Goal: Task Accomplishment & Management: Manage account settings

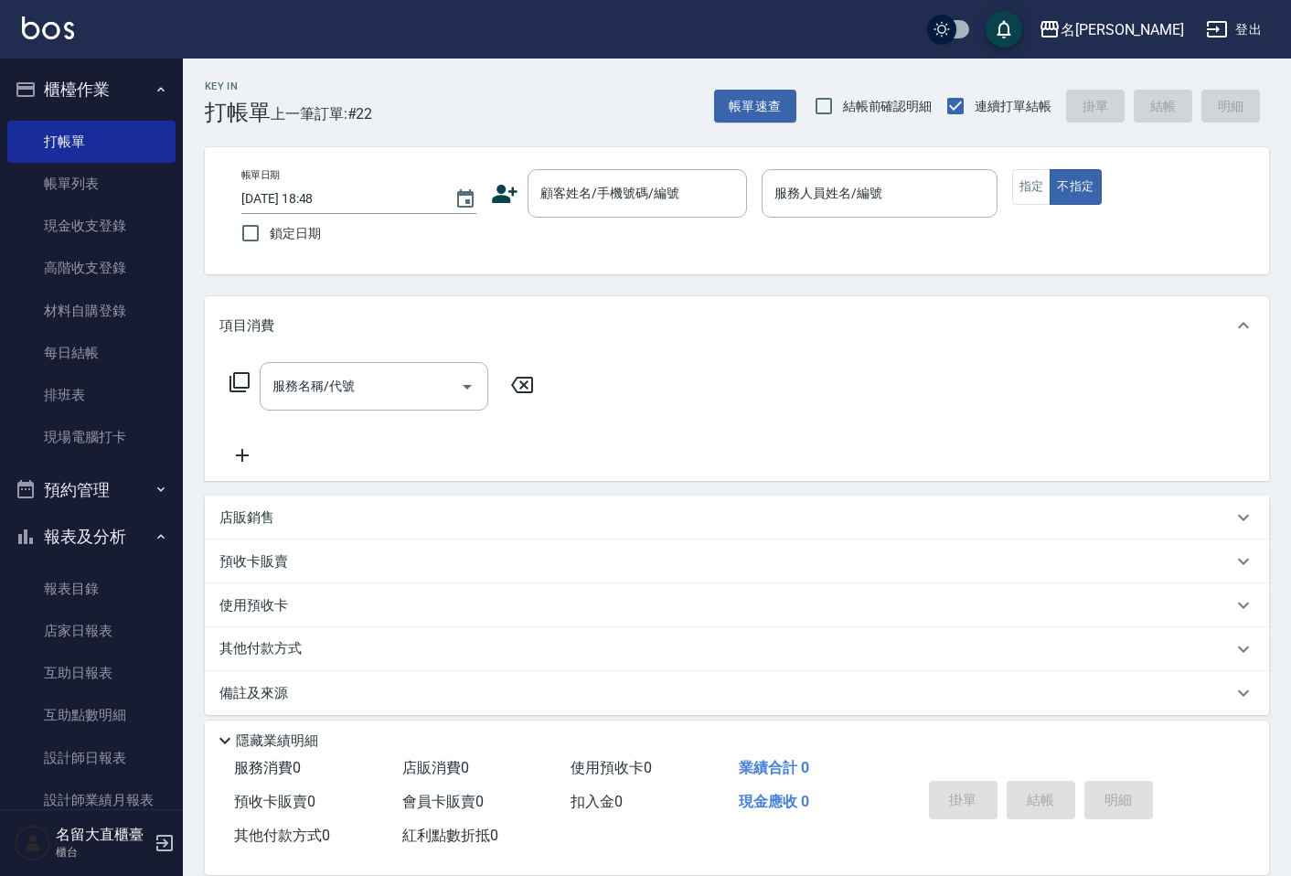
click at [1070, 409] on div "服務名稱/代號 服務名稱/代號" at bounding box center [737, 418] width 1064 height 126
drag, startPoint x: 0, startPoint y: 0, endPoint x: 1072, endPoint y: 445, distance: 1160.6
click at [1070, 431] on div "服務名稱/代號 服務名稱/代號" at bounding box center [737, 418] width 1064 height 126
click at [1049, 507] on div "店販銷售" at bounding box center [737, 518] width 1064 height 44
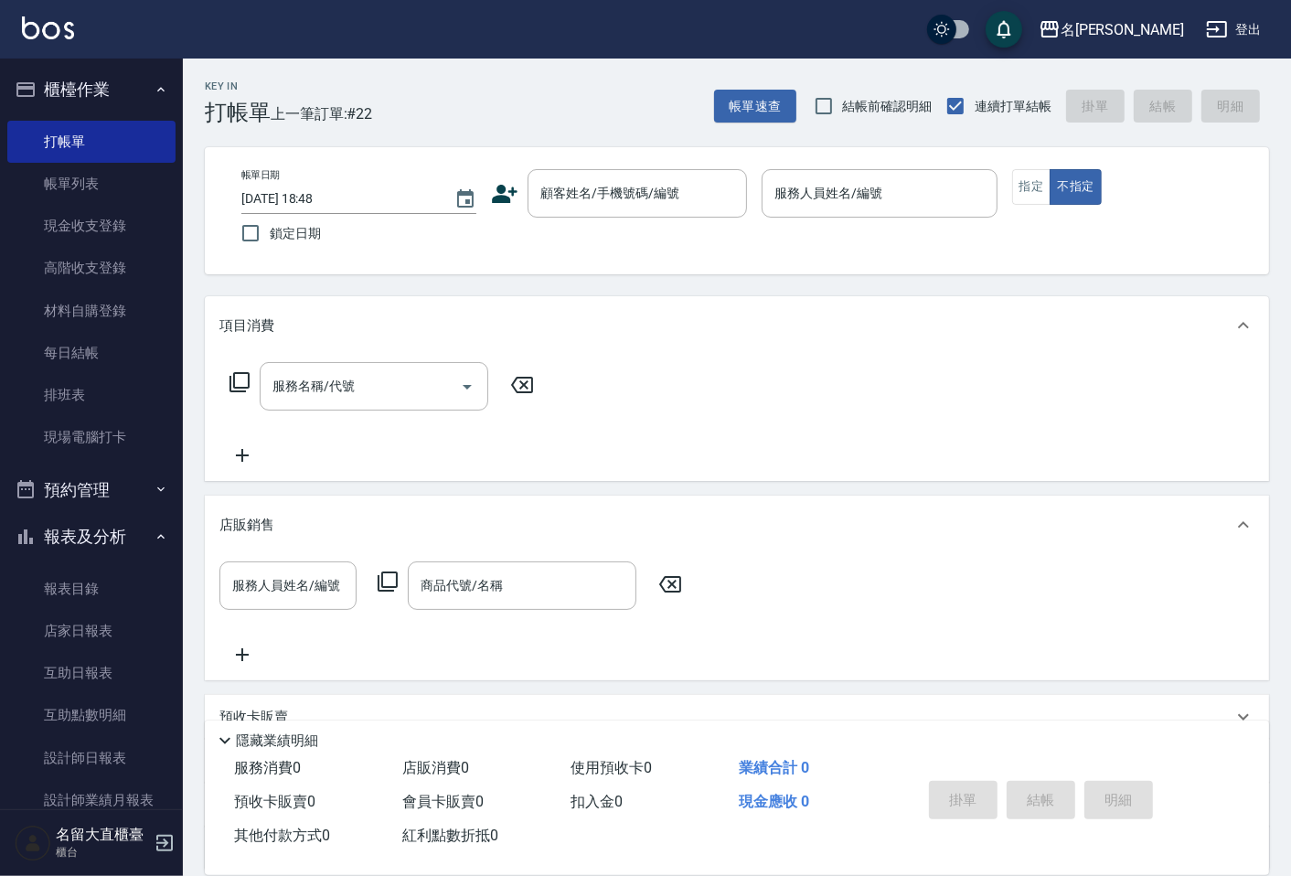
drag, startPoint x: 1048, startPoint y: 509, endPoint x: 1021, endPoint y: 607, distance: 101.4
click at [1038, 551] on div "店販銷售" at bounding box center [737, 525] width 1064 height 59
drag, startPoint x: 1021, startPoint y: 607, endPoint x: 1007, endPoint y: 654, distance: 48.9
click at [1012, 641] on div "項目消費 服務名稱/代號 服務名稱/代號 店販銷售 服務人員姓名/編號 服務人員姓名/編號 商品代號/名稱 商品代號/名稱 預收卡販賣 卡券名稱/代號 卡券名…" at bounding box center [737, 583] width 1064 height 574
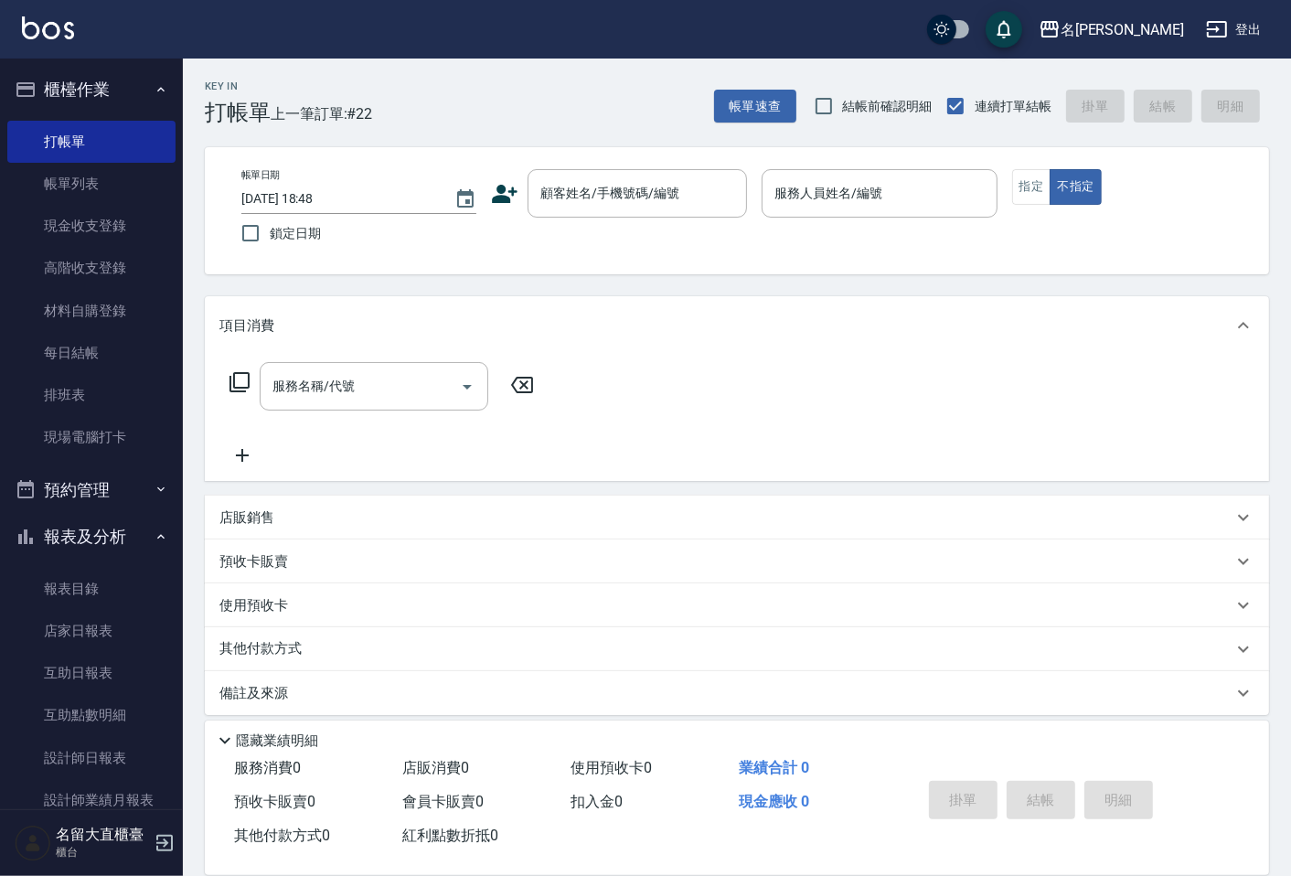
drag, startPoint x: 1026, startPoint y: 777, endPoint x: 1086, endPoint y: 916, distance: 151.5
click at [1086, 875] on html "名留大直 登出 櫃檯作業 打帳單 帳單列表 現金收支登錄 高階收支登錄 材料自購登錄 每日結帳 排班表 現場電腦打卡 預約管理 預約管理 單日預約紀錄 單週預…" at bounding box center [645, 444] width 1291 height 889
click at [108, 422] on link "現場電腦打卡" at bounding box center [91, 437] width 168 height 42
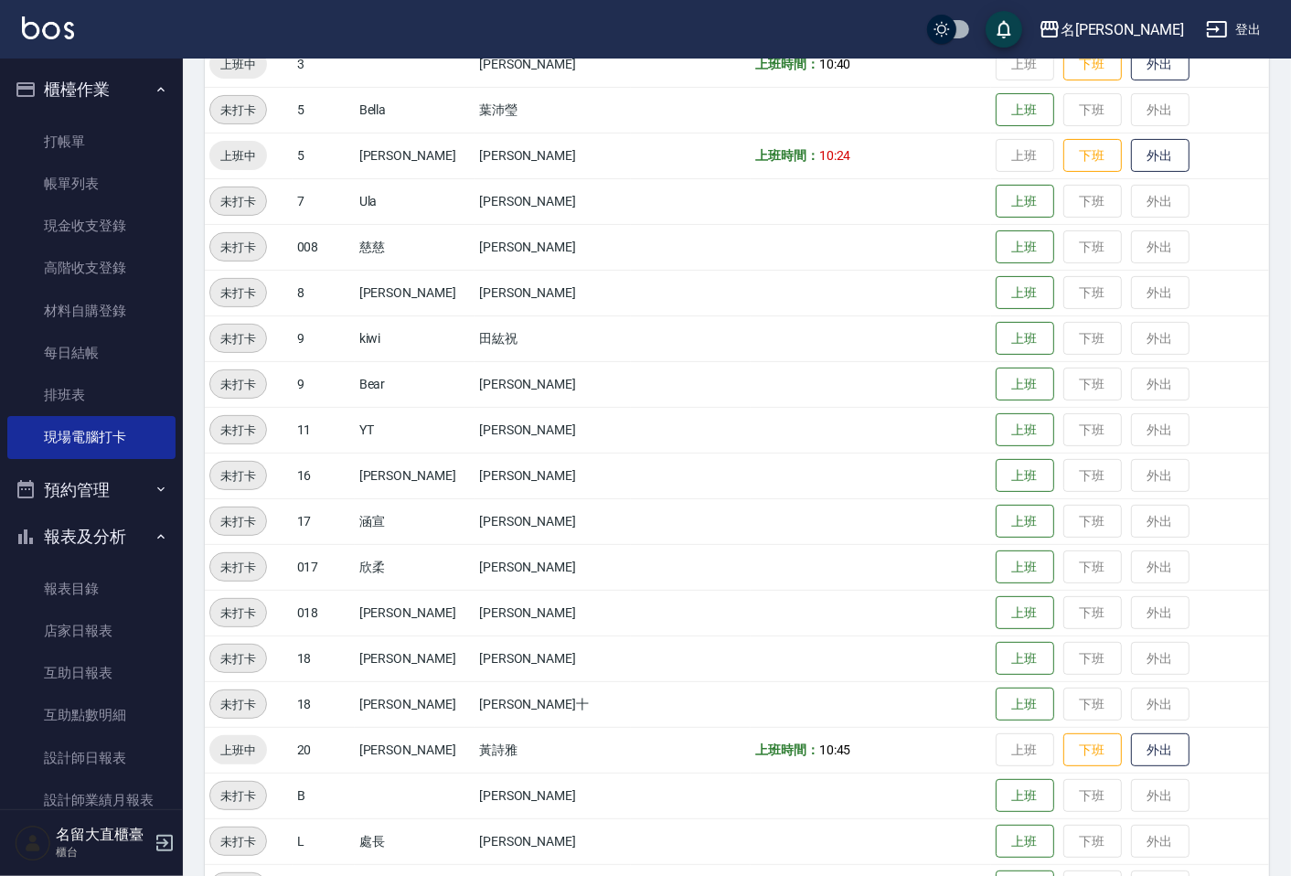
scroll to position [299, 0]
click at [1075, 74] on button "下班" at bounding box center [1092, 65] width 59 height 32
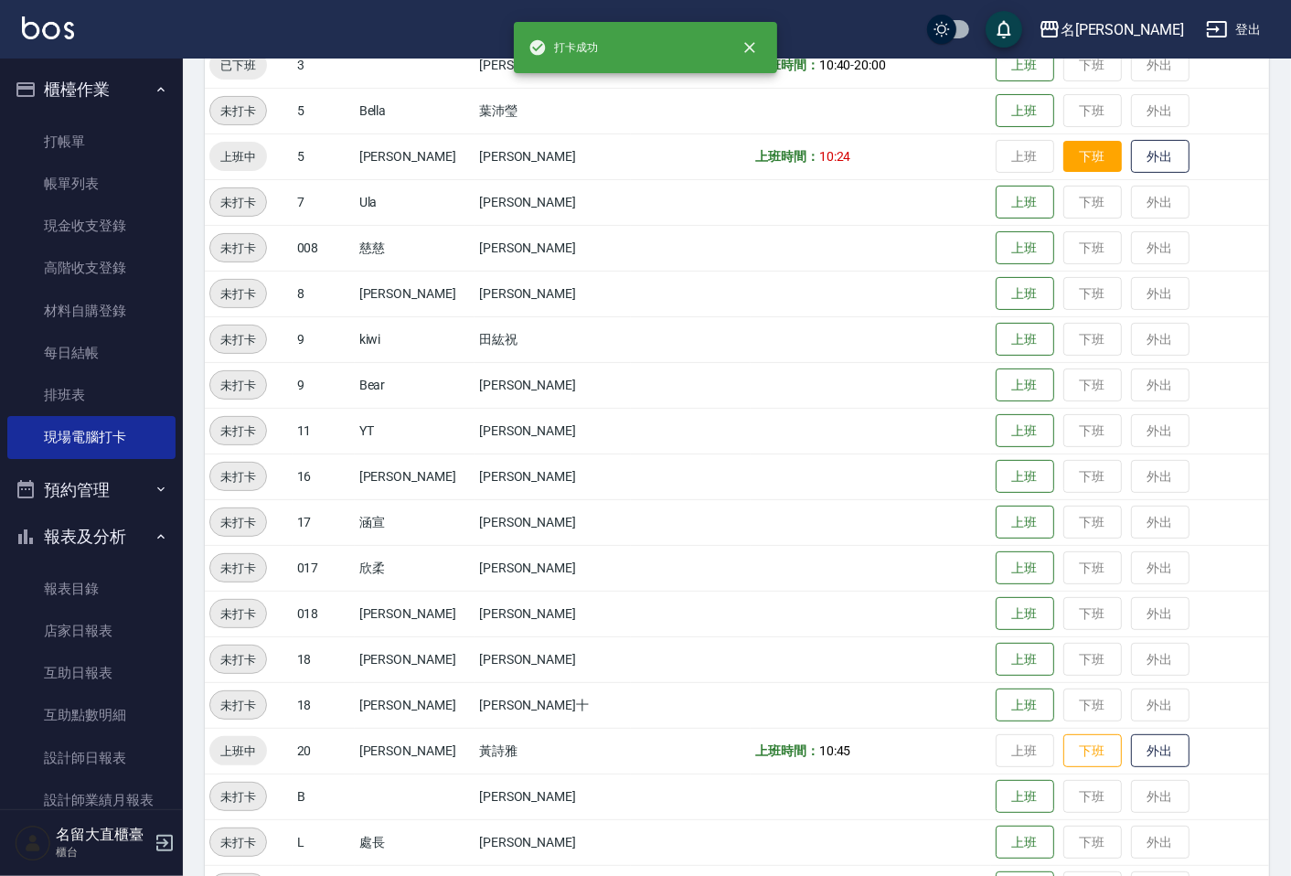
click at [1064, 155] on button "下班" at bounding box center [1092, 157] width 59 height 32
click at [1063, 753] on button "下班" at bounding box center [1092, 751] width 59 height 32
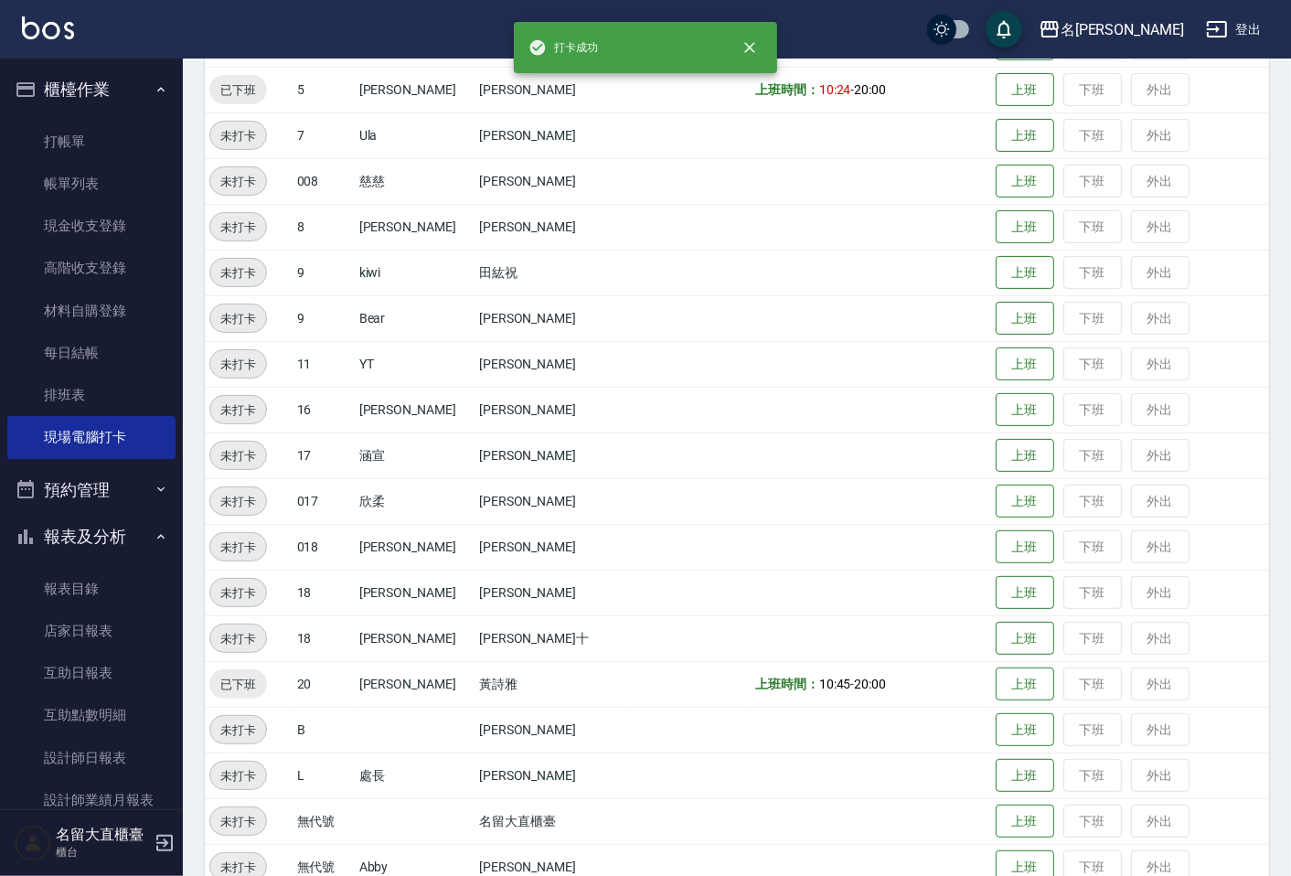
scroll to position [401, 0]
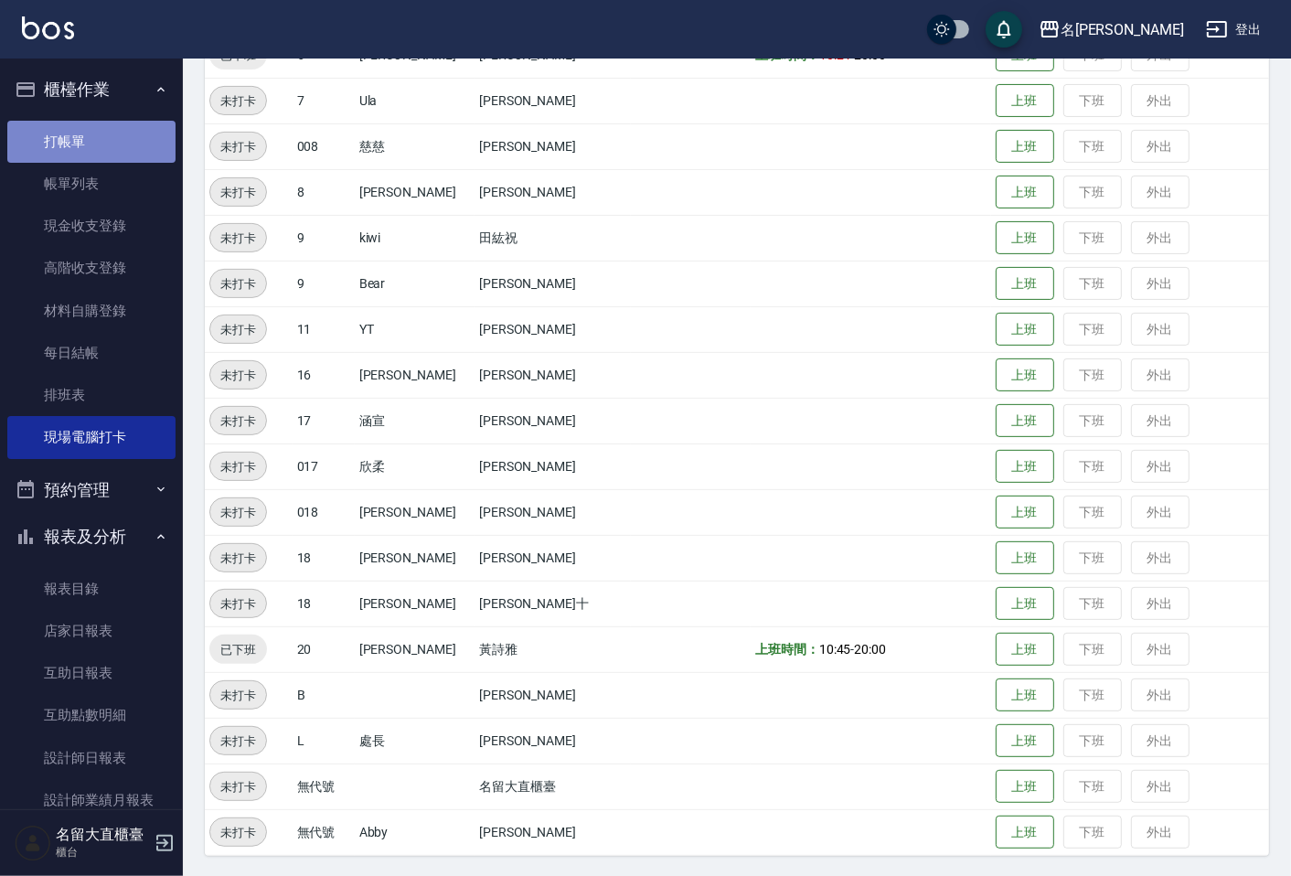
click at [134, 157] on link "打帳單" at bounding box center [91, 142] width 168 height 42
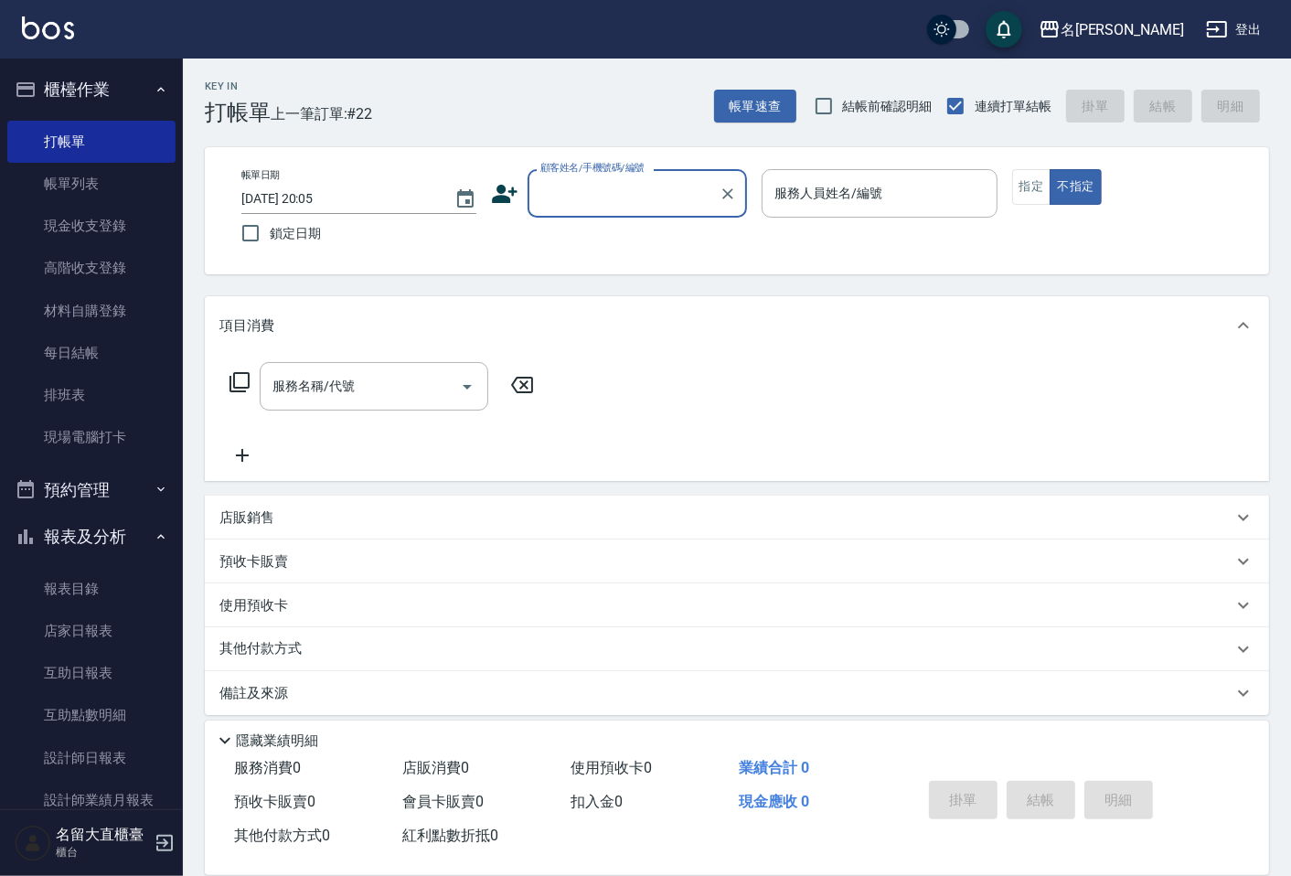
drag, startPoint x: 656, startPoint y: 208, endPoint x: 663, endPoint y: 187, distance: 21.4
click at [663, 187] on input "顧客姓名/手機號碼/編號" at bounding box center [624, 193] width 176 height 32
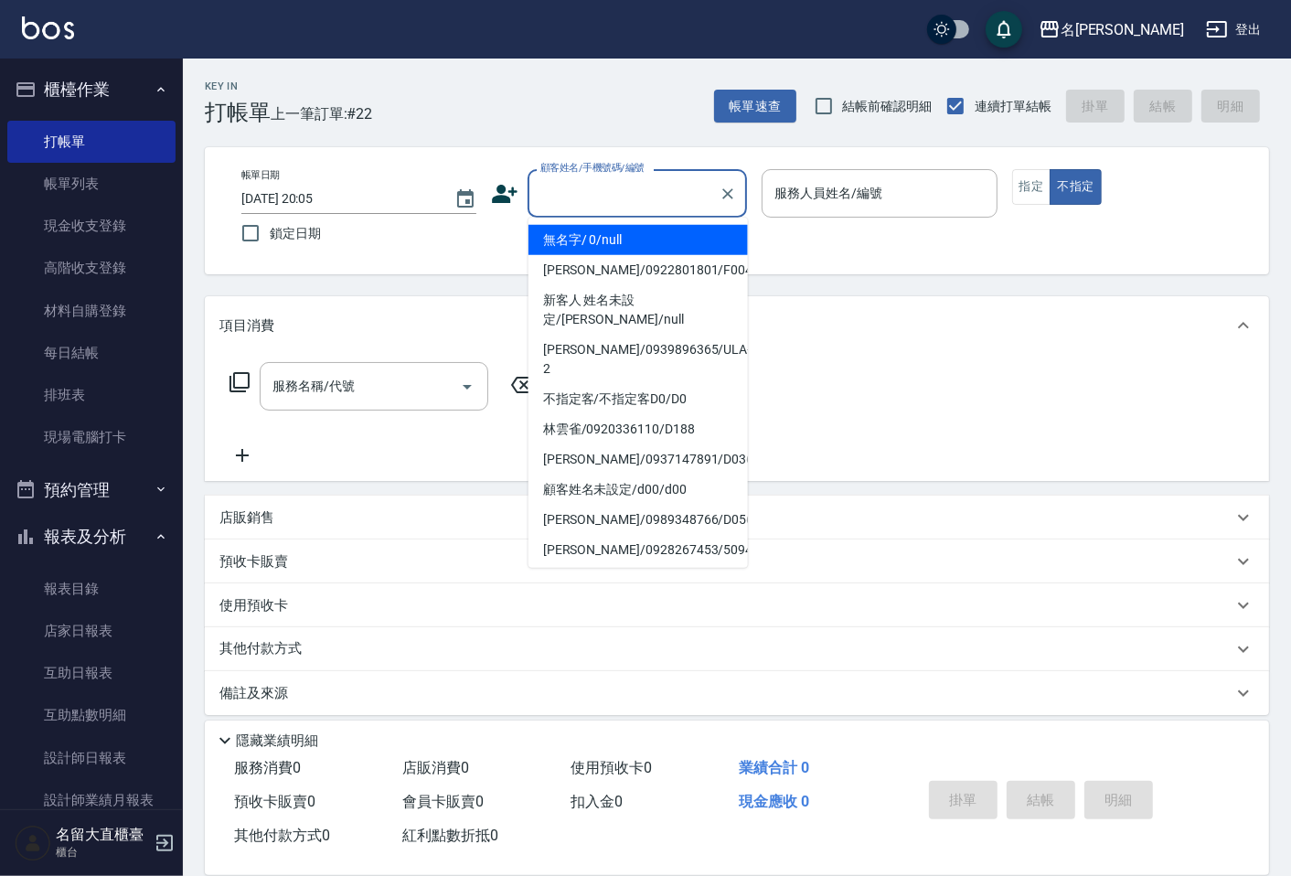
drag, startPoint x: 679, startPoint y: 251, endPoint x: 770, endPoint y: 221, distance: 95.4
click at [679, 251] on li "無名字/ 0/null" at bounding box center [638, 240] width 219 height 30
type input "無名字/ 0/null"
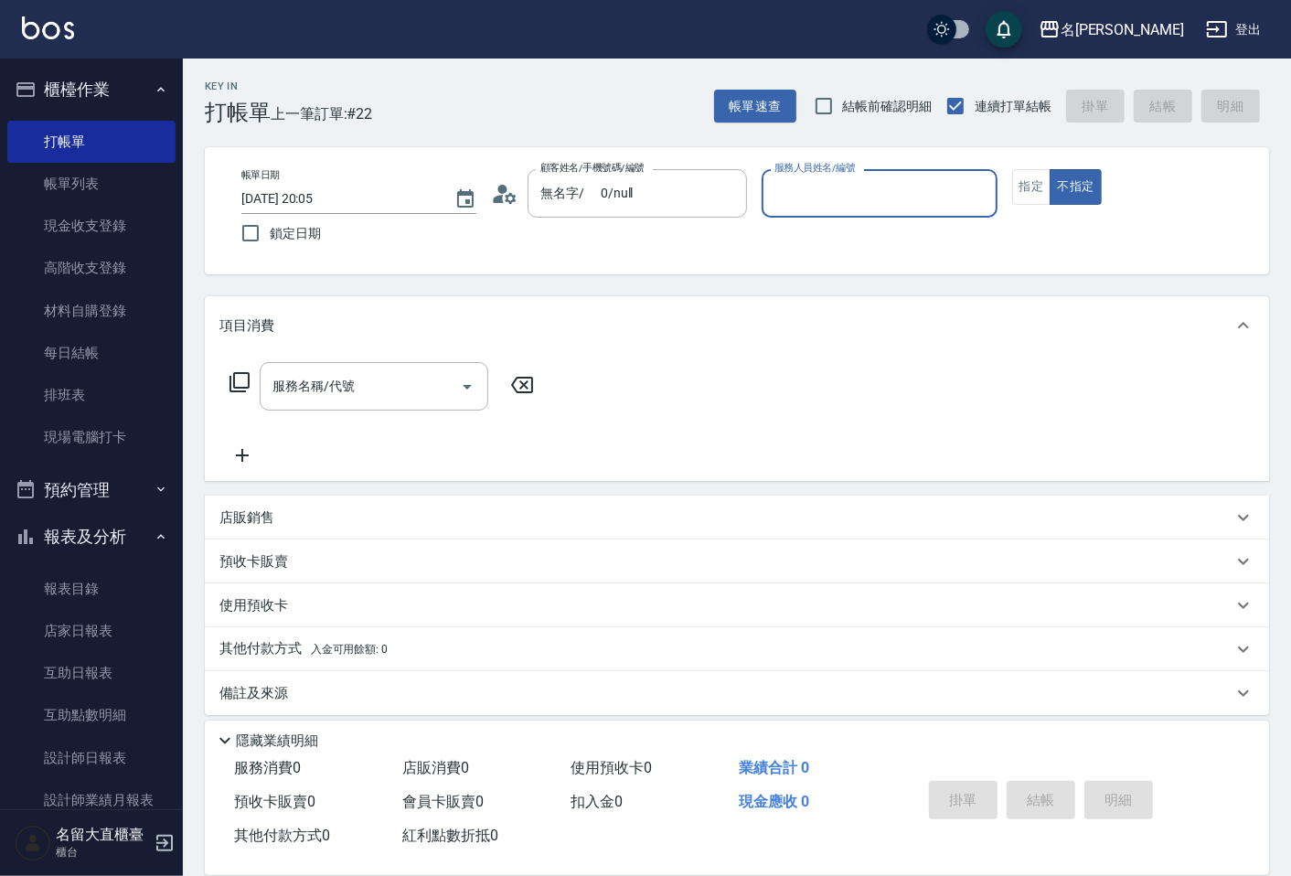
click at [787, 201] on input "服務人員姓名/編號" at bounding box center [879, 193] width 219 height 32
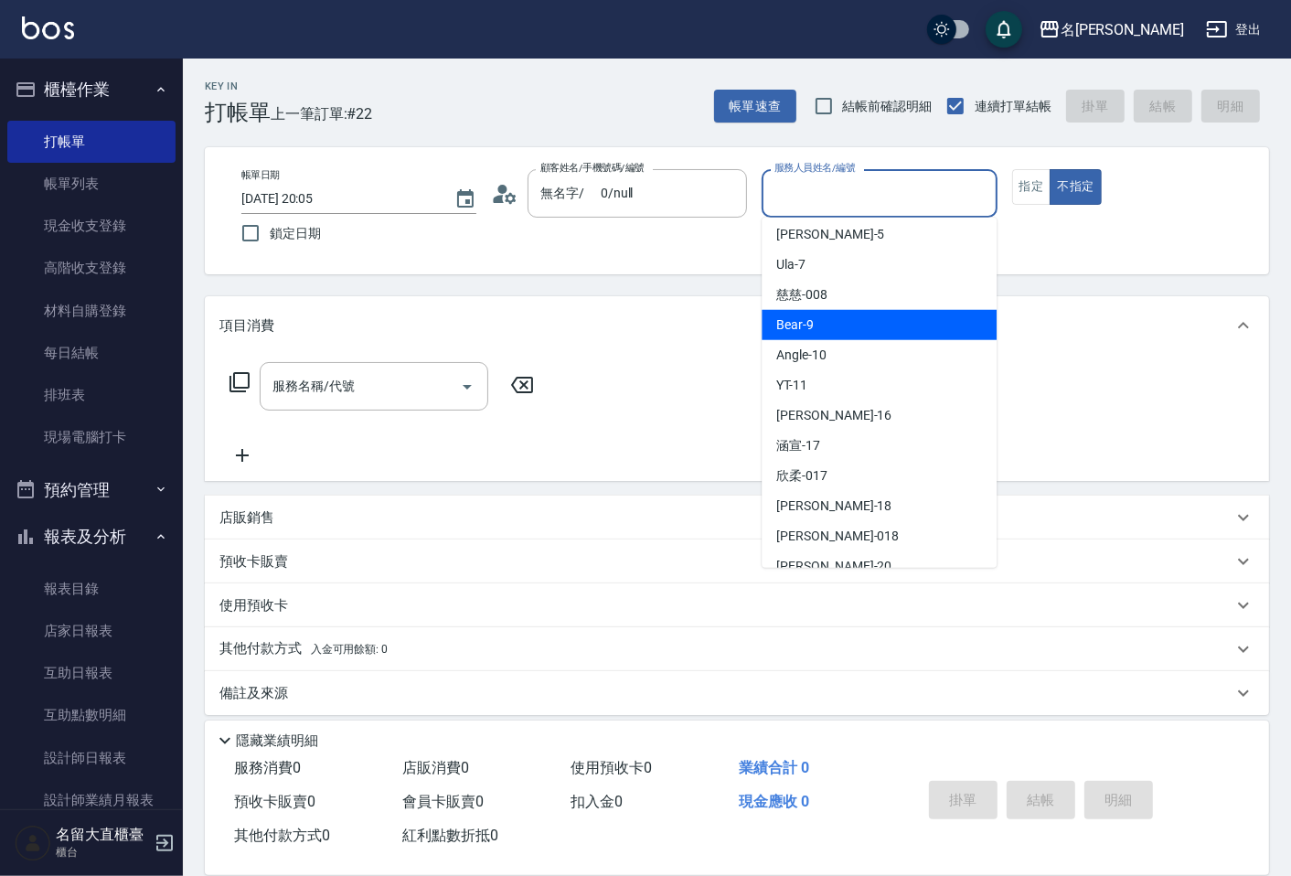
scroll to position [267, 0]
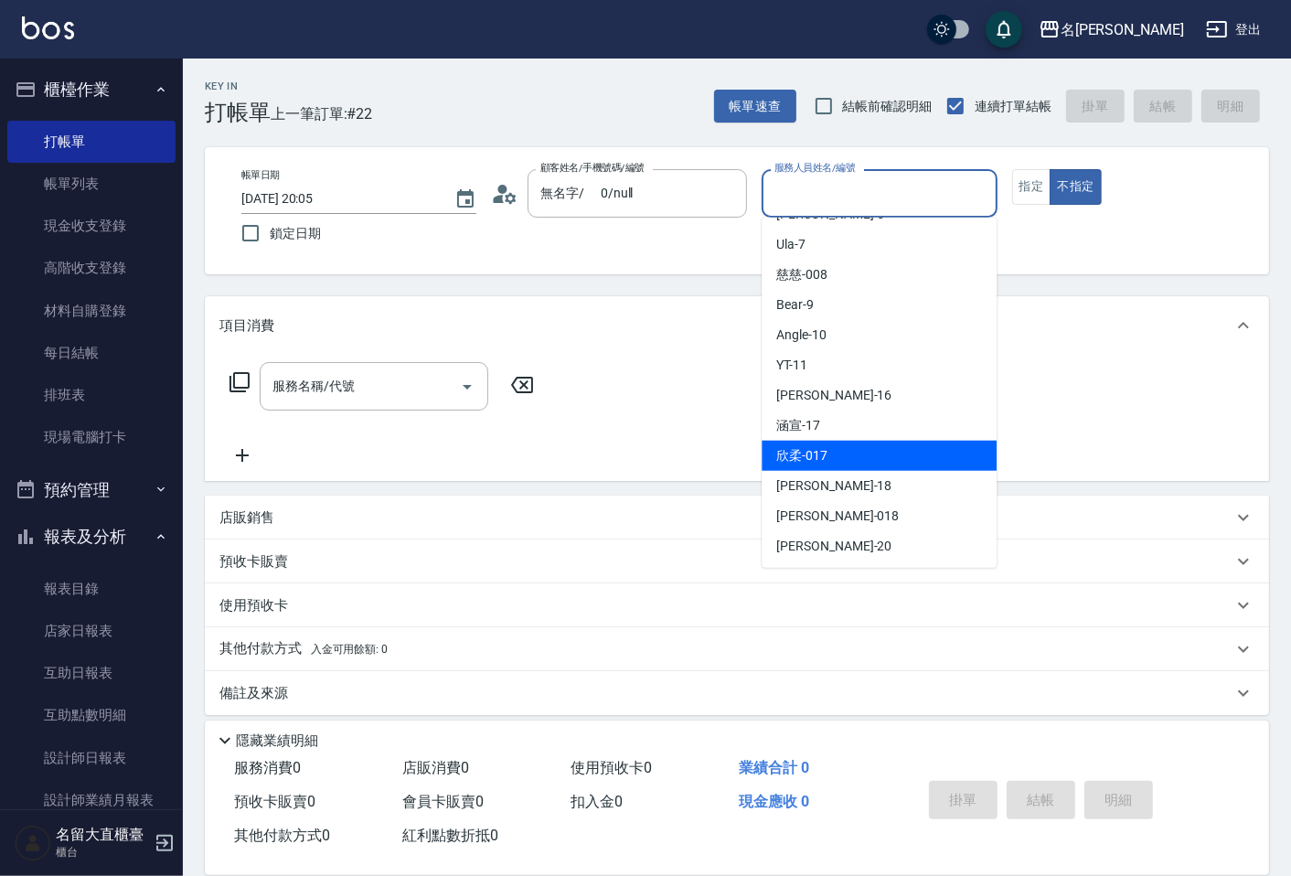
click at [844, 463] on div "欣柔 -017" at bounding box center [879, 456] width 235 height 30
type input "欣柔-017"
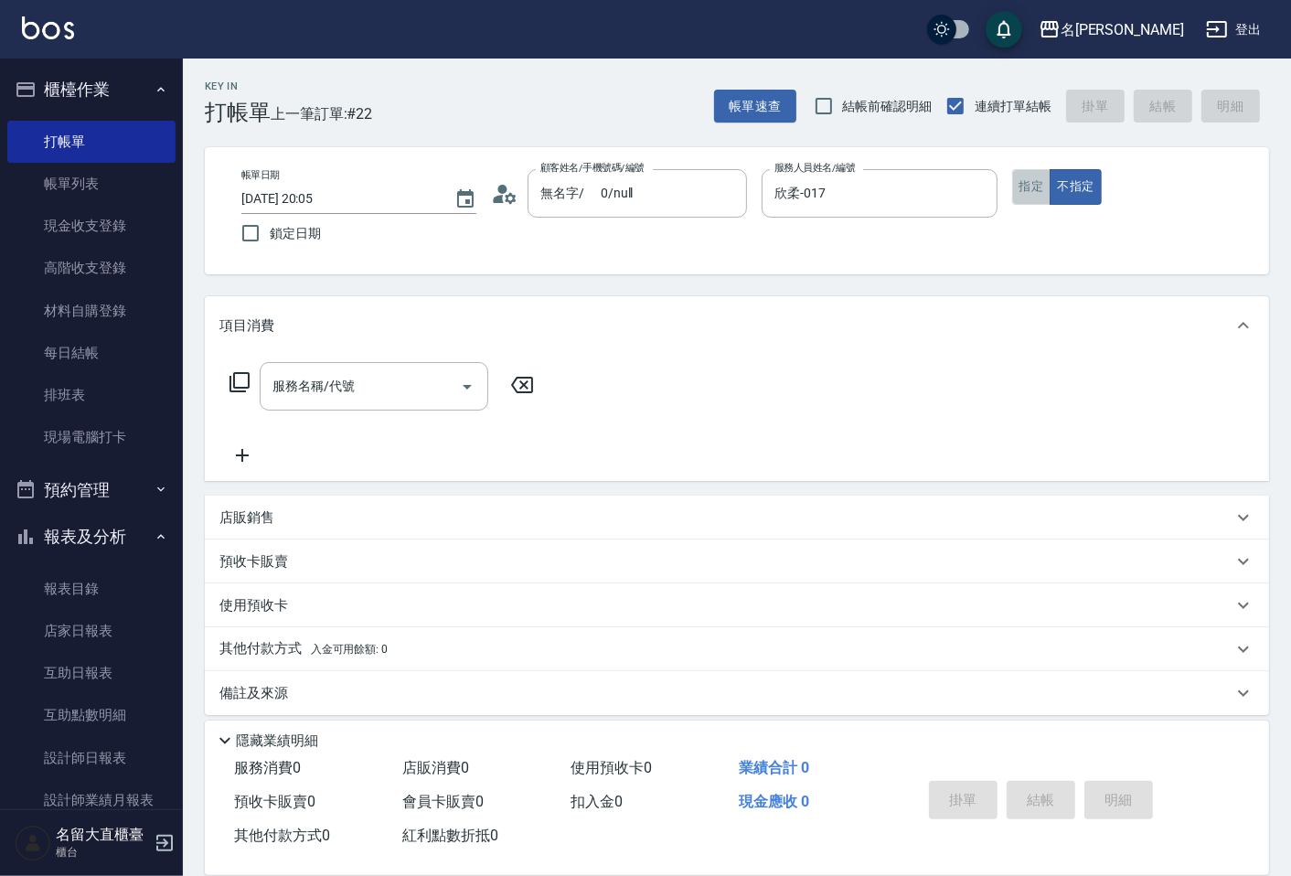
click at [1033, 195] on button "指定" at bounding box center [1031, 187] width 39 height 36
click at [325, 379] on input "服務名稱/代號" at bounding box center [360, 386] width 185 height 32
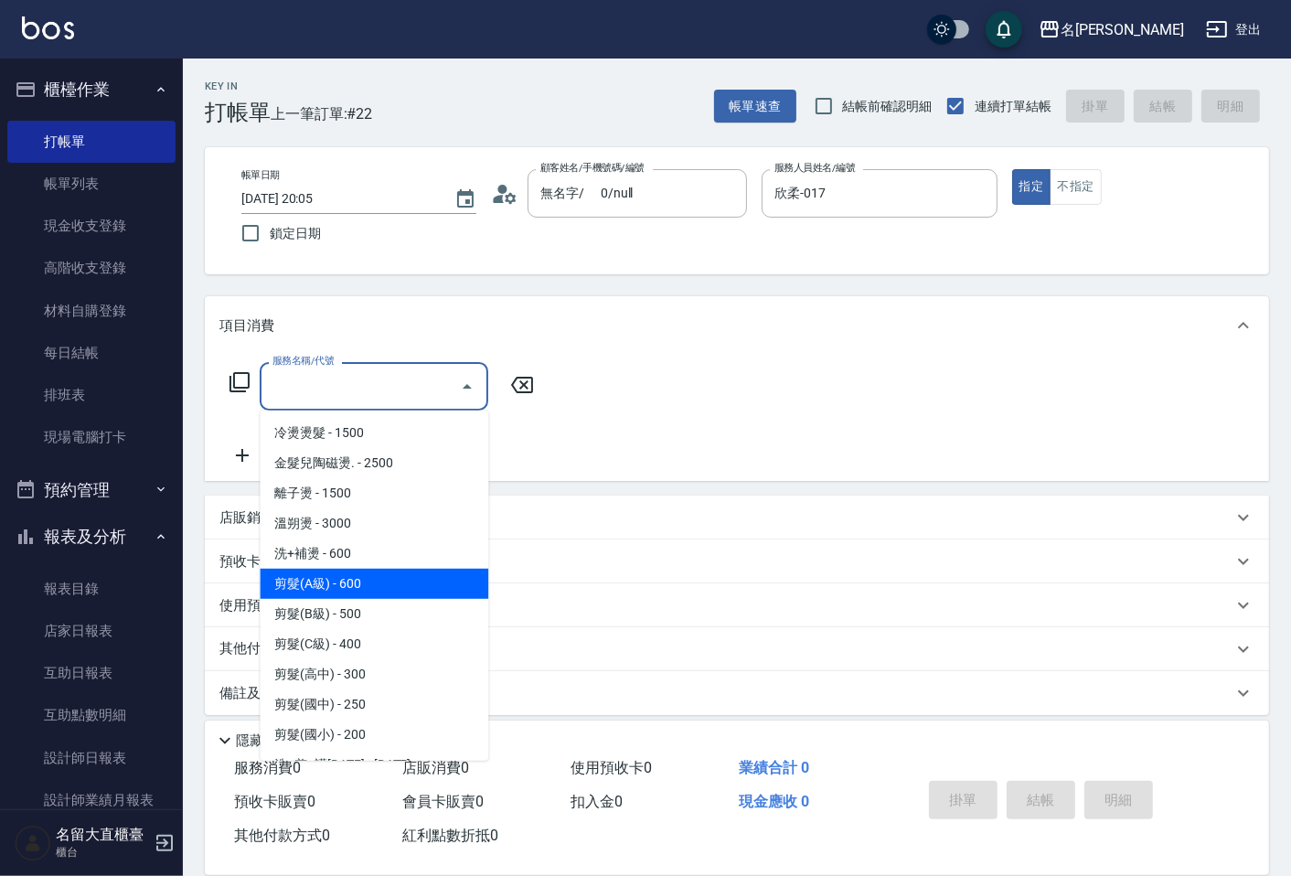
scroll to position [305, 0]
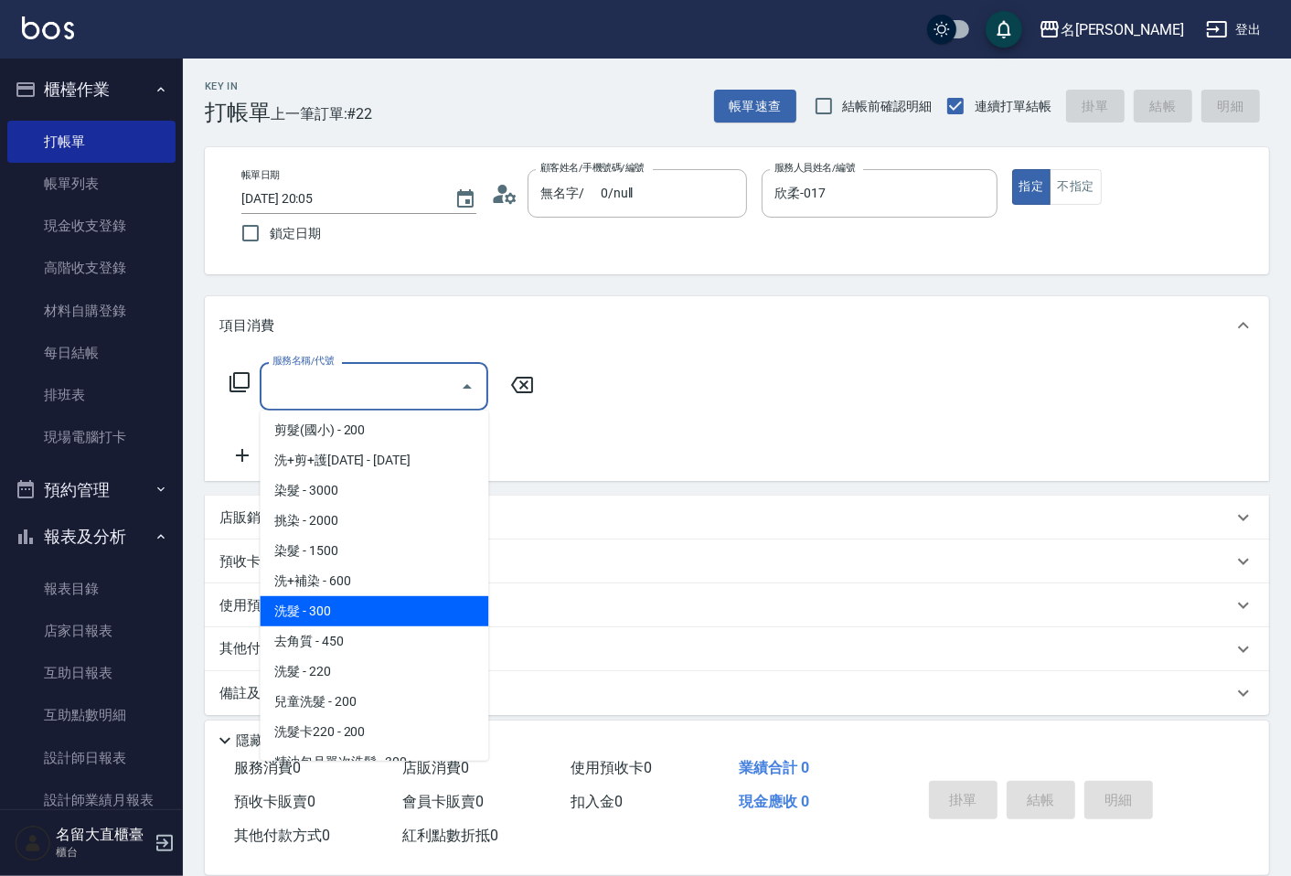
click at [326, 605] on span "洗髮 - 300" at bounding box center [374, 611] width 229 height 30
type input "洗髮(500)"
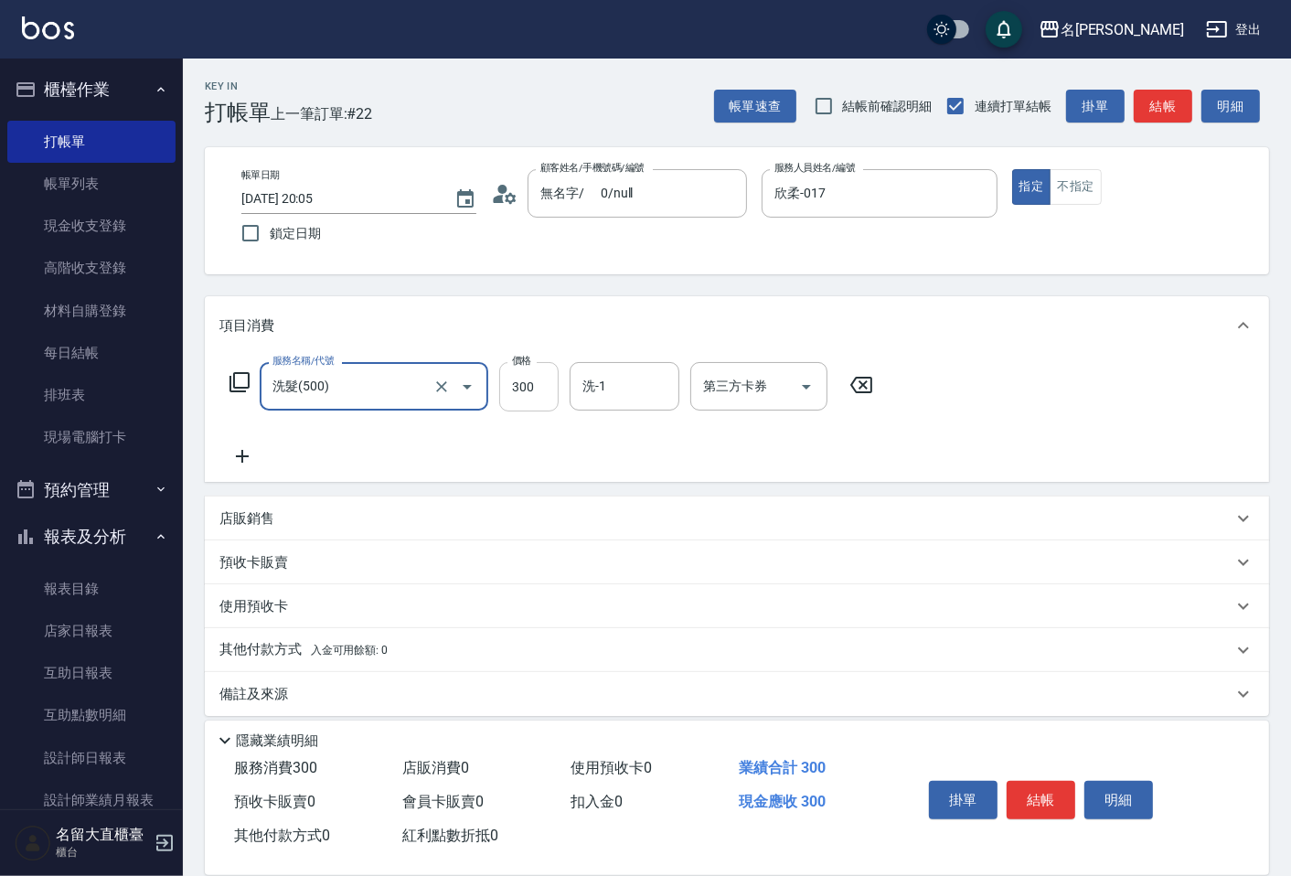
click at [550, 385] on input "300" at bounding box center [528, 386] width 59 height 49
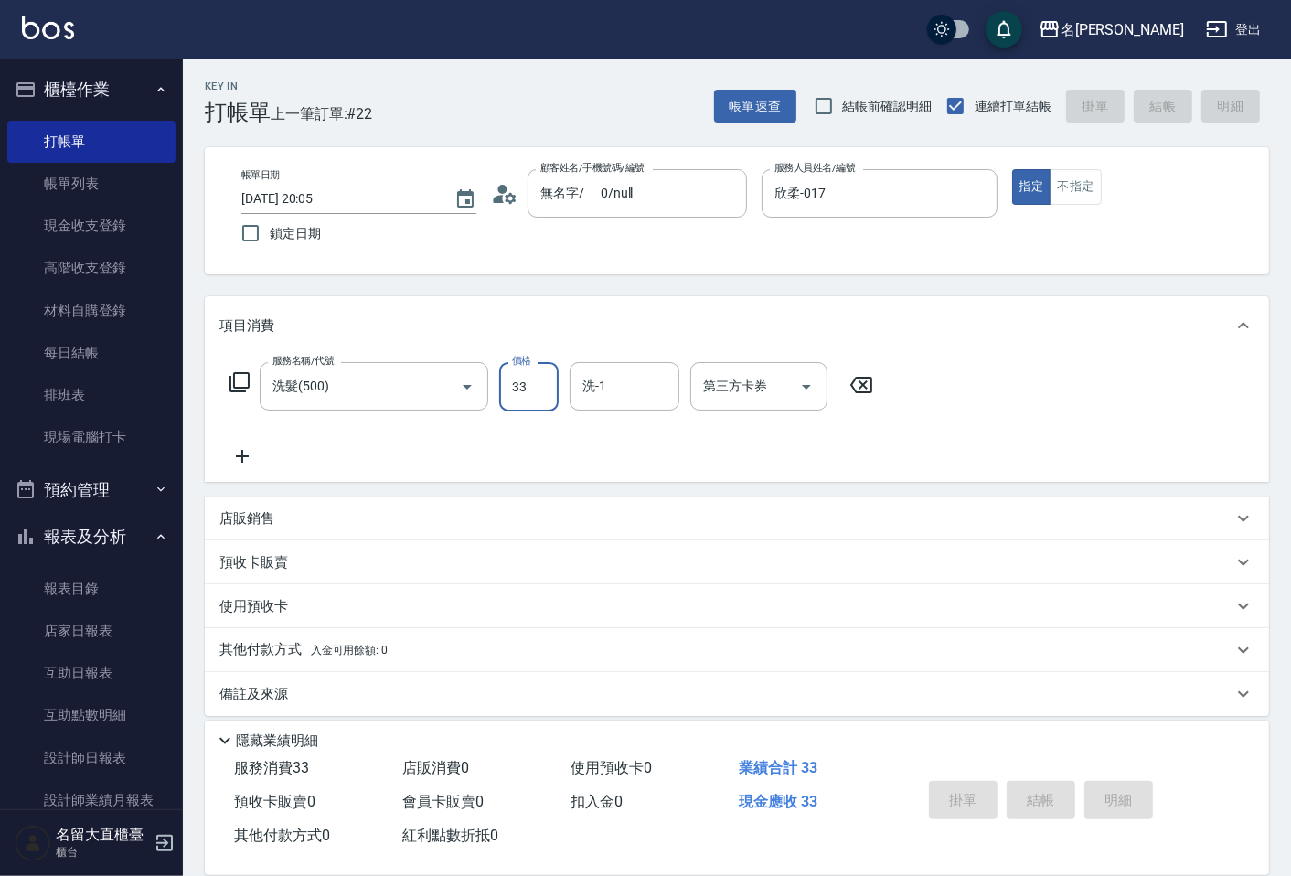
type input "3"
type input "5"
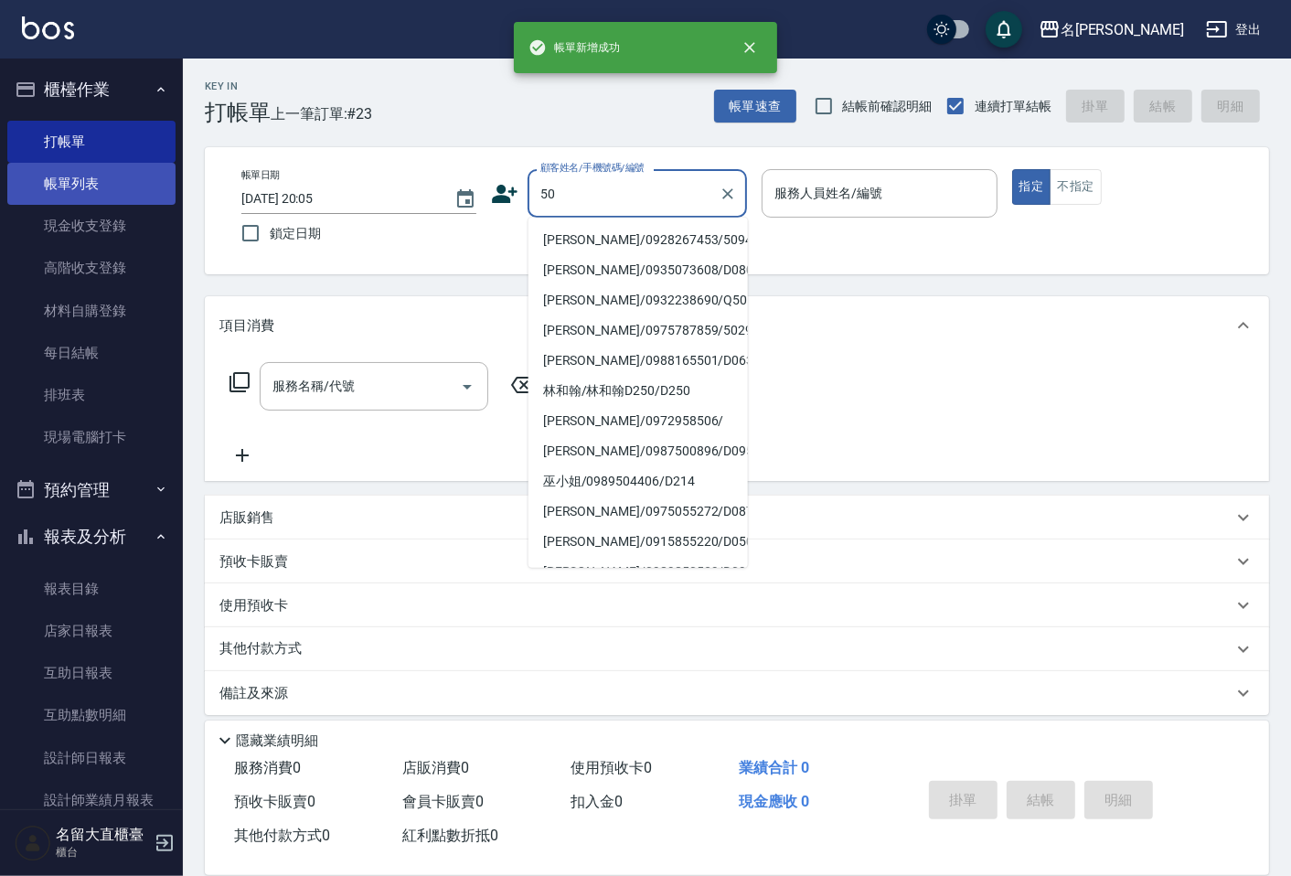
type input "50"
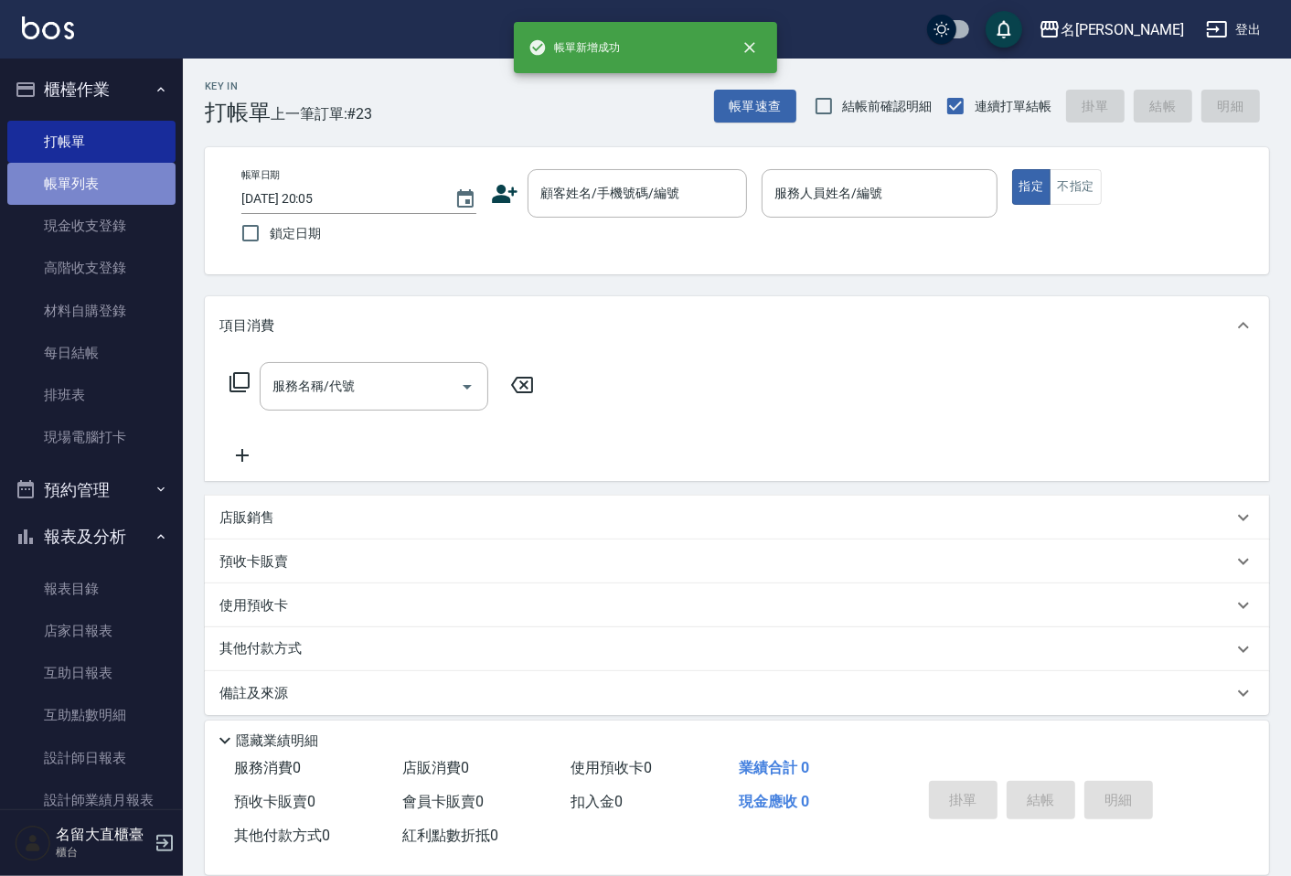
click at [98, 190] on link "帳單列表" at bounding box center [91, 184] width 168 height 42
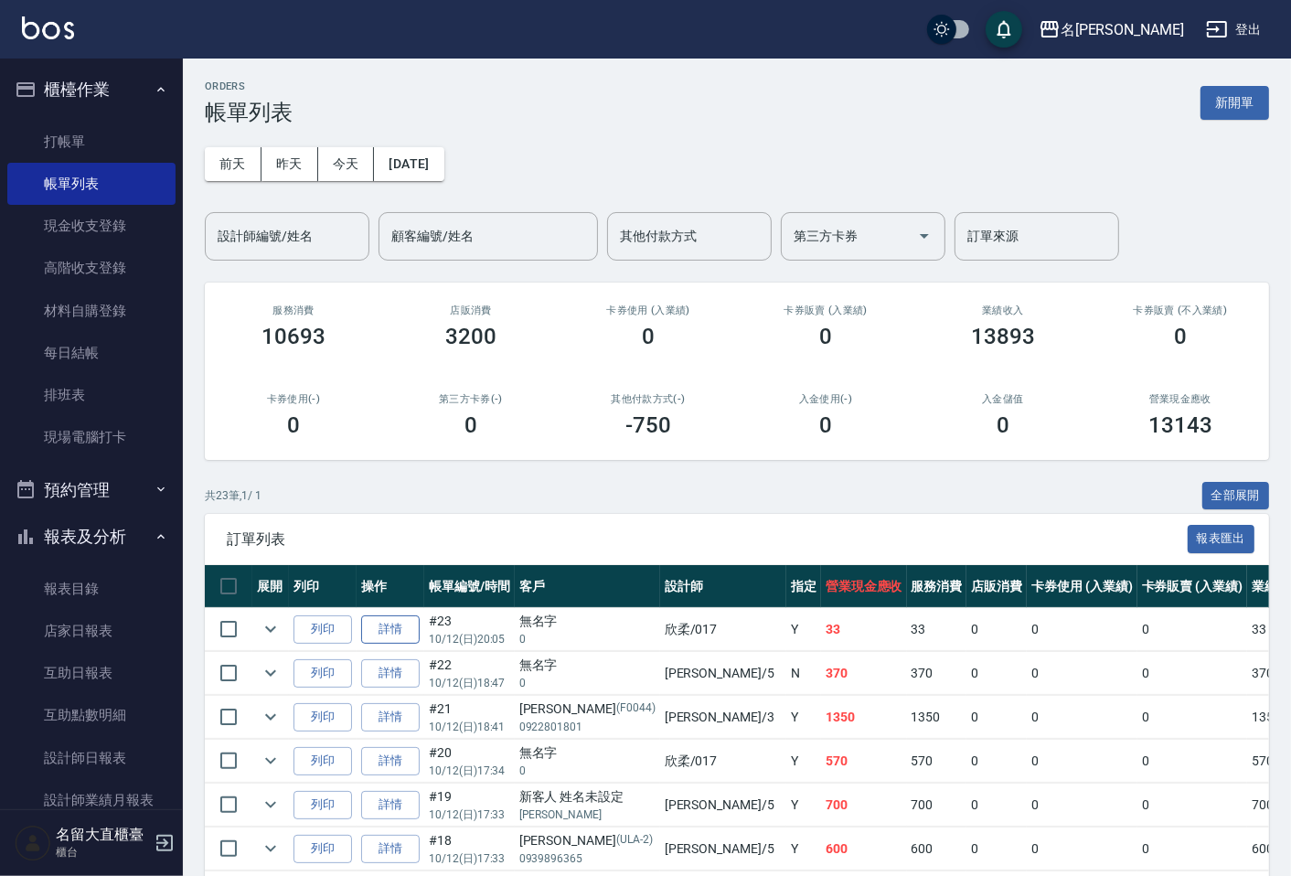
click at [395, 625] on link "詳情" at bounding box center [390, 629] width 59 height 28
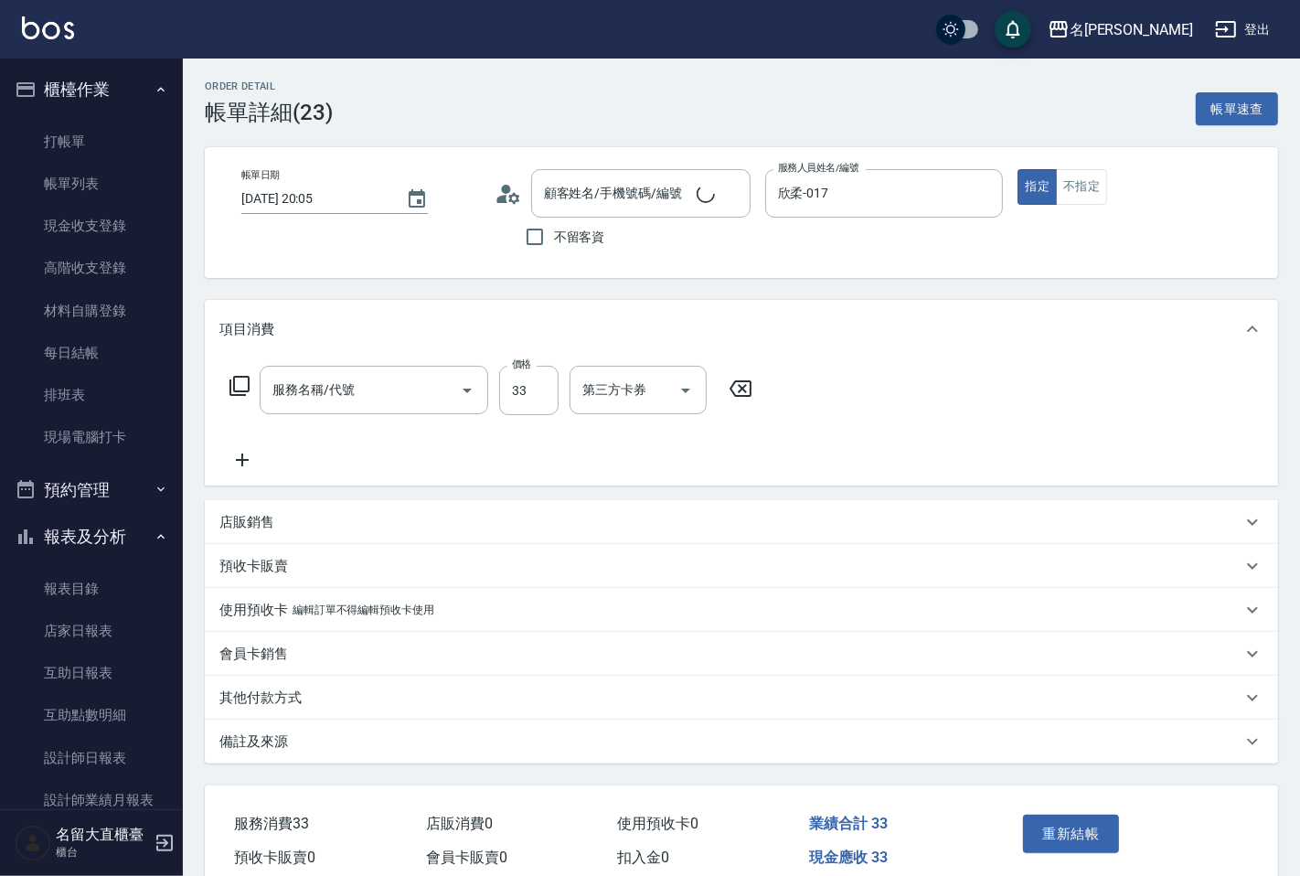
type input "欣柔-017"
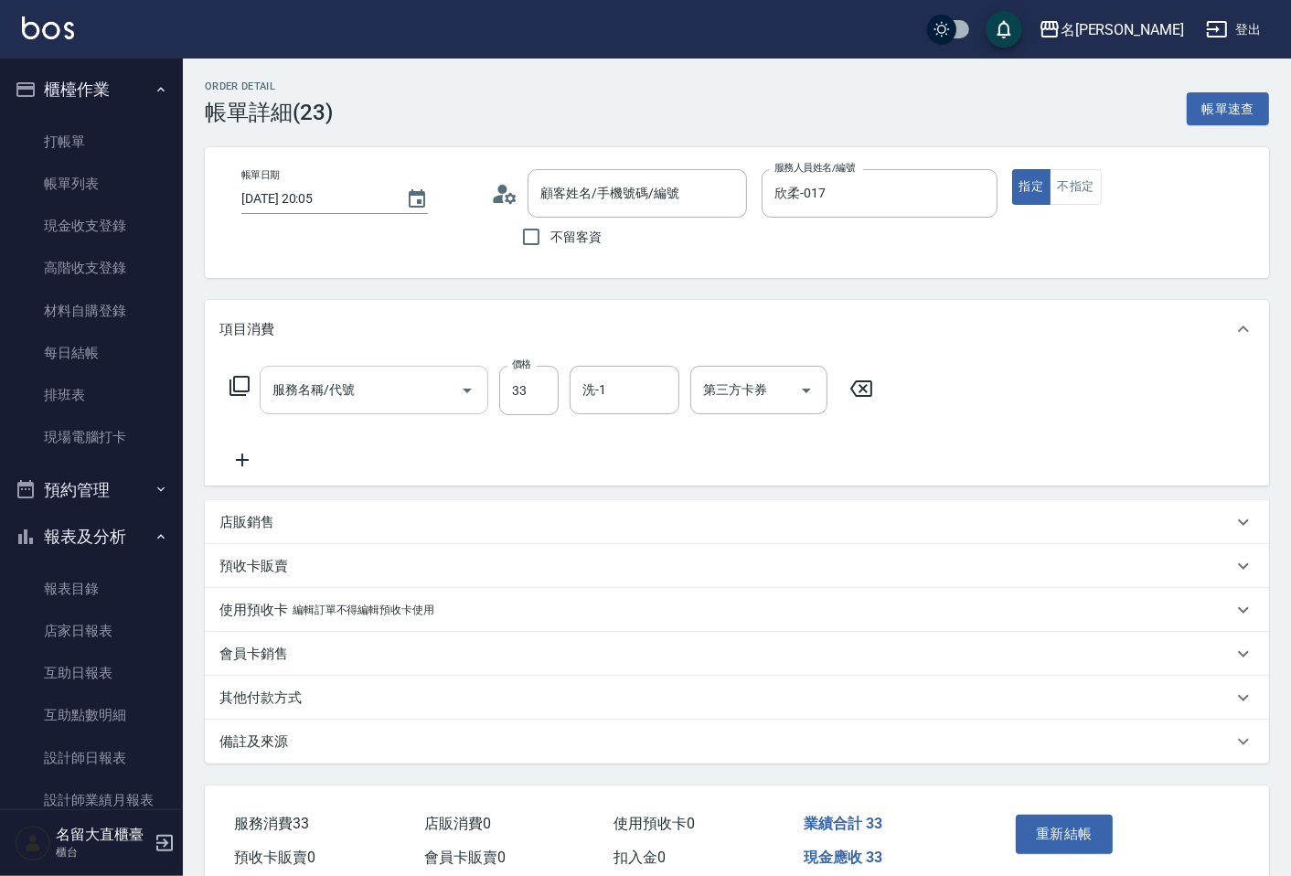
type input "無名字/ 0/null"
type input "洗髮(500)"
click at [529, 390] on input "33" at bounding box center [528, 390] width 59 height 49
click at [529, 391] on input "33" at bounding box center [528, 390] width 59 height 49
type input "350"
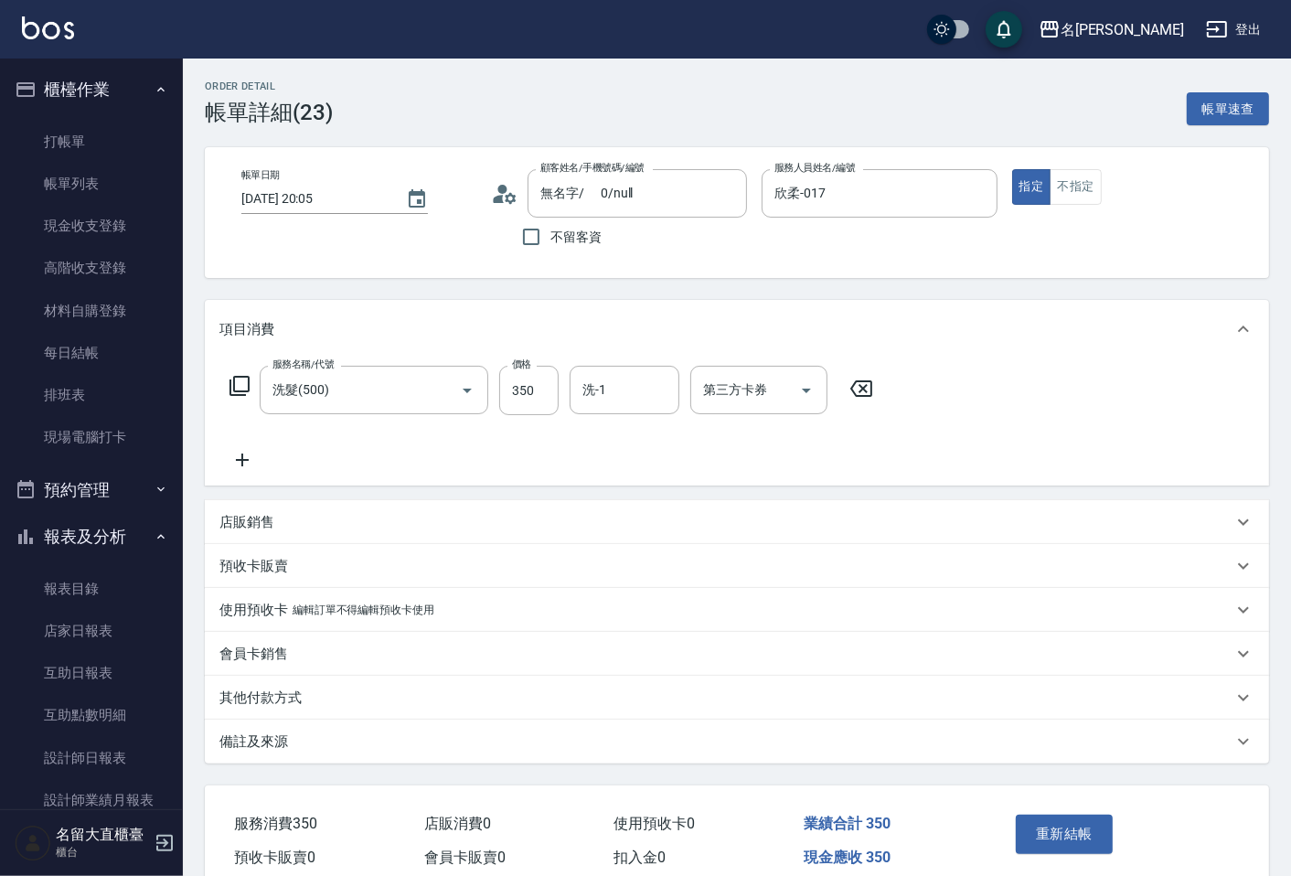
click at [244, 454] on icon at bounding box center [242, 460] width 46 height 22
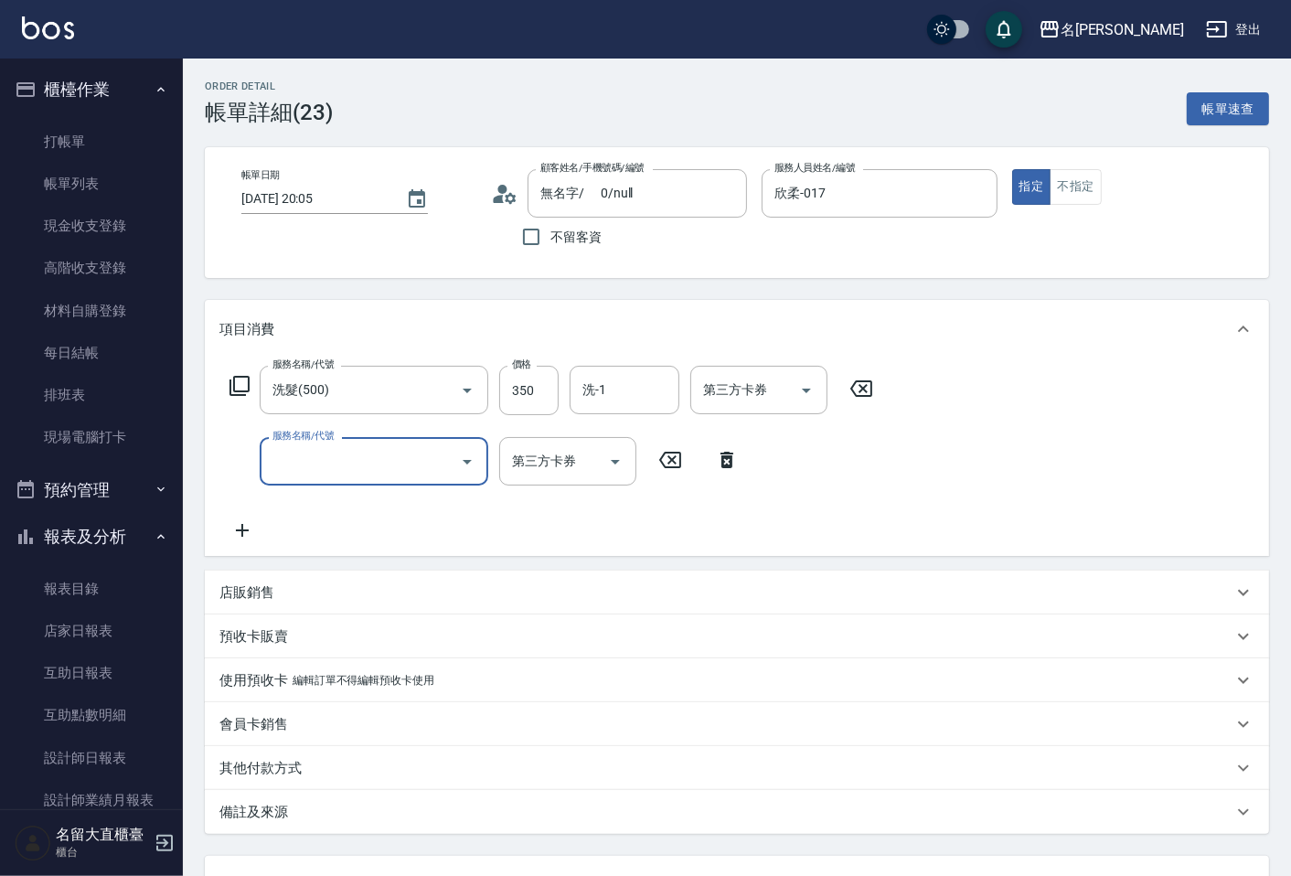
click at [283, 461] on input "服務名稱/代號" at bounding box center [360, 461] width 185 height 32
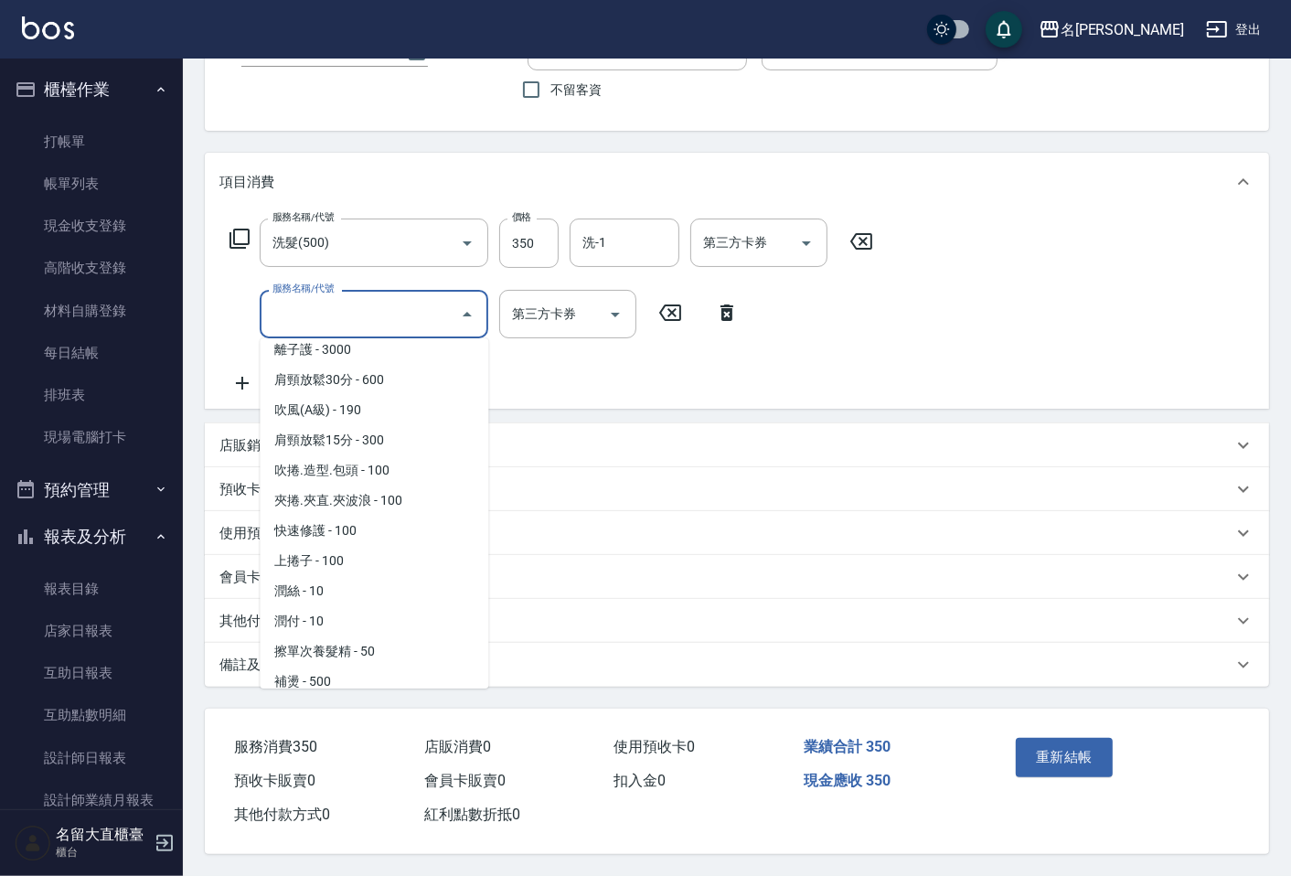
scroll to position [1422, 0]
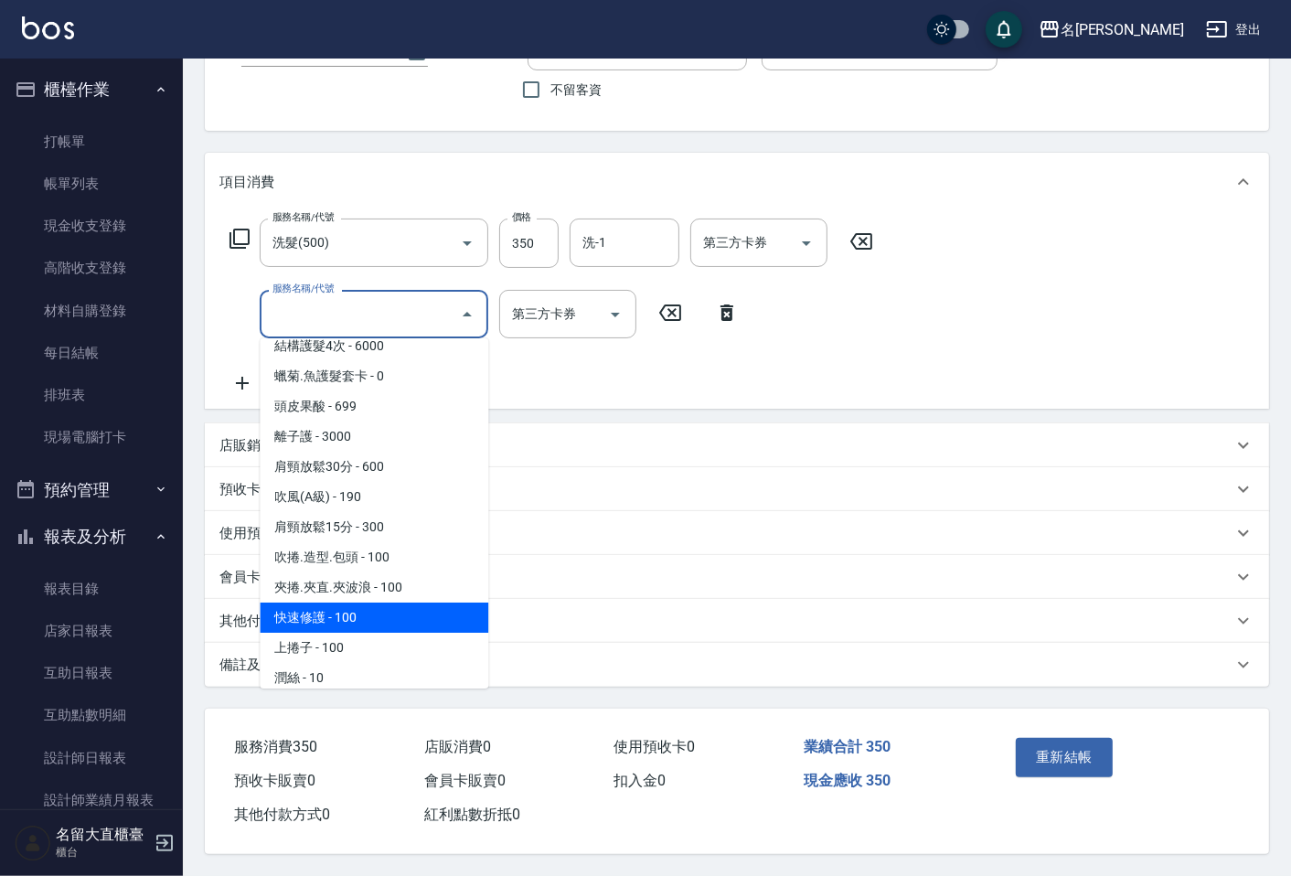
click at [362, 603] on span "快速修護 - 100" at bounding box center [374, 618] width 229 height 30
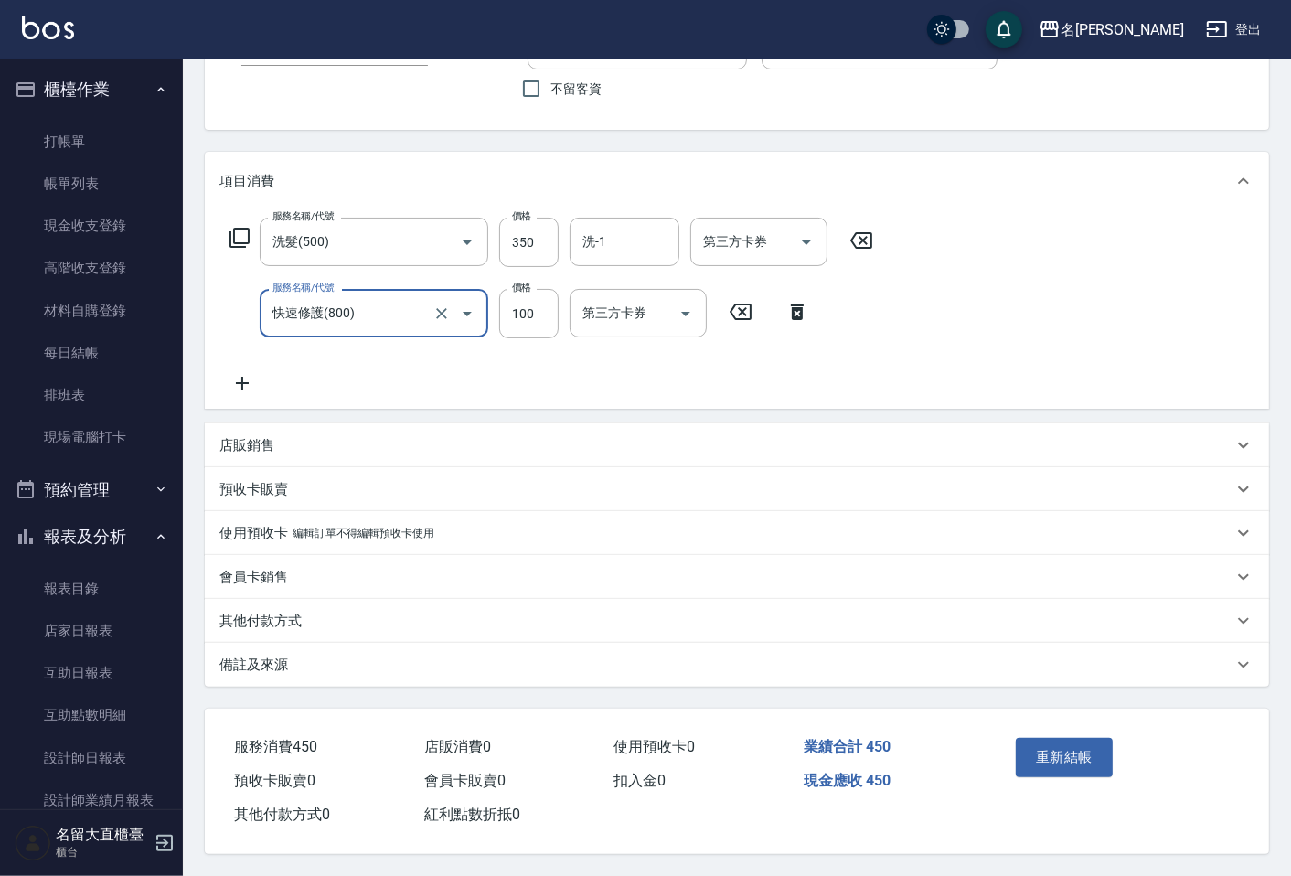
type input "快速修護(800)"
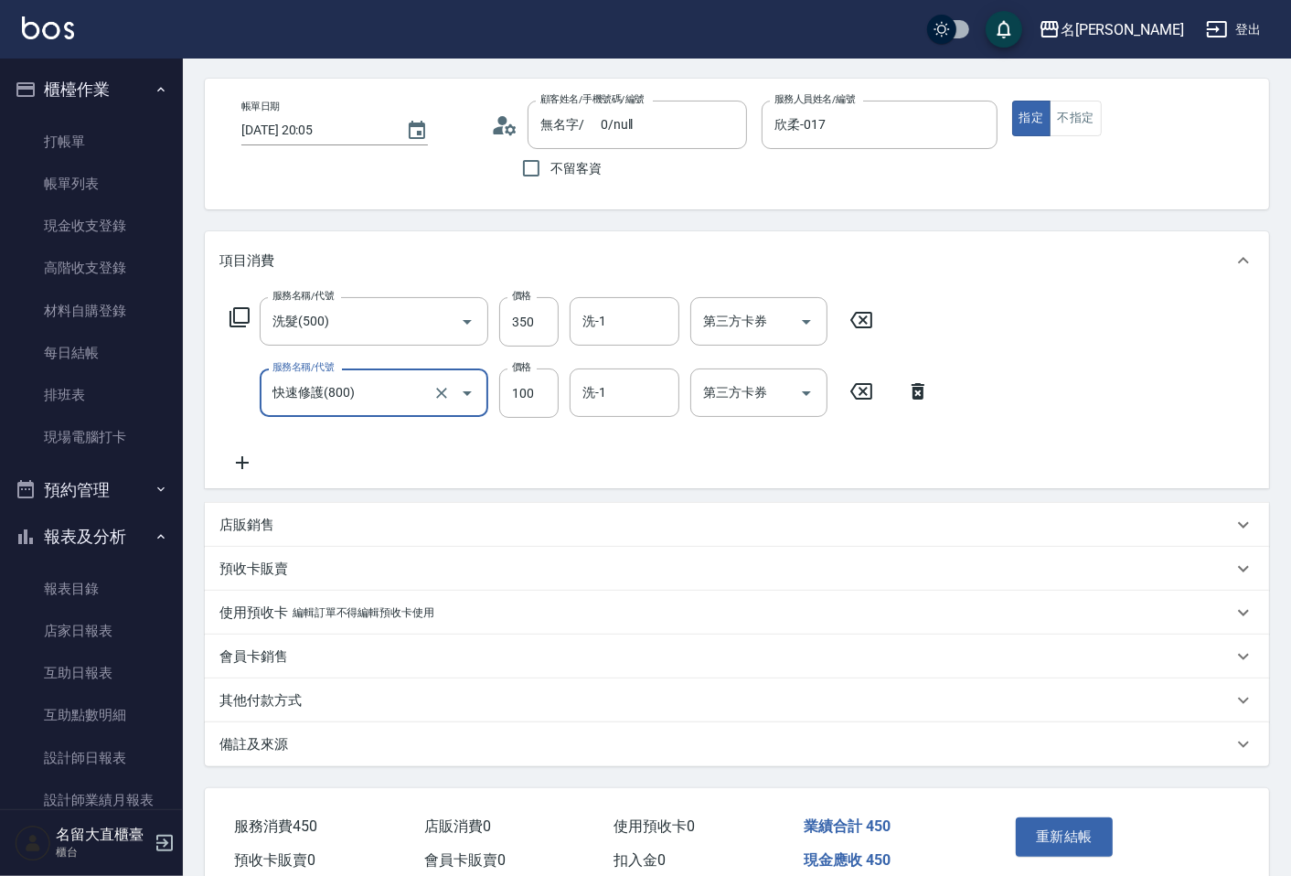
scroll to position [153, 0]
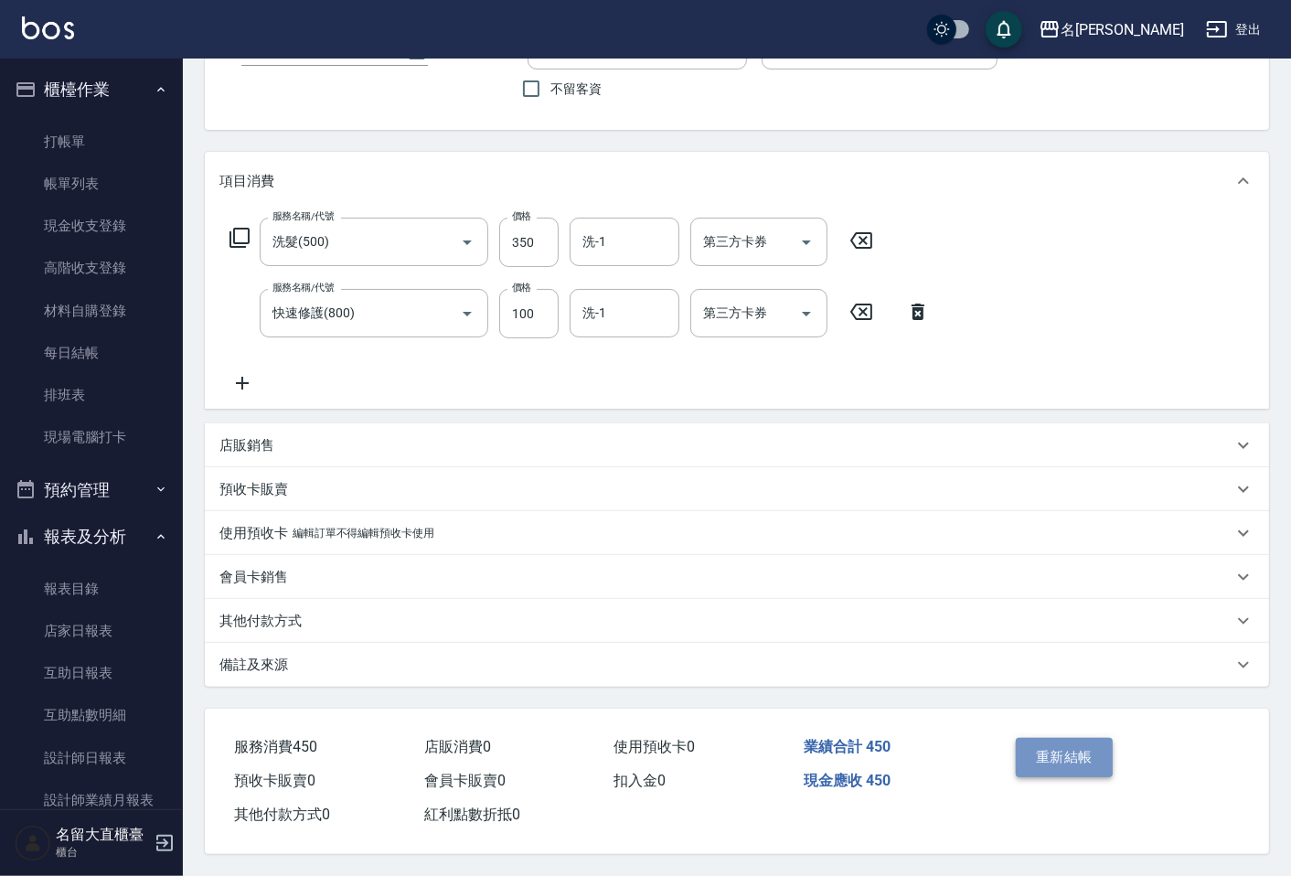
click at [1061, 743] on button "重新結帳" at bounding box center [1064, 757] width 97 height 38
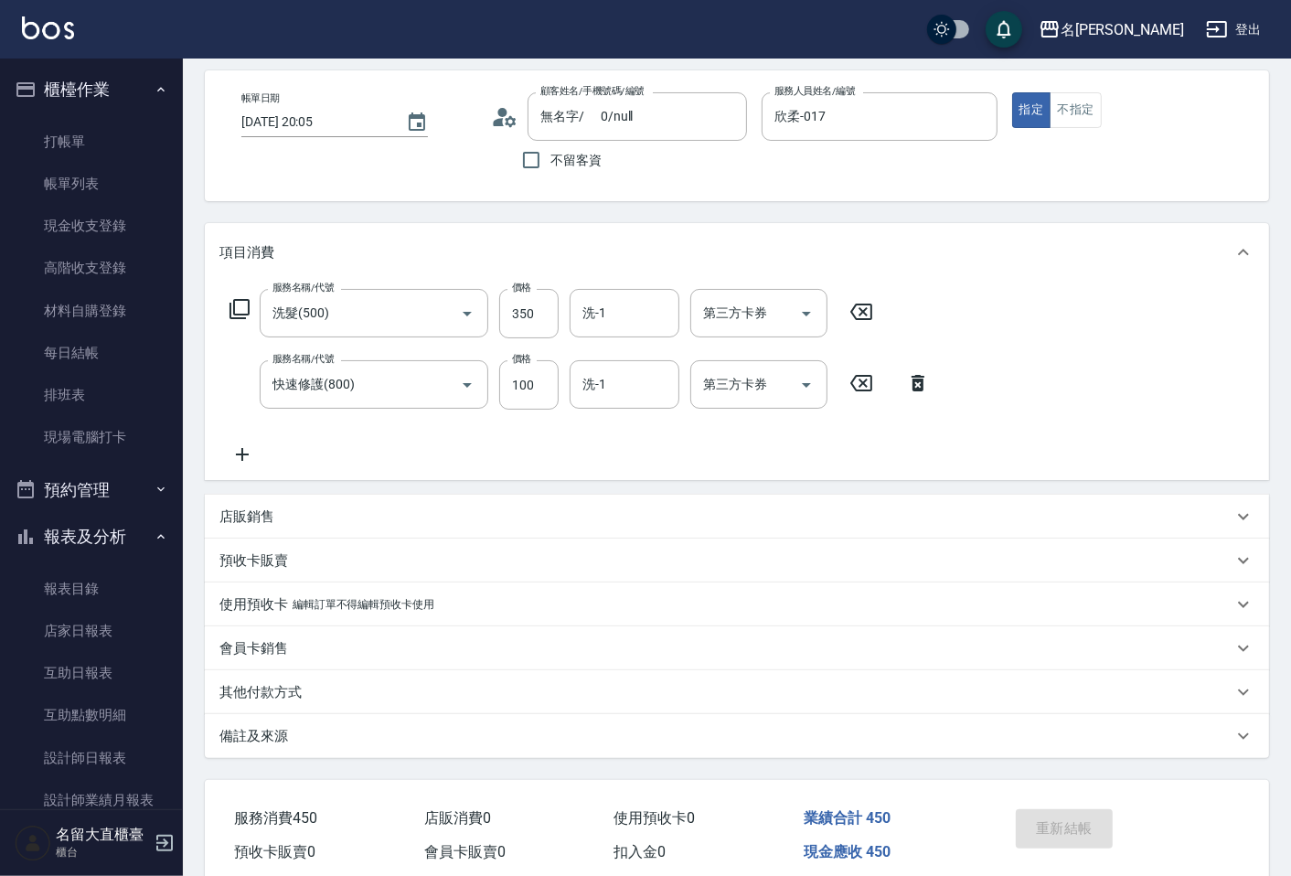
scroll to position [0, 0]
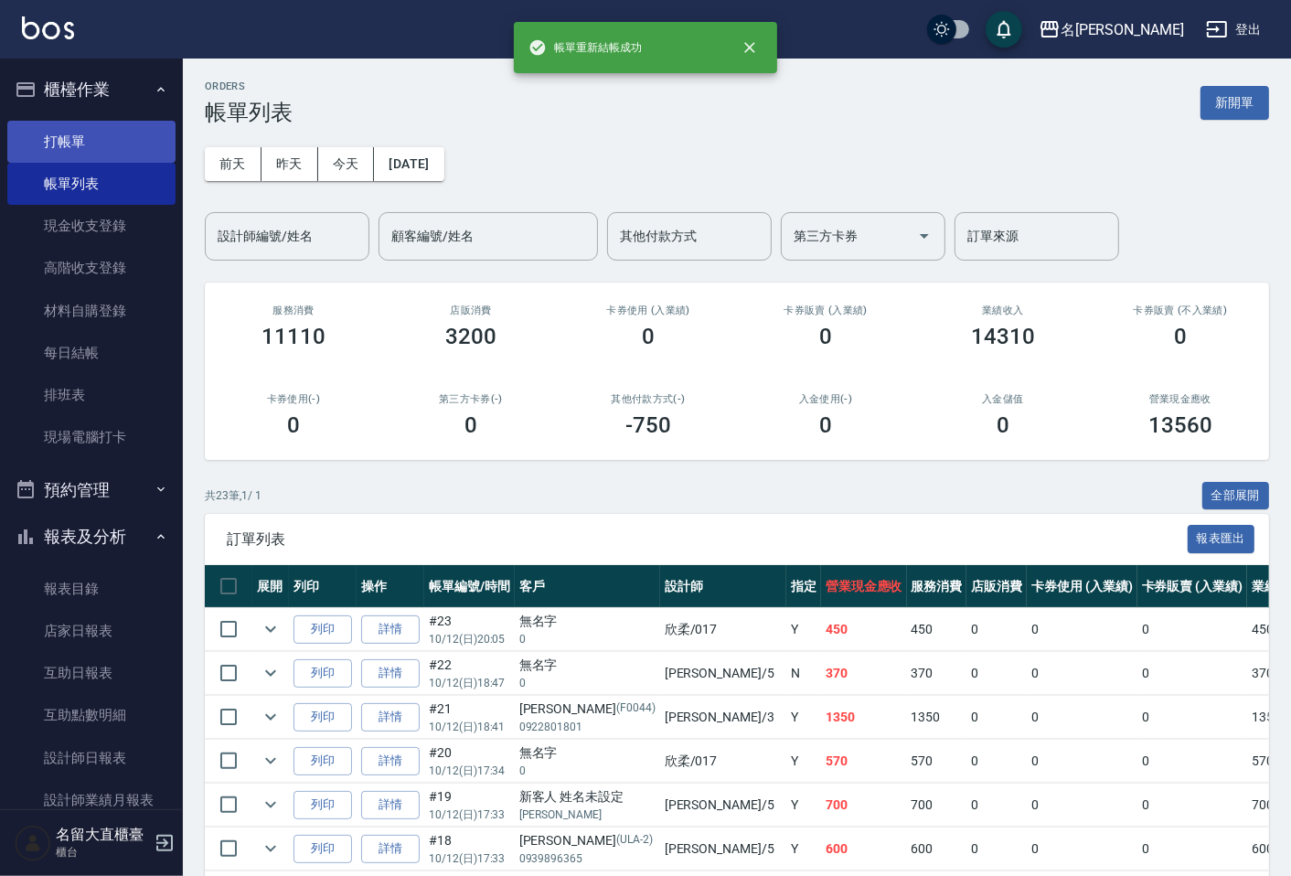
click at [85, 129] on link "打帳單" at bounding box center [91, 142] width 168 height 42
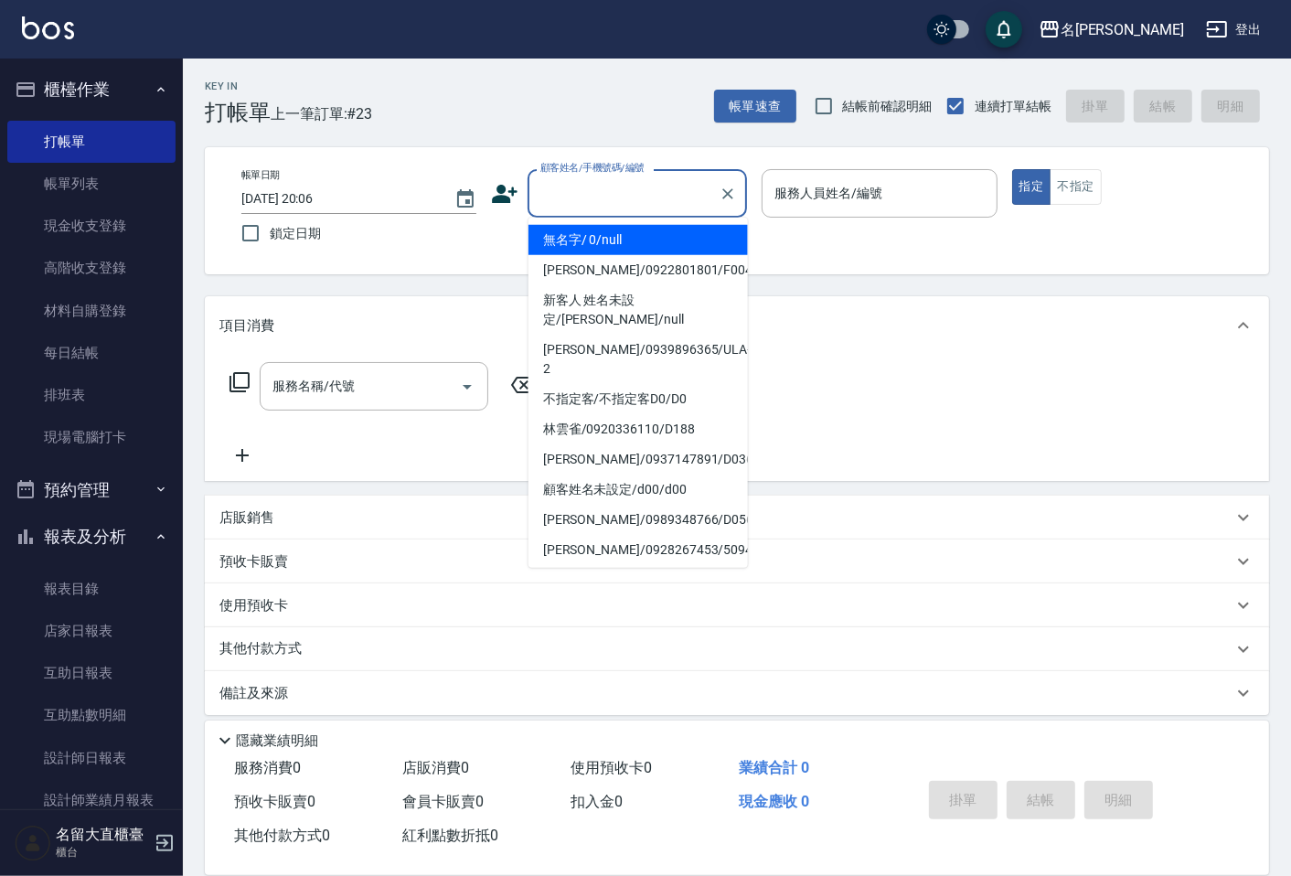
drag, startPoint x: 611, startPoint y: 204, endPoint x: 610, endPoint y: 224, distance: 20.1
click at [611, 204] on input "顧客姓名/手機號碼/編號" at bounding box center [624, 193] width 176 height 32
click at [618, 251] on li "無名字/ 0/null" at bounding box center [638, 240] width 219 height 30
type input "無名字/ 0/null"
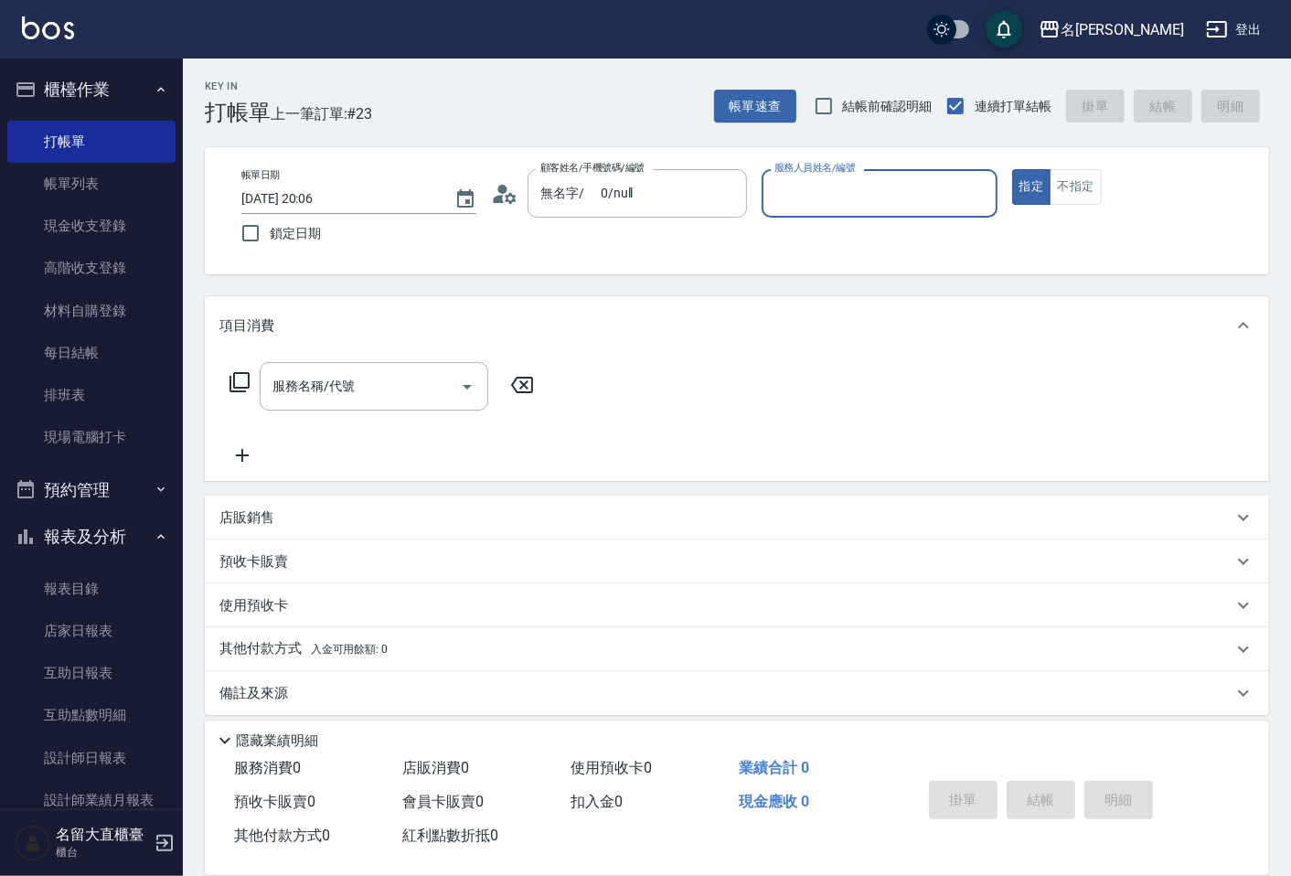
click at [793, 193] on input "服務人員姓名/編號" at bounding box center [879, 193] width 219 height 32
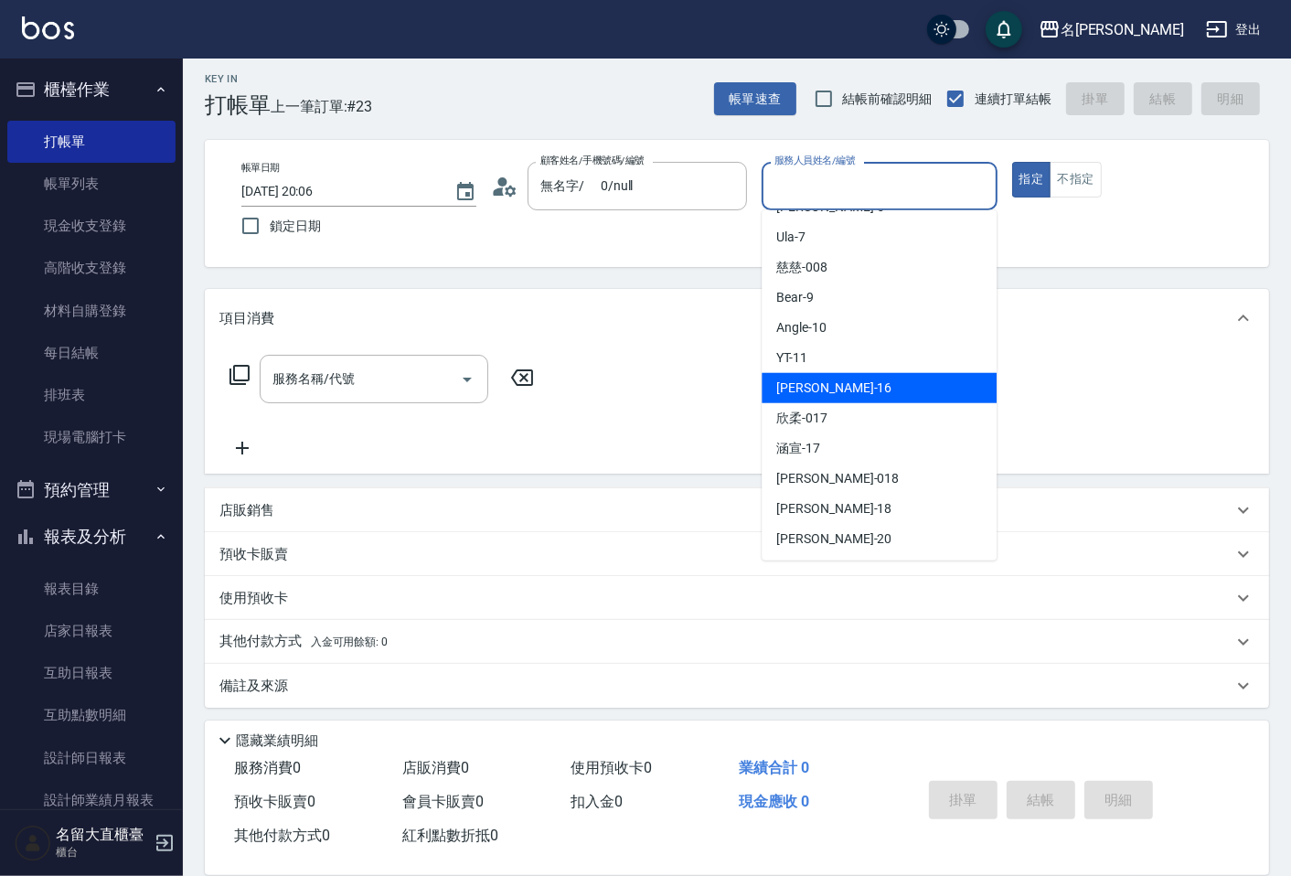
scroll to position [12, 0]
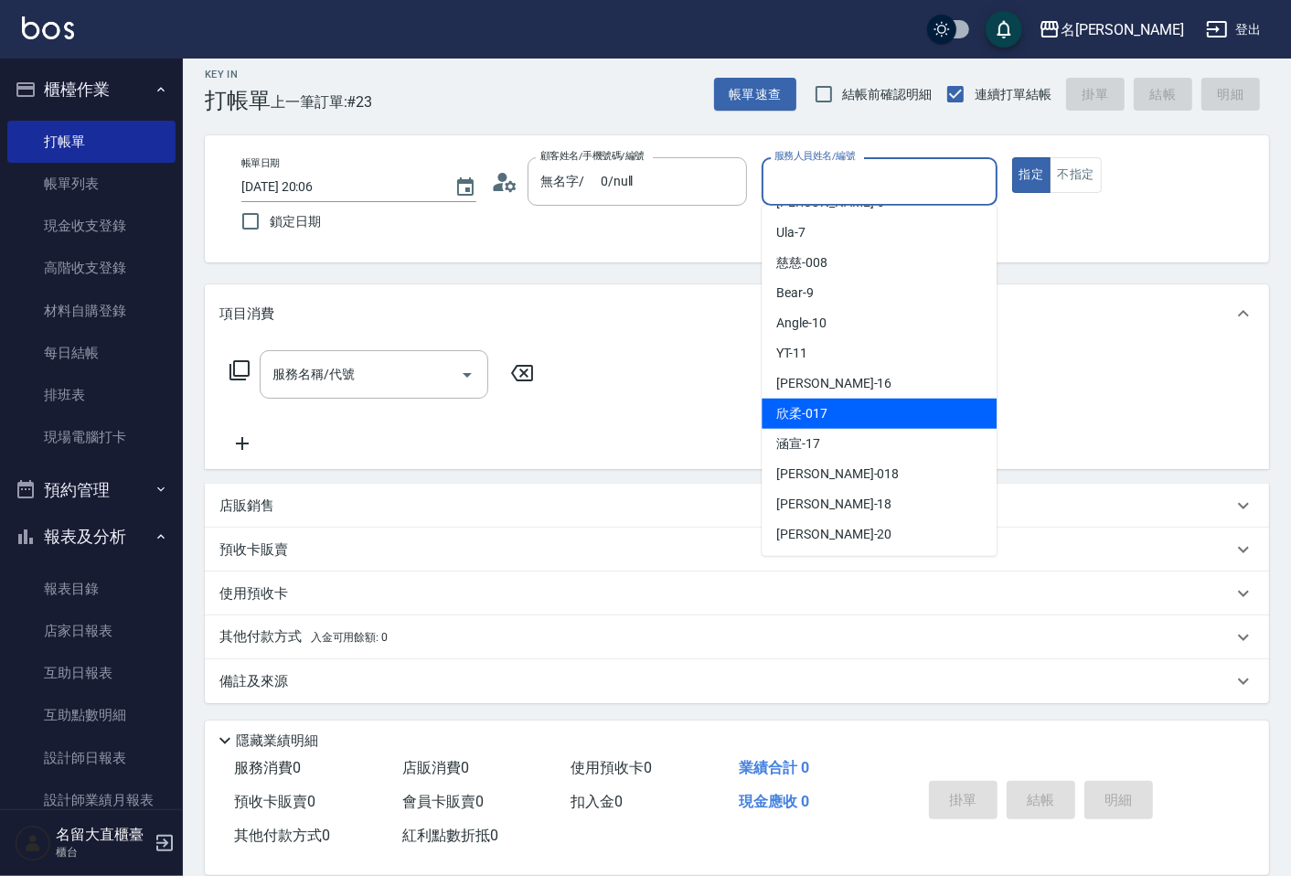
click at [834, 405] on div "欣柔 -017" at bounding box center [879, 414] width 235 height 30
type input "欣柔-017"
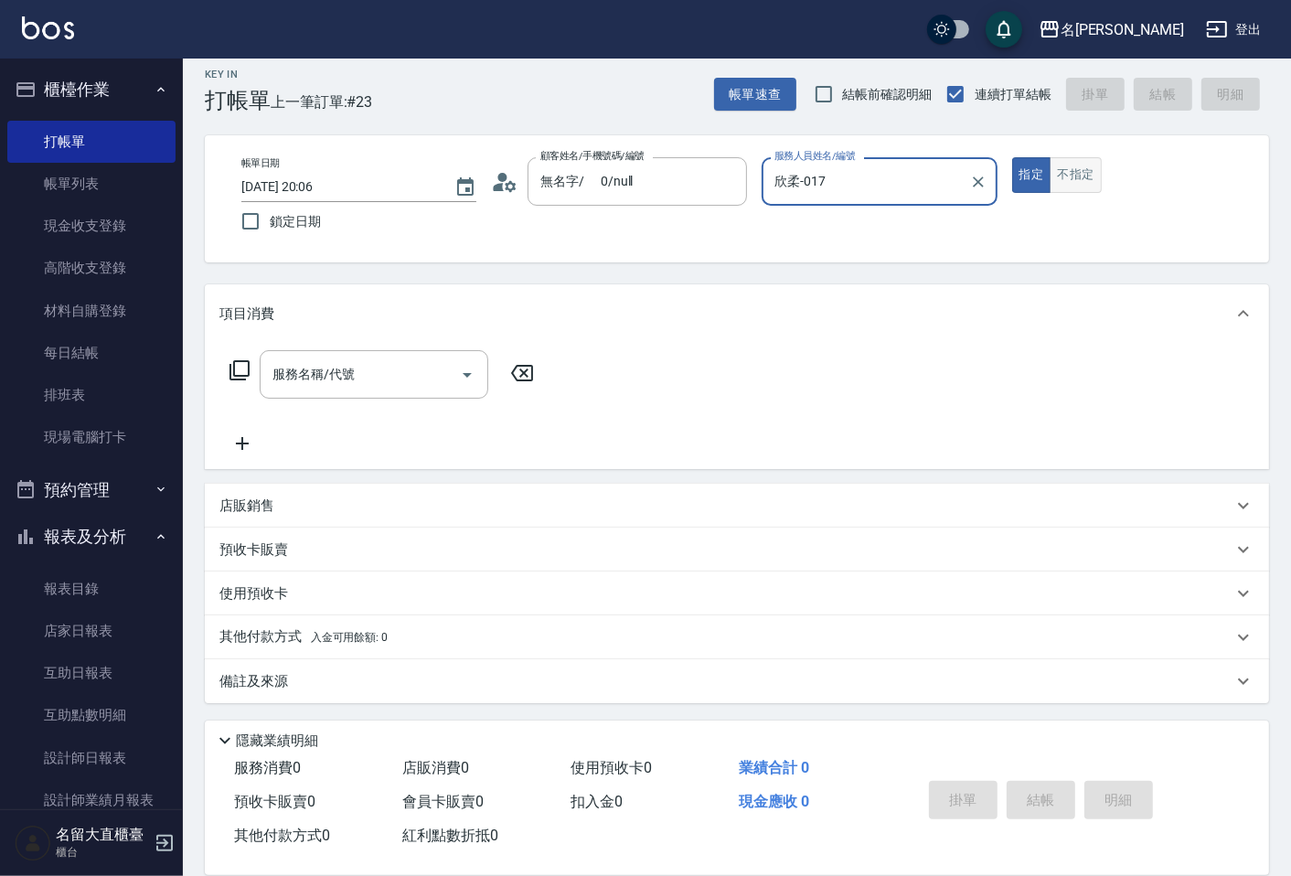
click at [1065, 166] on button "不指定" at bounding box center [1075, 175] width 51 height 36
click at [405, 387] on input "服務名稱/代號" at bounding box center [360, 374] width 185 height 32
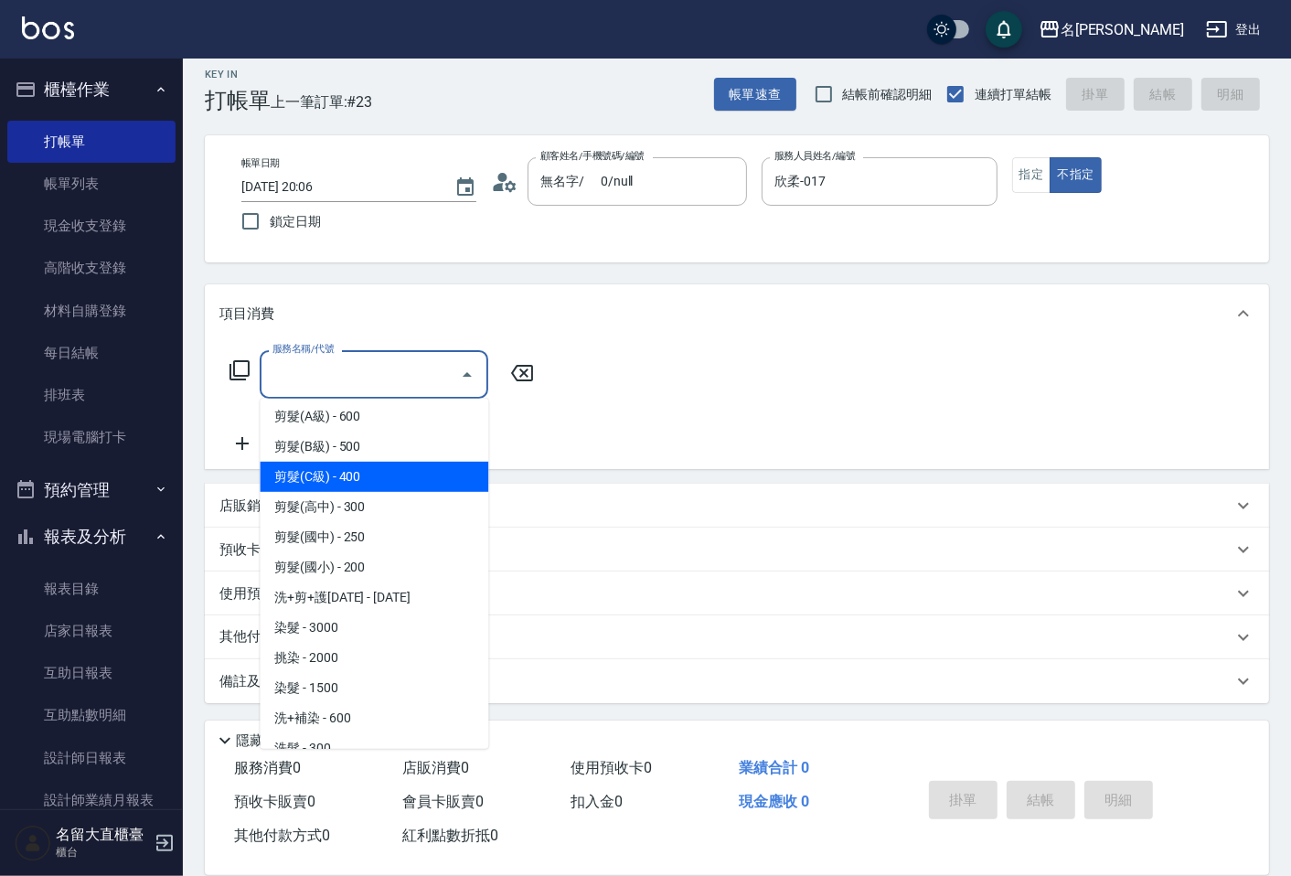
scroll to position [406, 0]
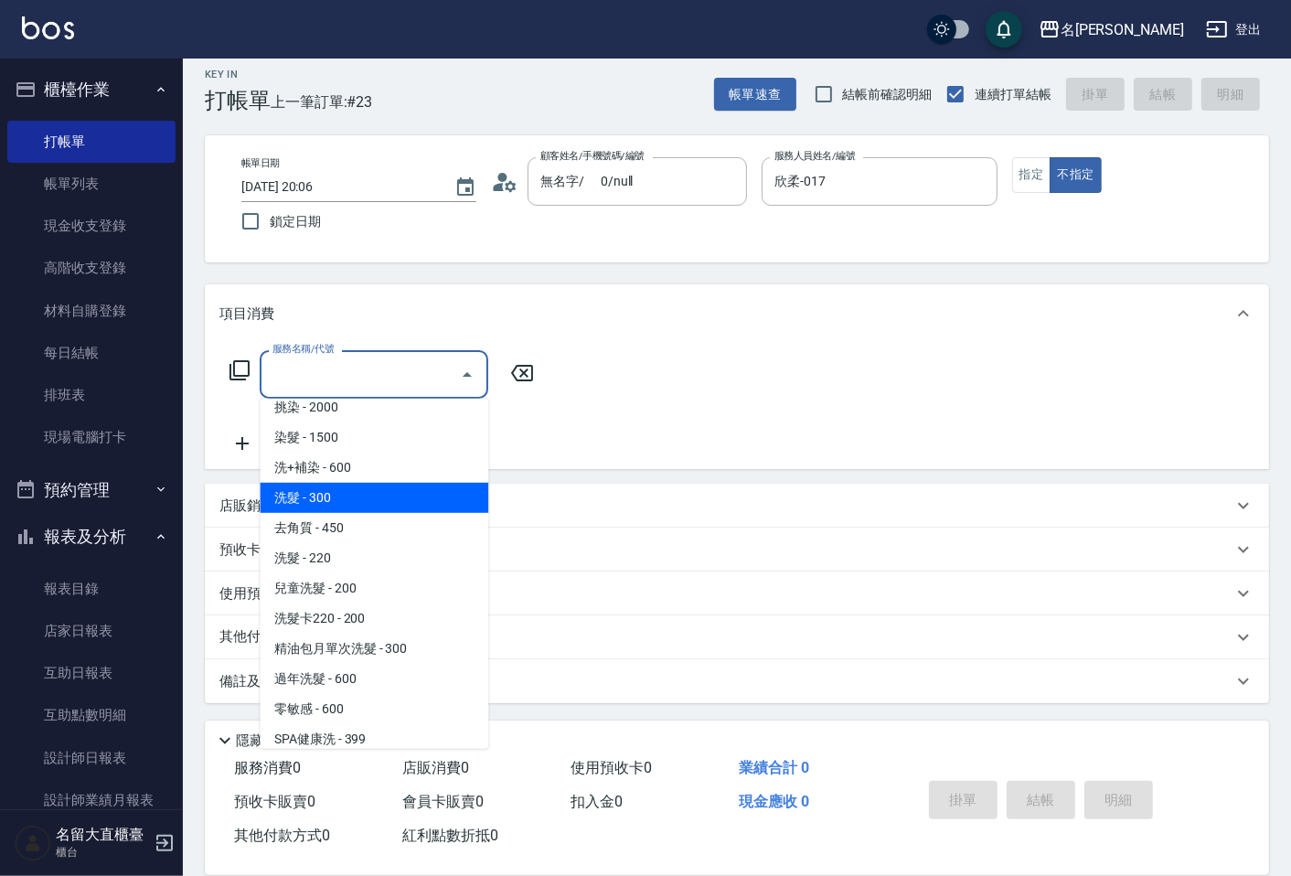
click at [324, 498] on span "洗髮 - 300" at bounding box center [374, 498] width 229 height 30
type input "洗髮(500)"
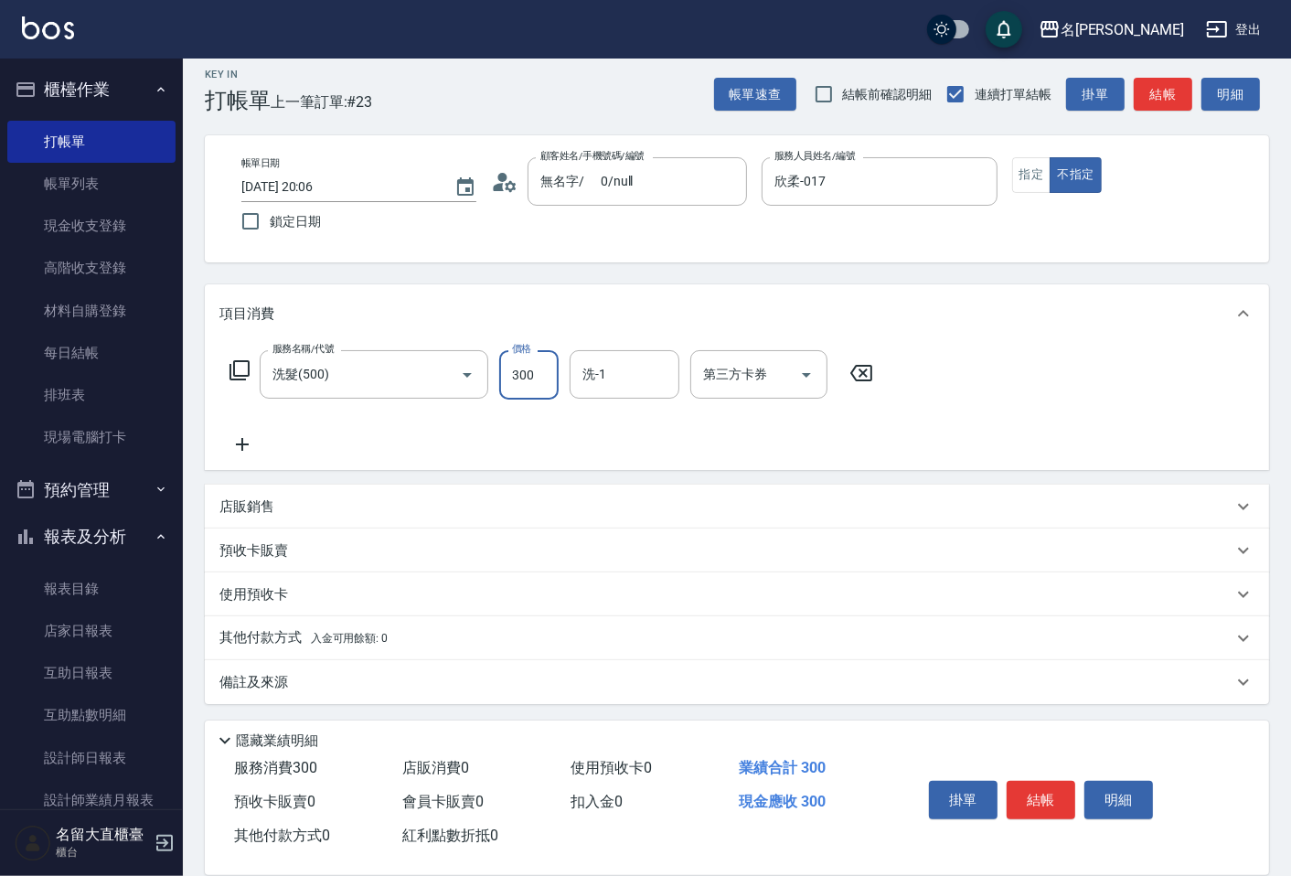
click at [550, 363] on input "300" at bounding box center [528, 374] width 59 height 49
type input "350"
click at [243, 436] on icon at bounding box center [242, 444] width 46 height 22
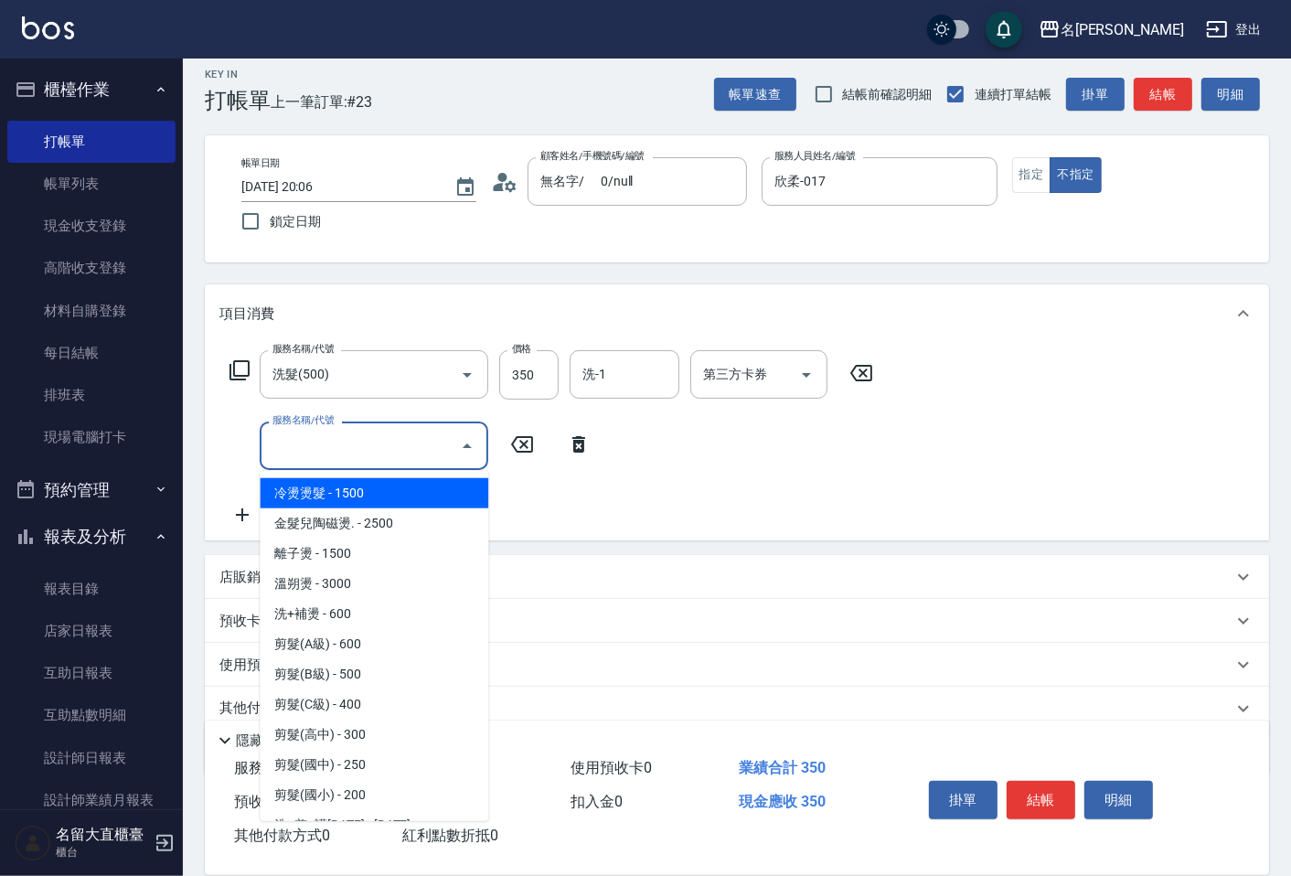
click at [274, 440] on input "服務名稱/代號" at bounding box center [360, 446] width 185 height 32
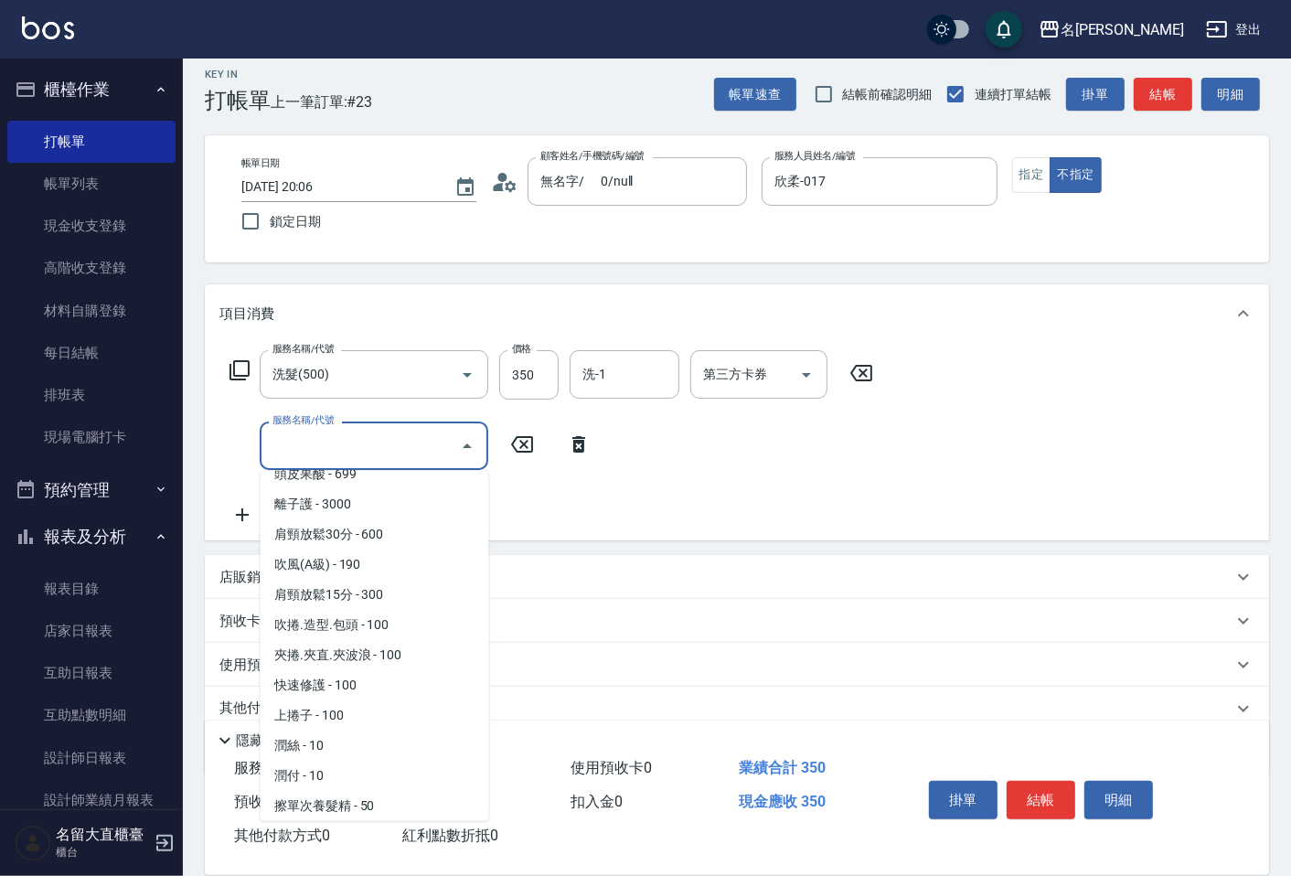
scroll to position [1523, 0]
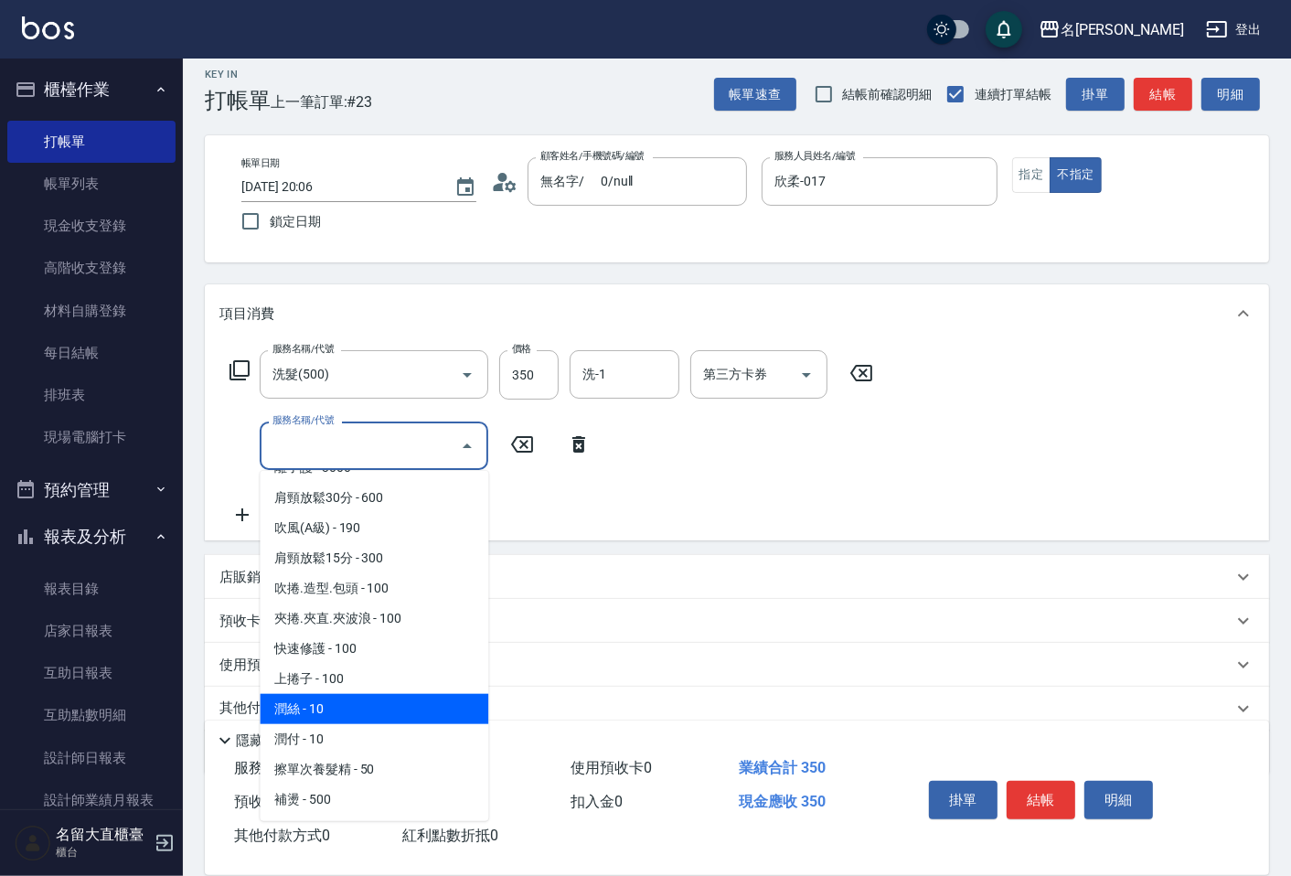
click at [340, 694] on span "潤絲 - 10" at bounding box center [374, 709] width 229 height 30
type input "潤絲(802)"
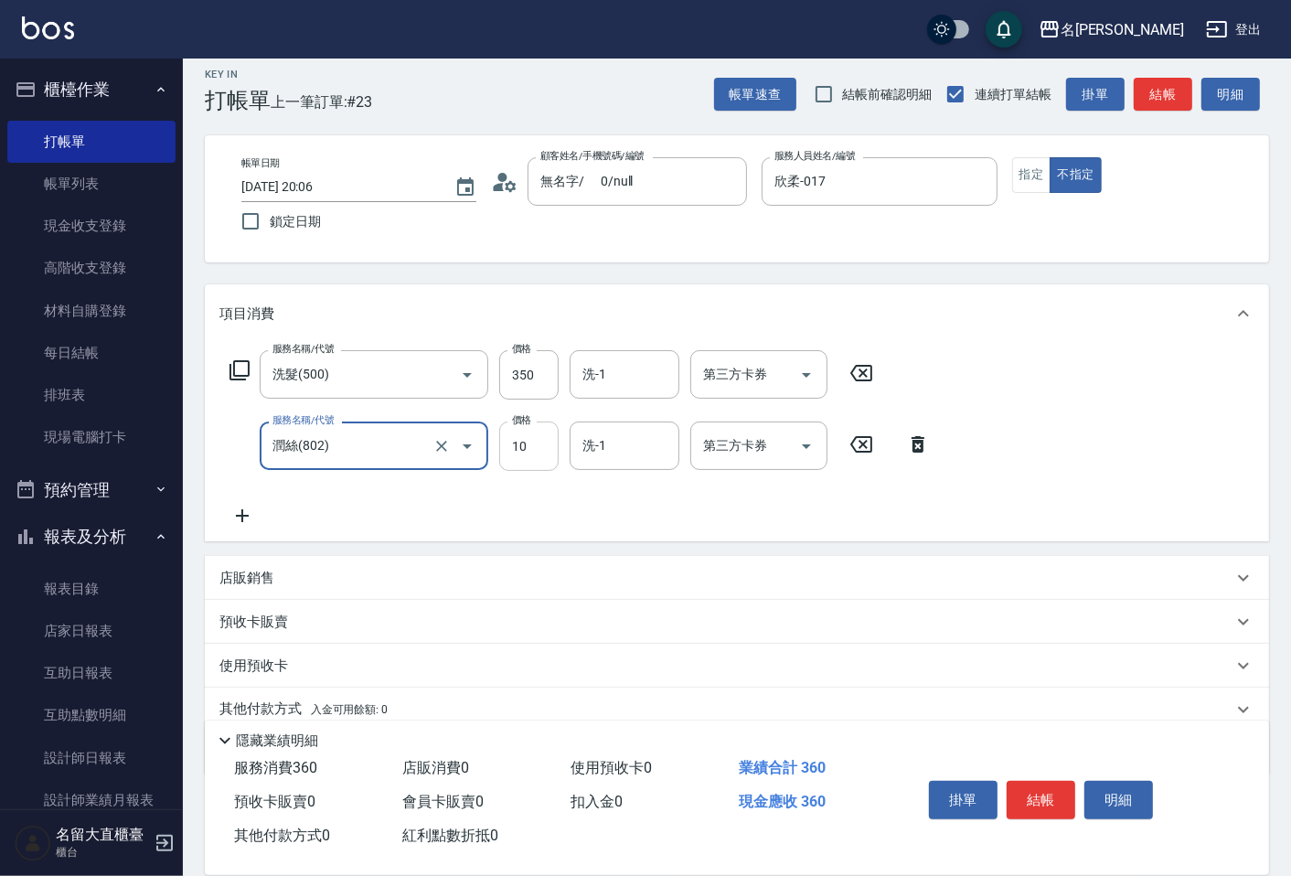
click at [554, 446] on input "10" at bounding box center [528, 446] width 59 height 49
type input "20"
click at [1019, 782] on button "結帳" at bounding box center [1041, 800] width 69 height 38
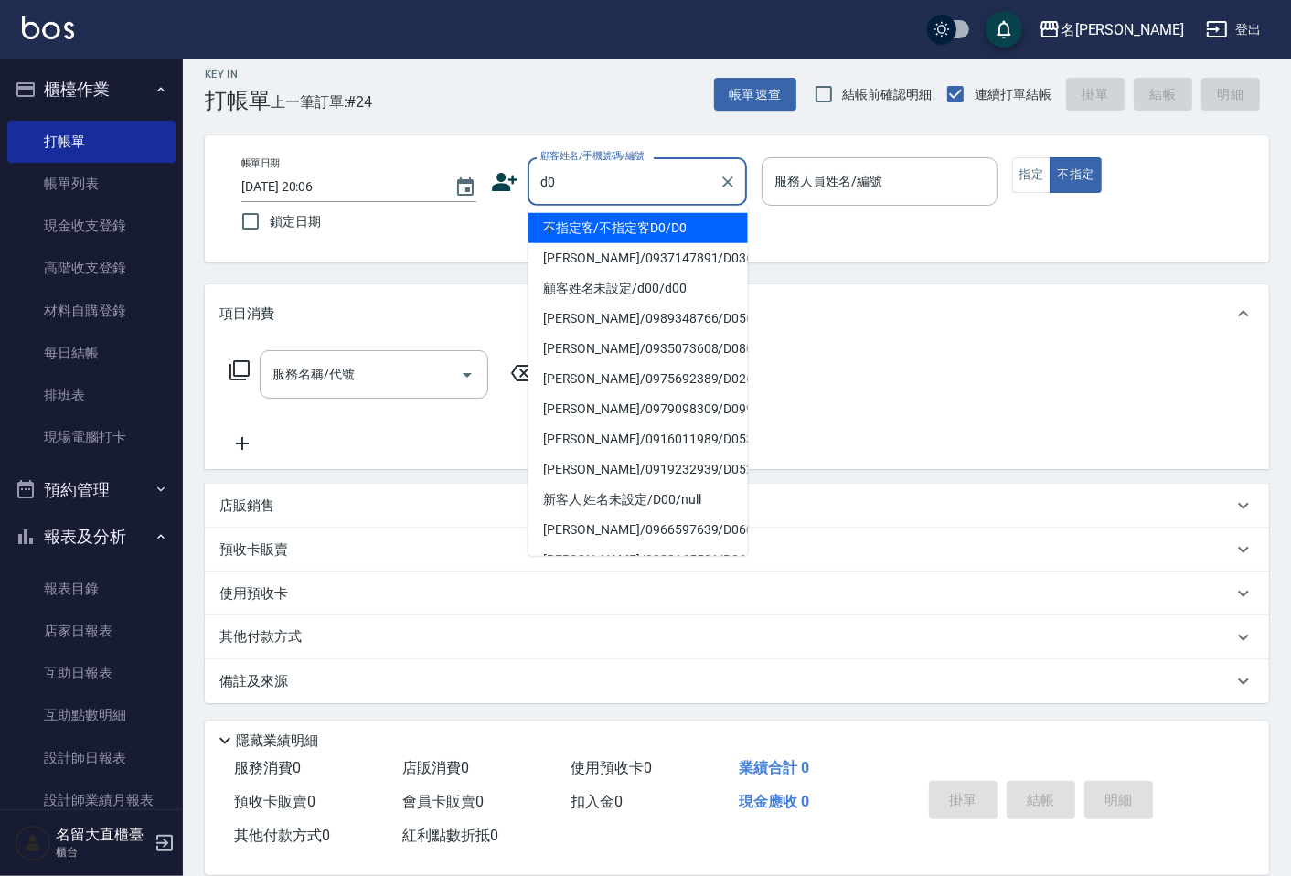
type input "不指定客/不指定客D0/D0"
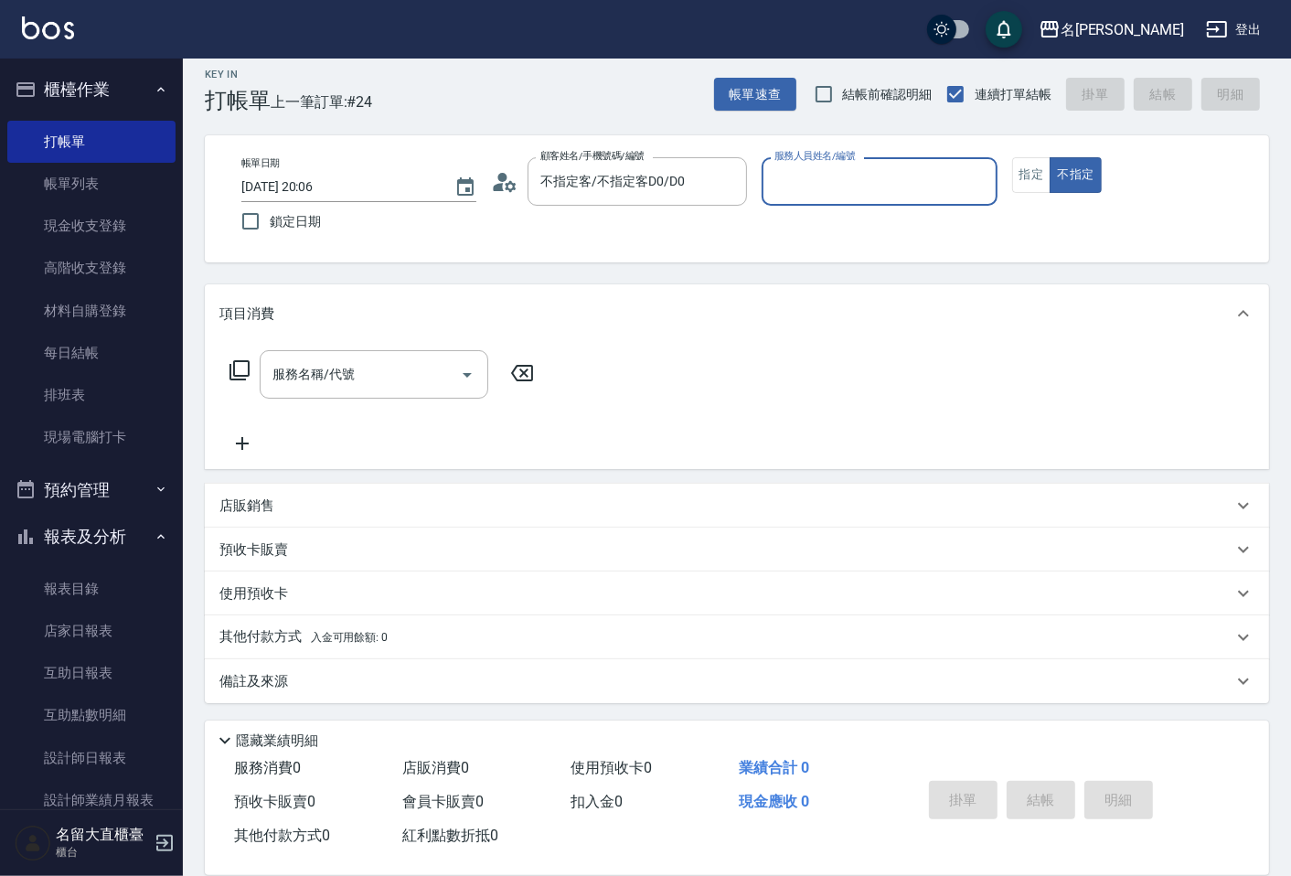
type input "郭忠翰-3"
click at [1050, 157] on button "不指定" at bounding box center [1075, 175] width 51 height 36
type button "false"
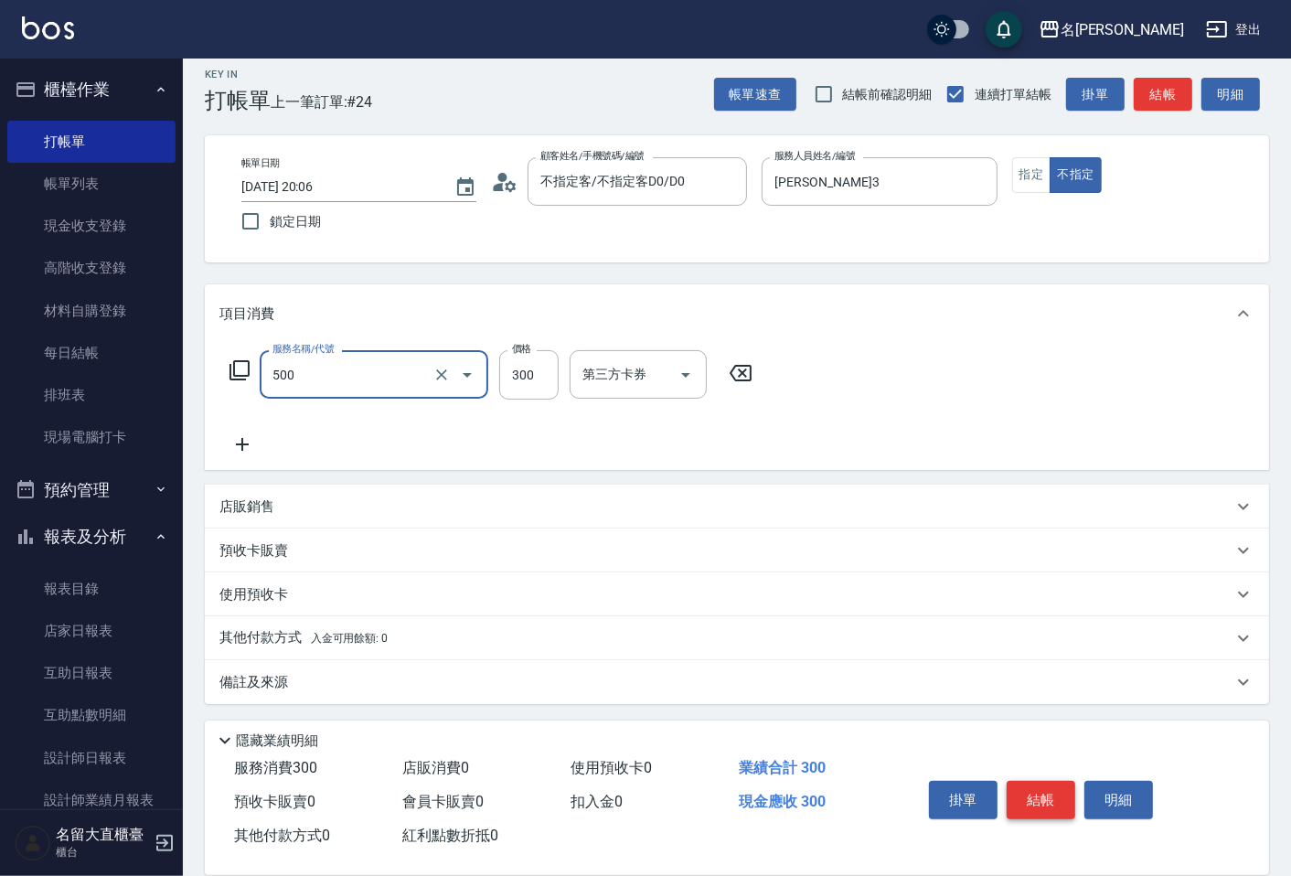
type input "洗髮(500)"
type input "350"
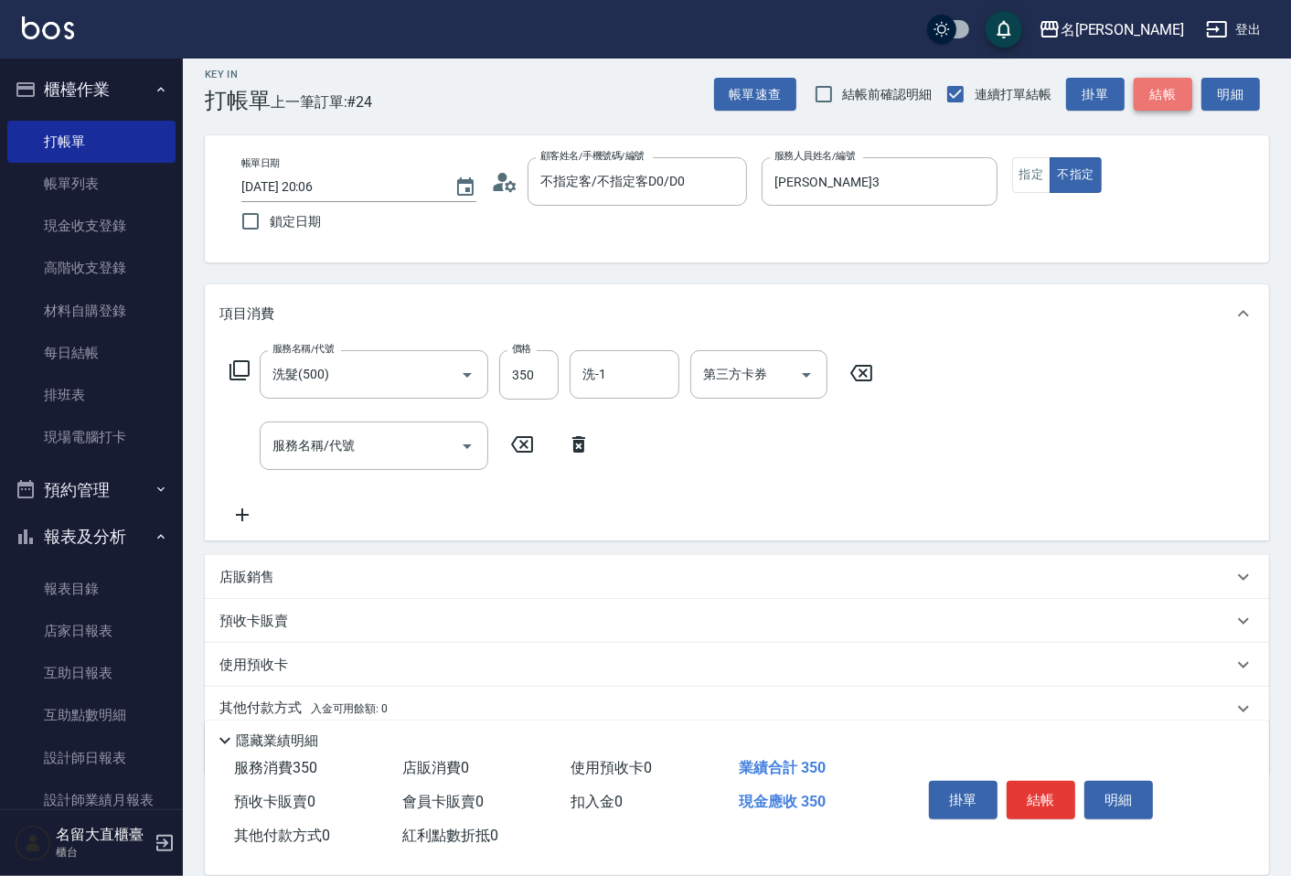
drag, startPoint x: 1029, startPoint y: 560, endPoint x: 1168, endPoint y: 82, distance: 497.2
click at [1168, 82] on button "結帳" at bounding box center [1163, 95] width 59 height 34
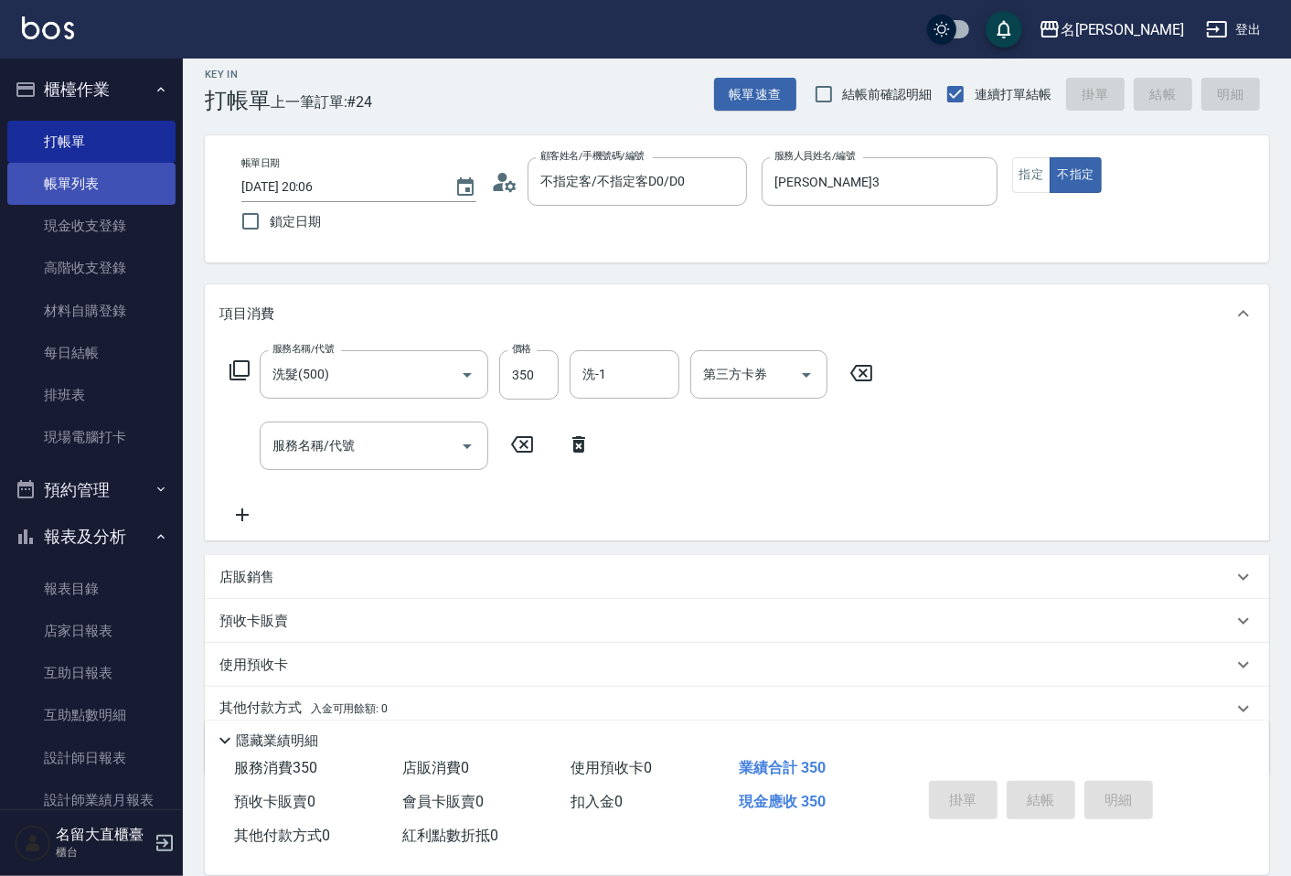
type input "2025/10/12 20:08"
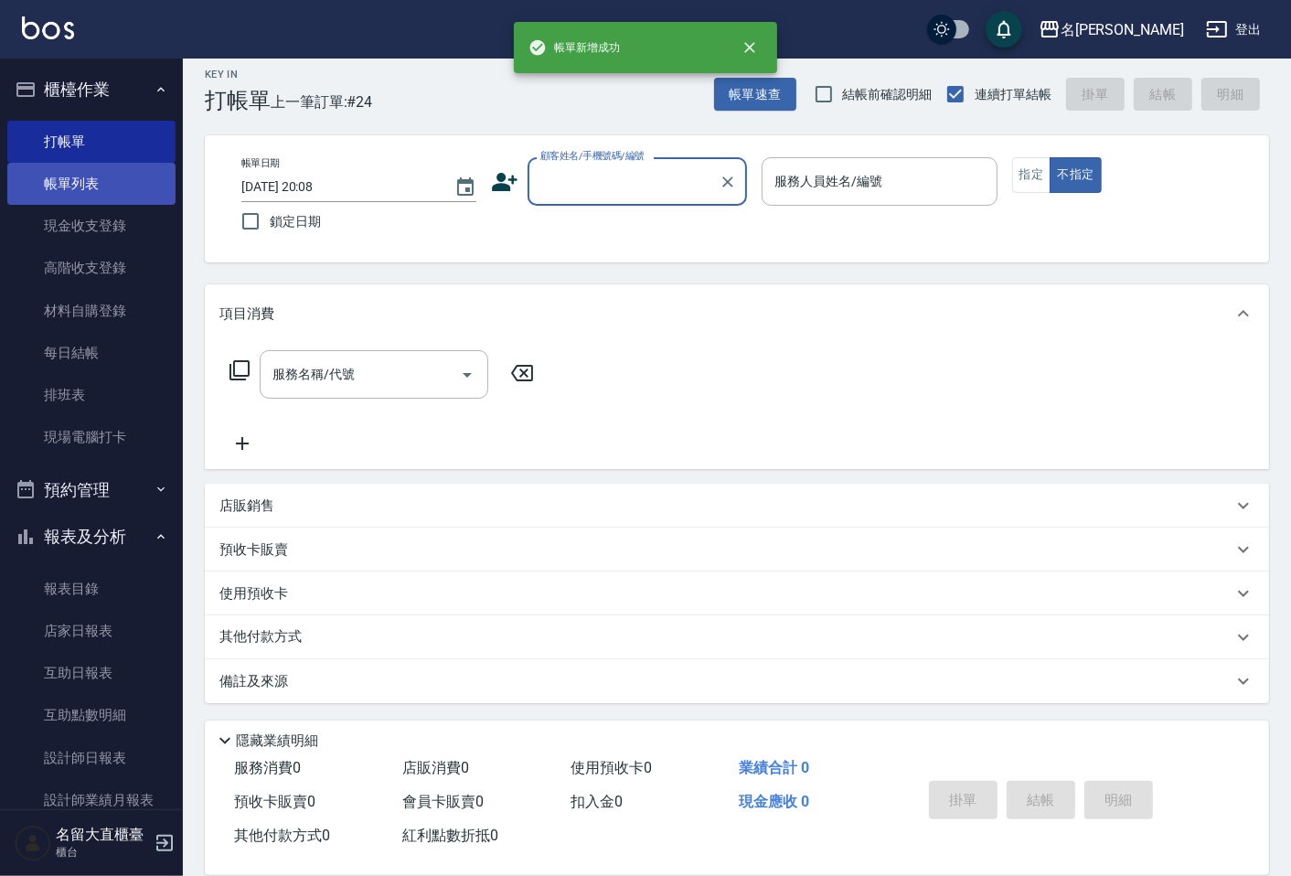
click at [64, 195] on link "帳單列表" at bounding box center [91, 184] width 168 height 42
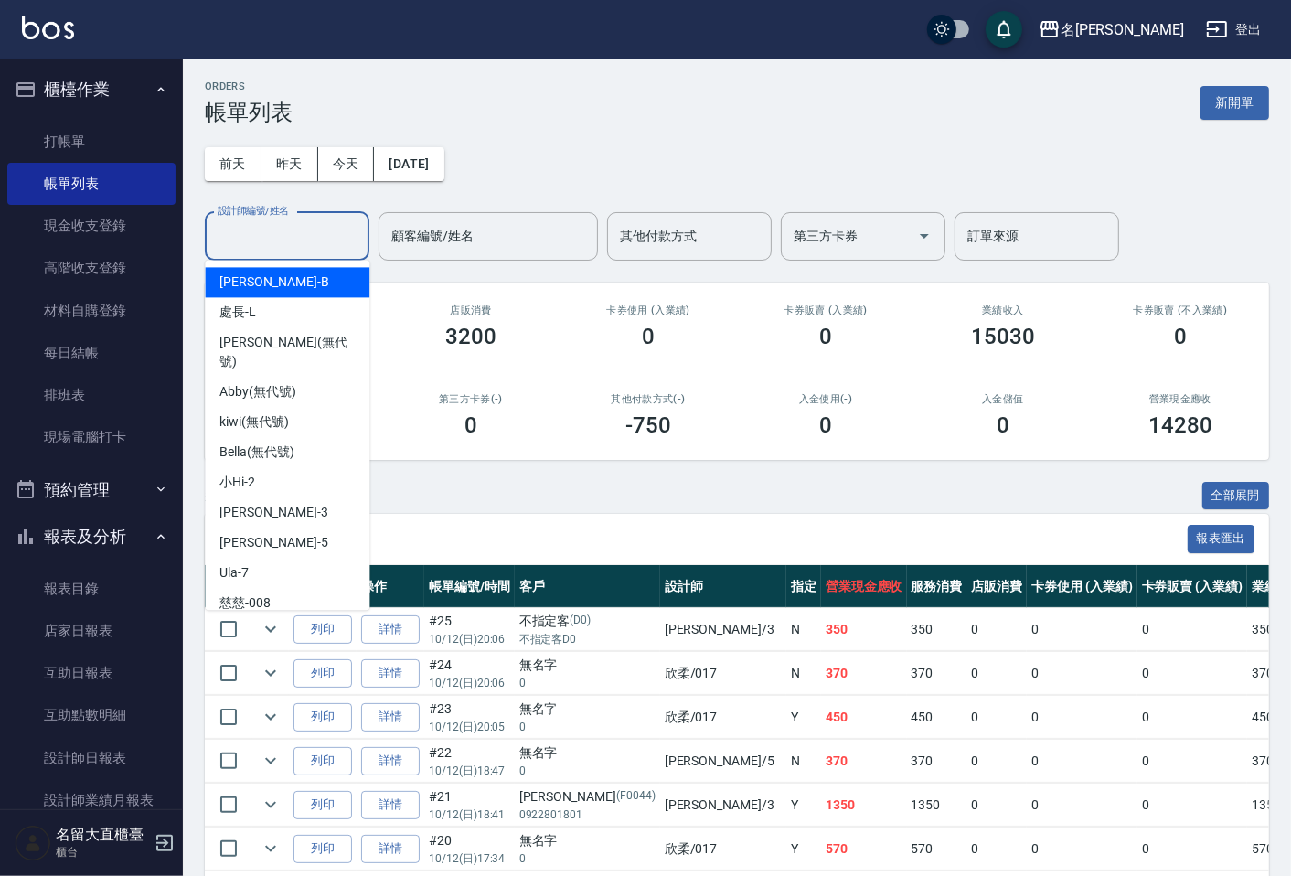
drag, startPoint x: 282, startPoint y: 245, endPoint x: 282, endPoint y: 256, distance: 11.0
click at [282, 248] on input "設計師編號/姓名" at bounding box center [287, 236] width 148 height 32
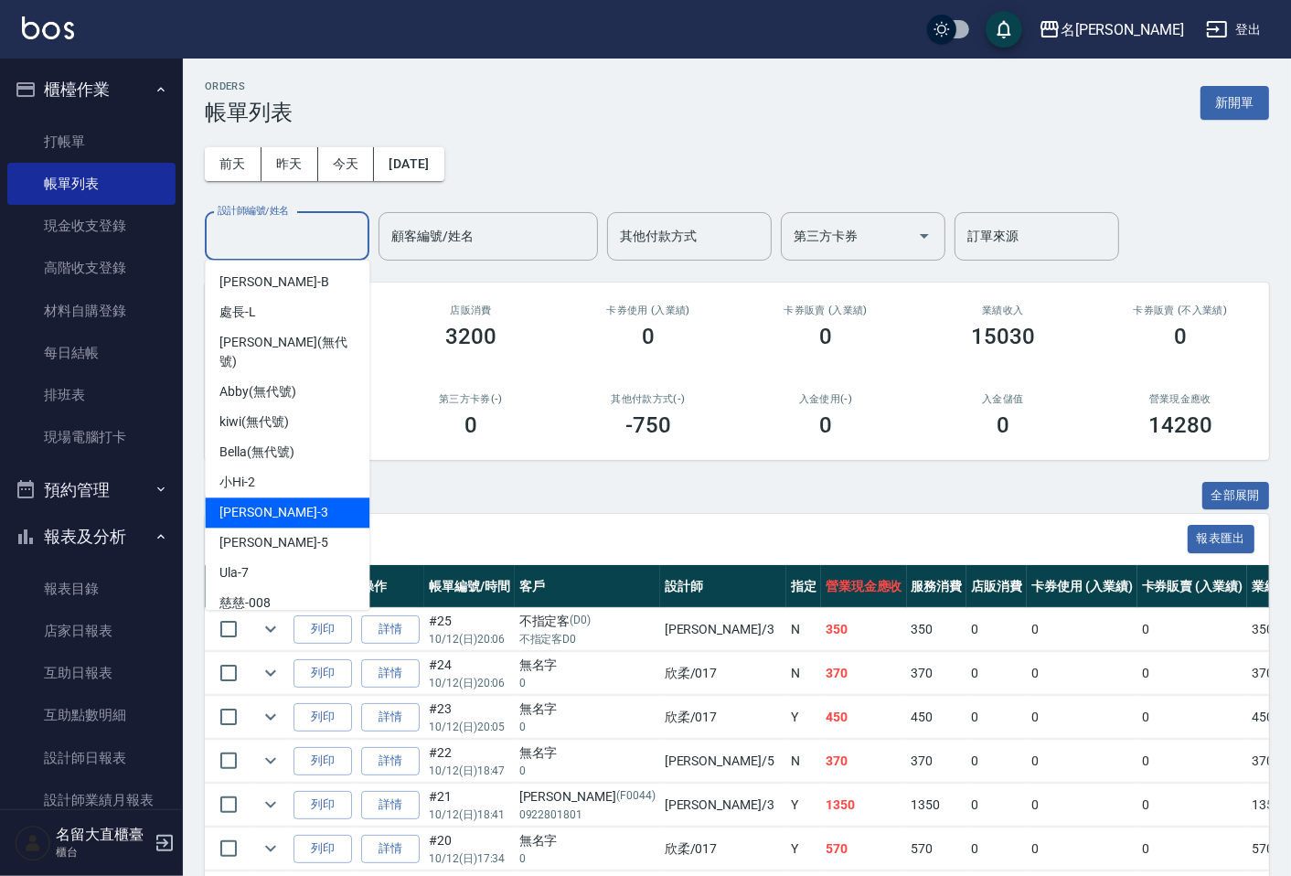
click at [305, 497] on div "郭忠翰 -3" at bounding box center [287, 512] width 165 height 30
type input "郭忠翰-3"
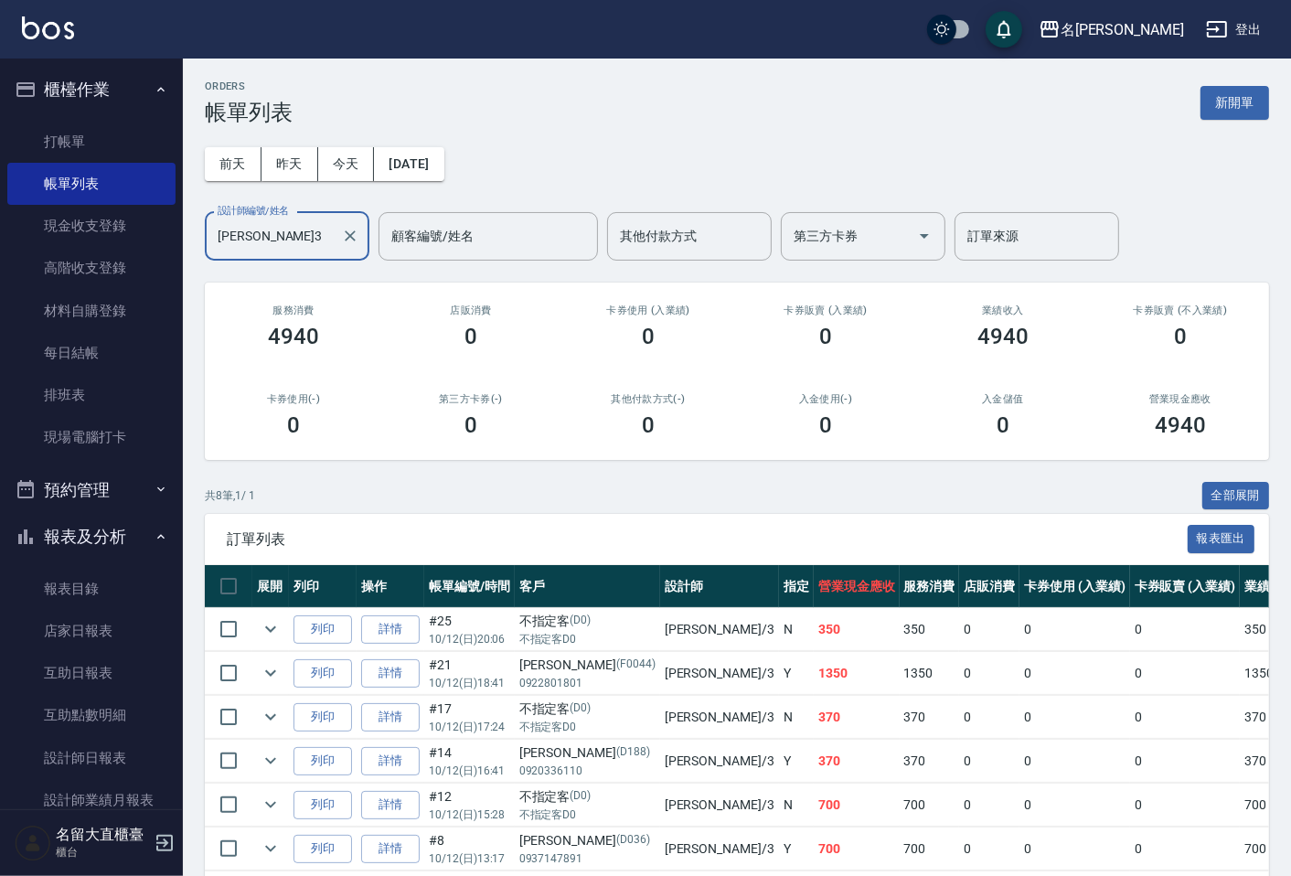
scroll to position [305, 0]
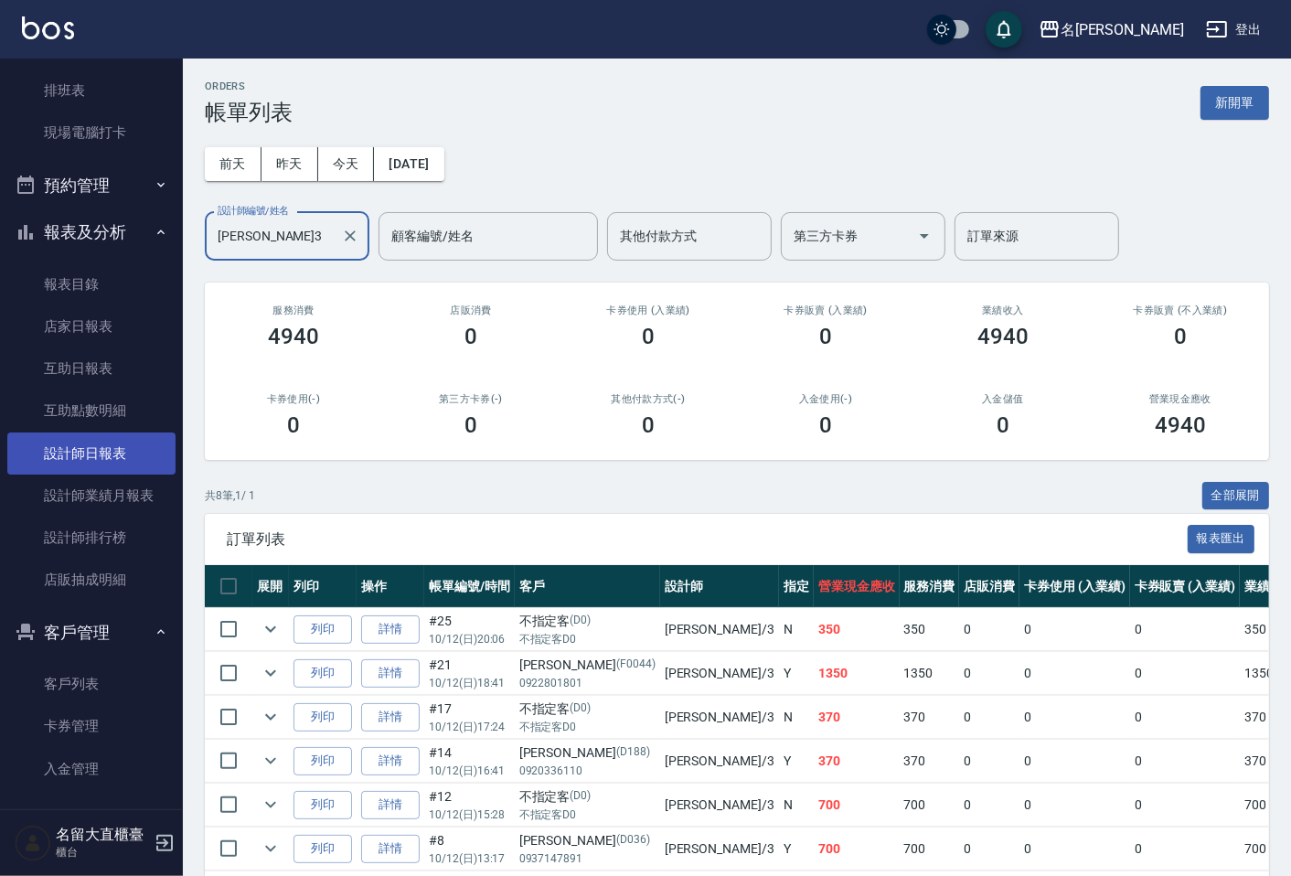
click at [129, 449] on link "設計師日報表" at bounding box center [91, 454] width 168 height 42
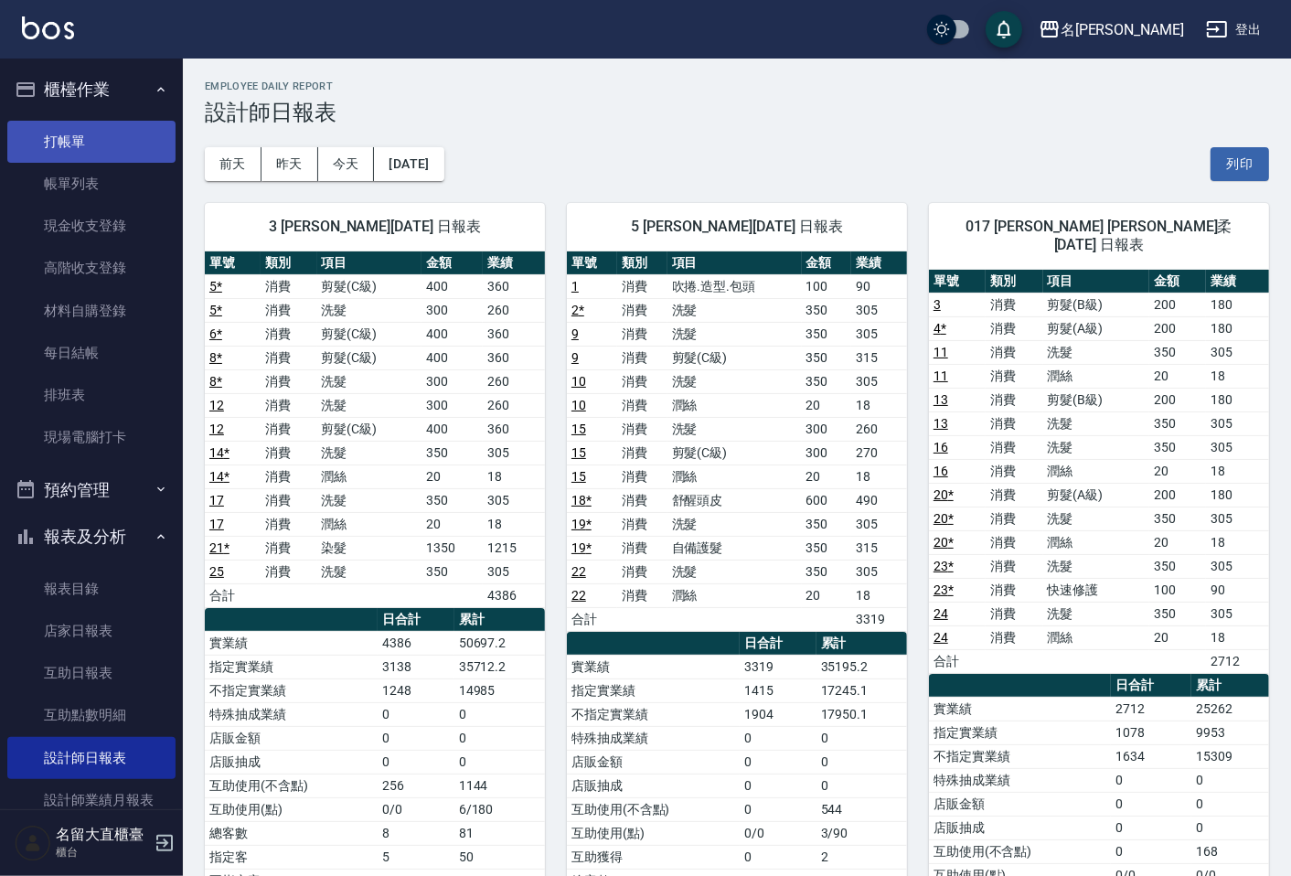
click at [103, 142] on link "打帳單" at bounding box center [91, 142] width 168 height 42
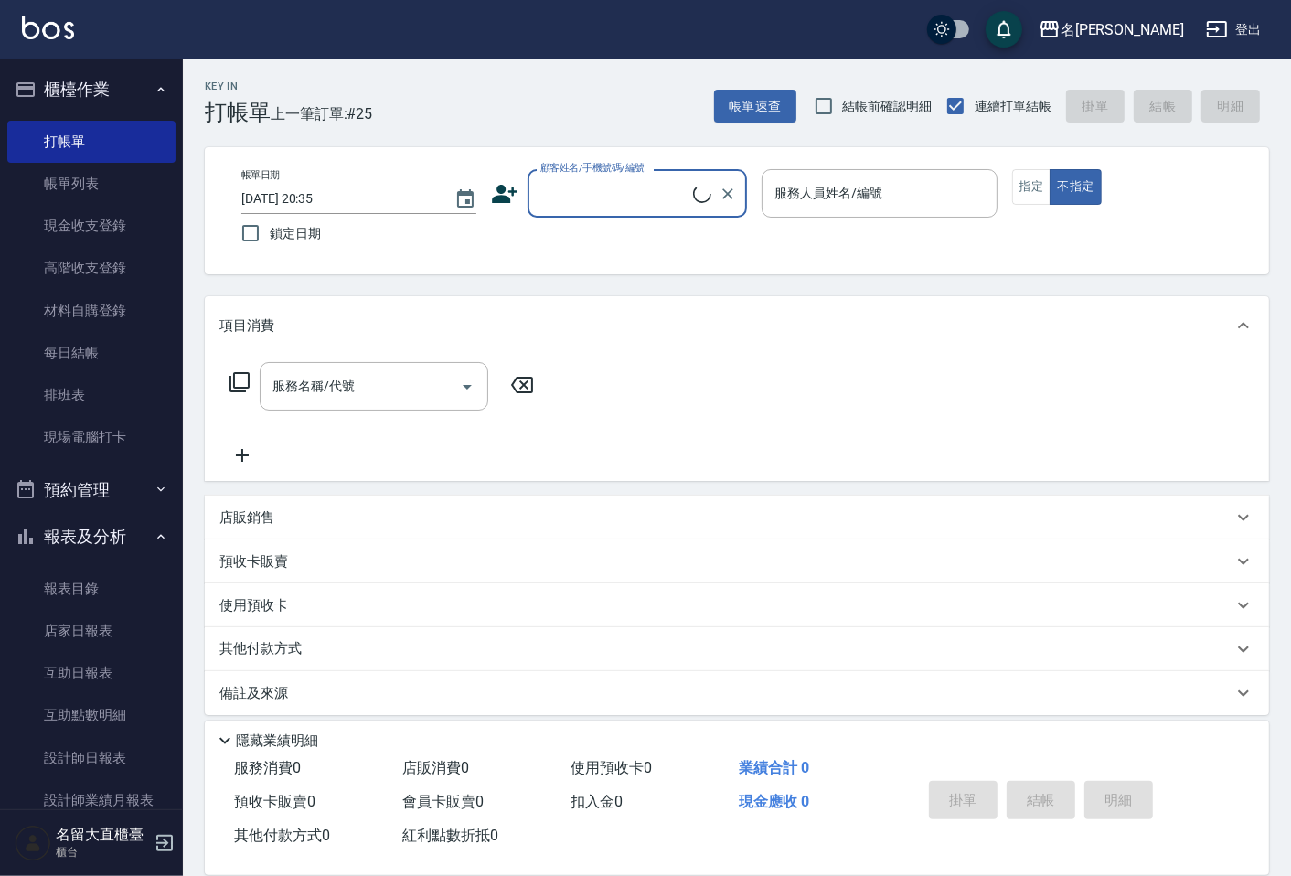
click at [581, 195] on input "顧客姓名/手機號碼/編號" at bounding box center [614, 193] width 157 height 32
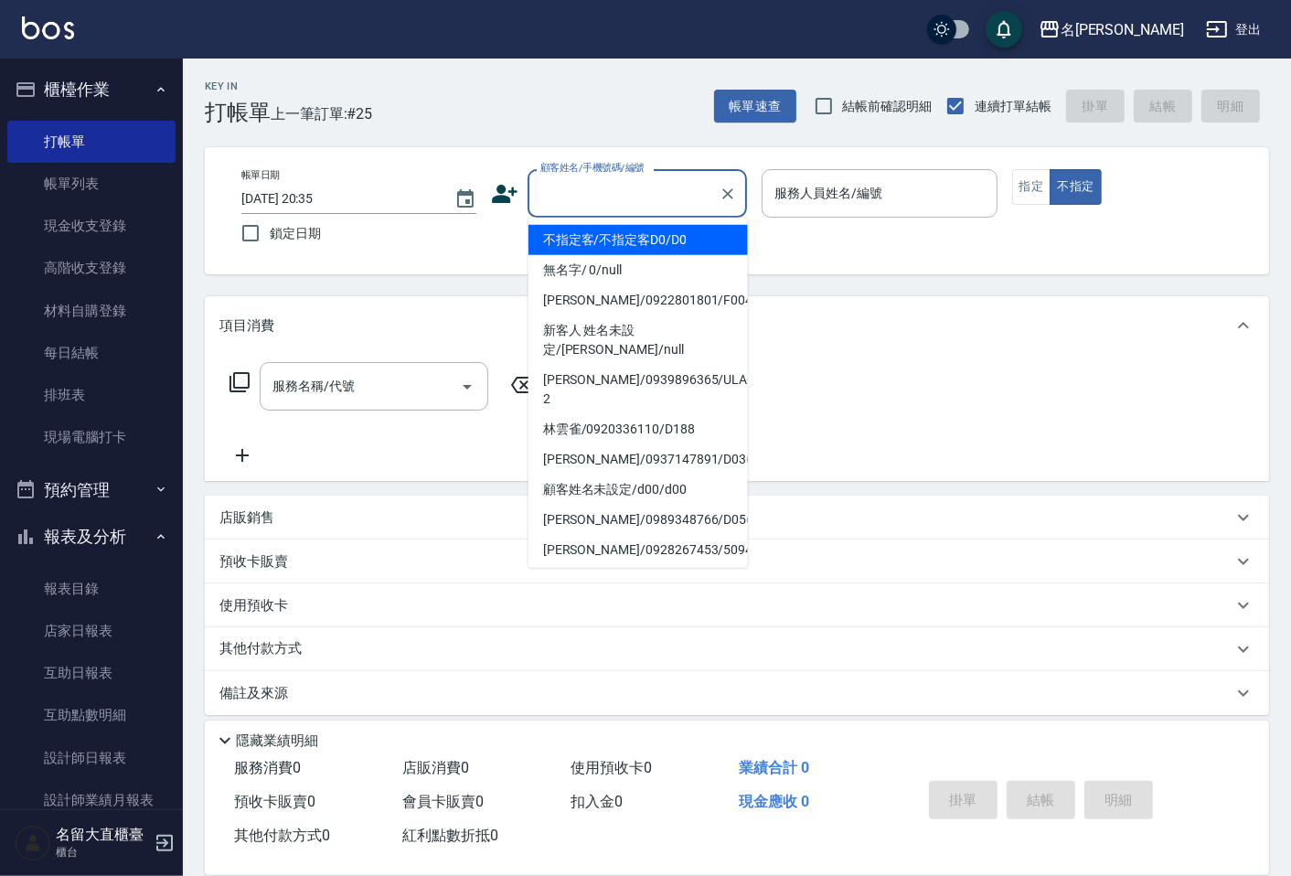
click at [599, 251] on li "不指定客/不指定客D0/D0" at bounding box center [638, 240] width 219 height 30
type input "不指定客/不指定客D0/D0"
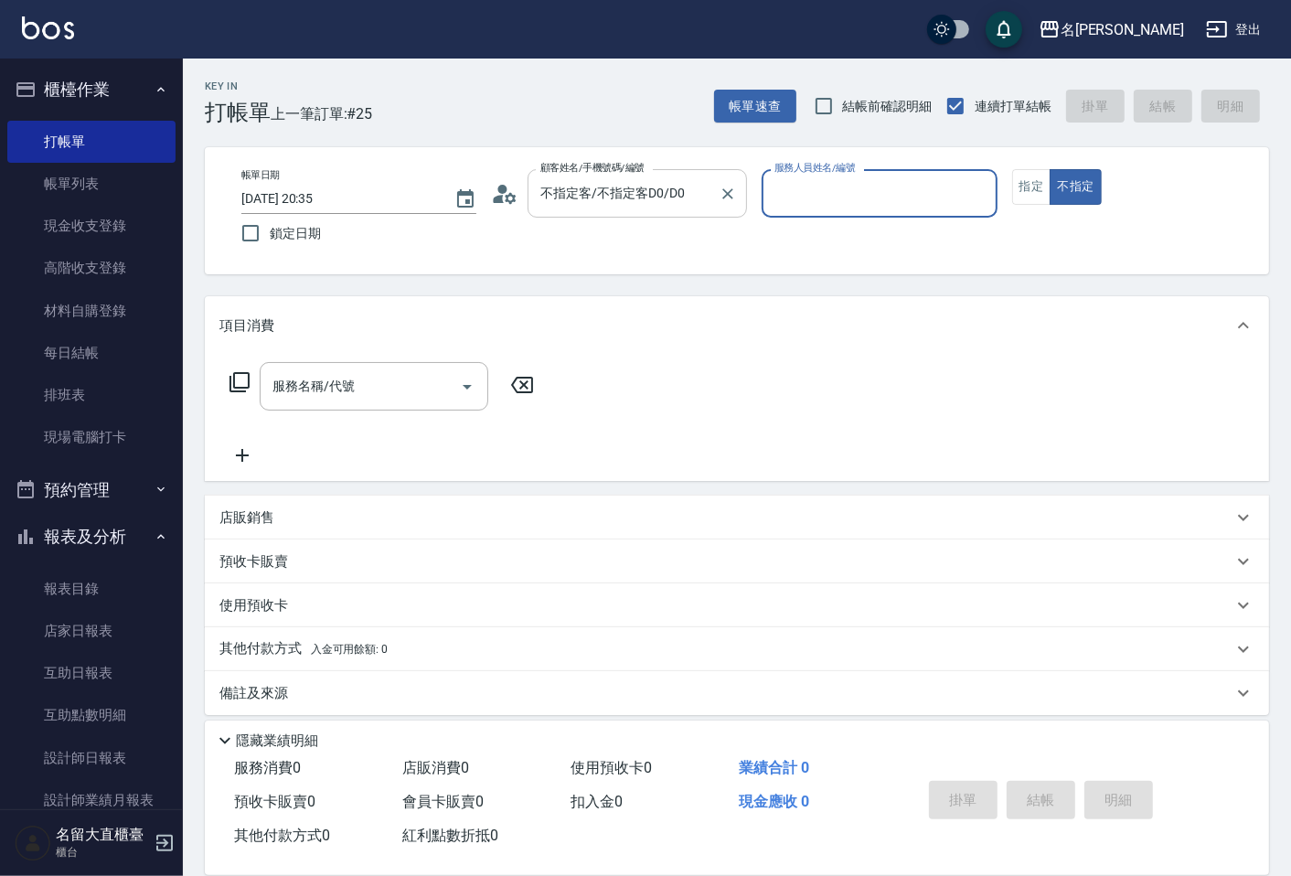
type input "郭忠翰-3"
click at [625, 203] on input "不指定客/不指定客D0/D0" at bounding box center [624, 193] width 176 height 32
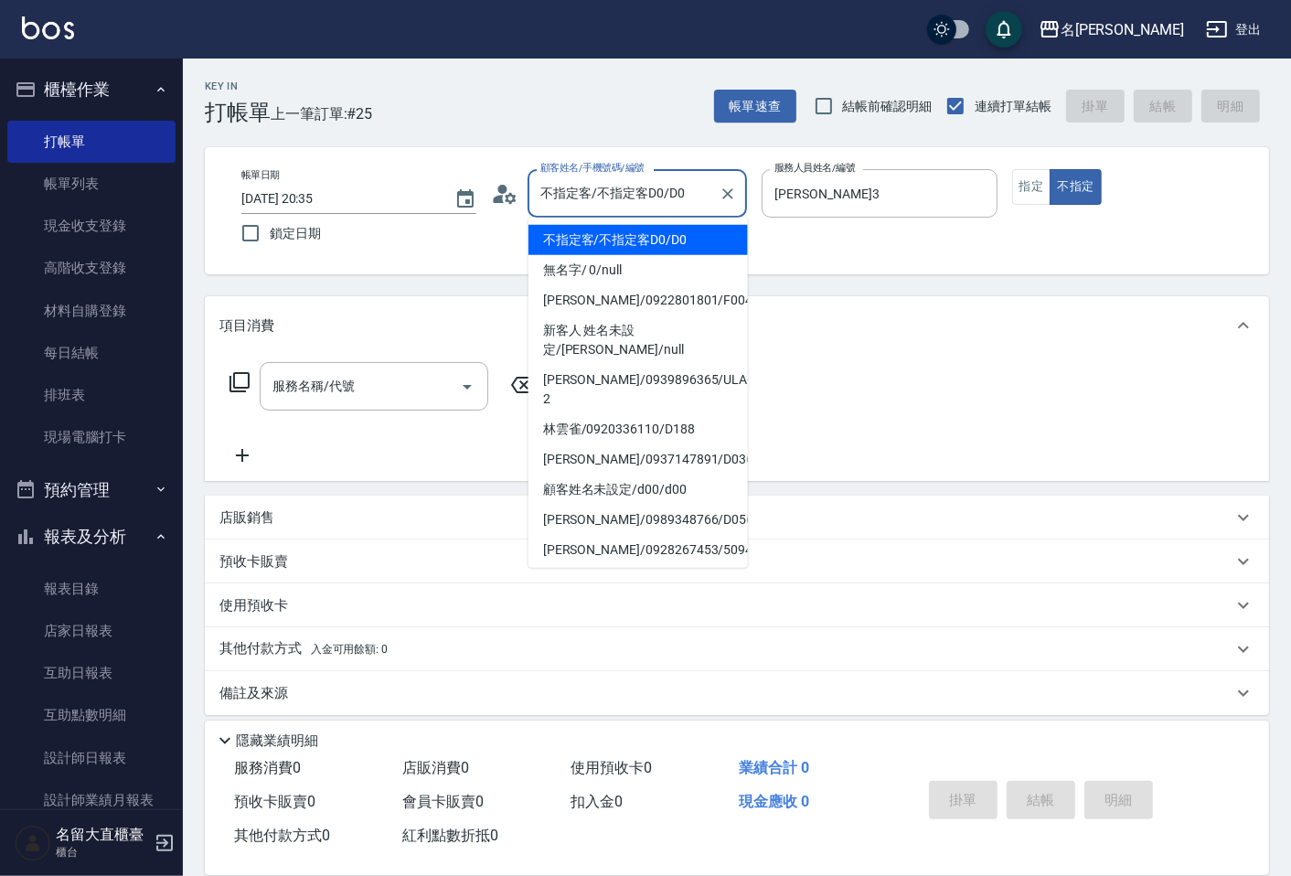
drag, startPoint x: 627, startPoint y: 265, endPoint x: 643, endPoint y: 263, distance: 15.7
click at [627, 267] on li "無名字/ 0/null" at bounding box center [638, 270] width 219 height 30
type input "無名字/ 0/null"
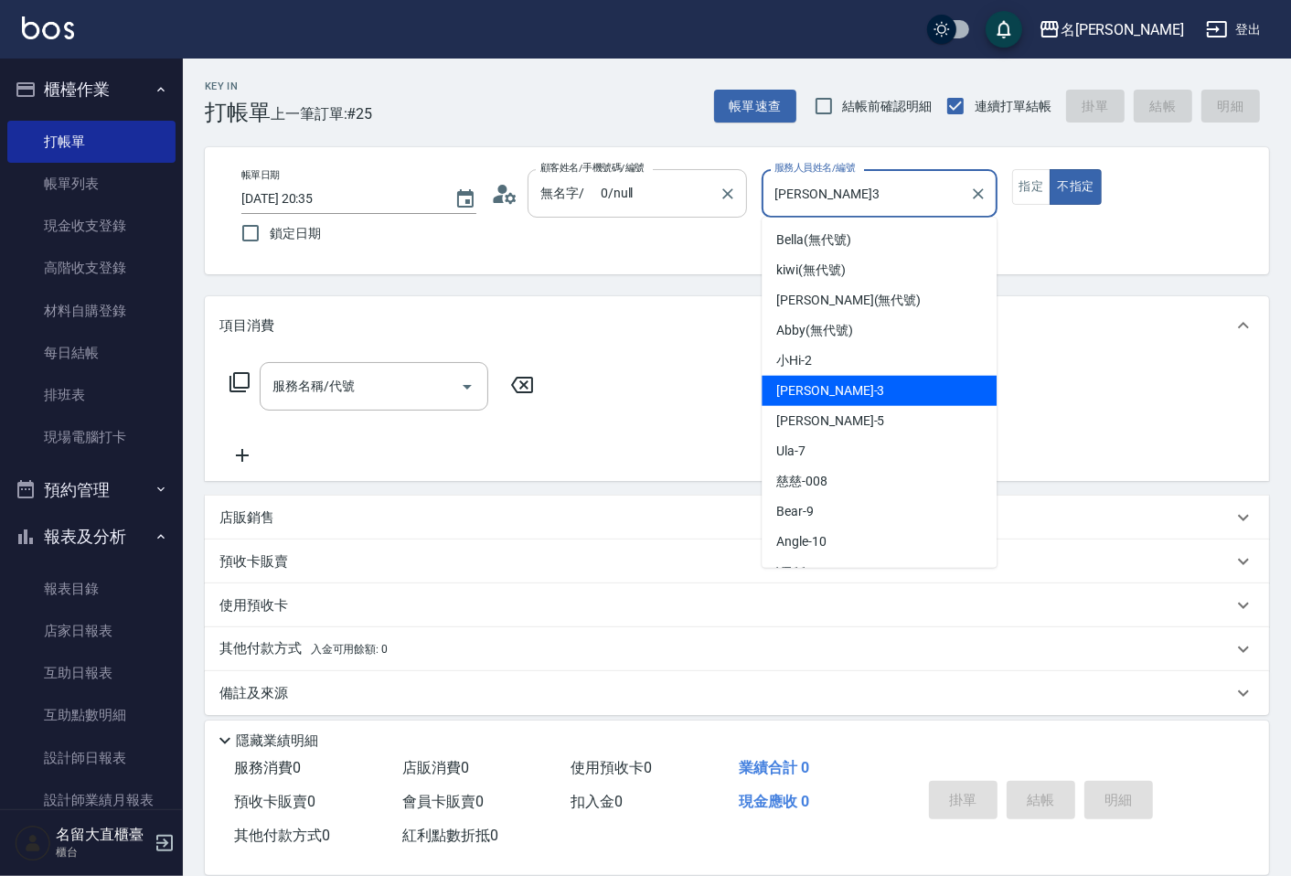
drag, startPoint x: 839, startPoint y: 195, endPoint x: 726, endPoint y: 207, distance: 113.1
click at [726, 207] on div "帳單日期 2025/10/12 20:35 鎖定日期 顧客姓名/手機號碼/編號 無名字/ 0/null 顧客姓名/手機號碼/編號 服務人員姓名/編號 郭忠翰-…" at bounding box center [737, 210] width 1021 height 83
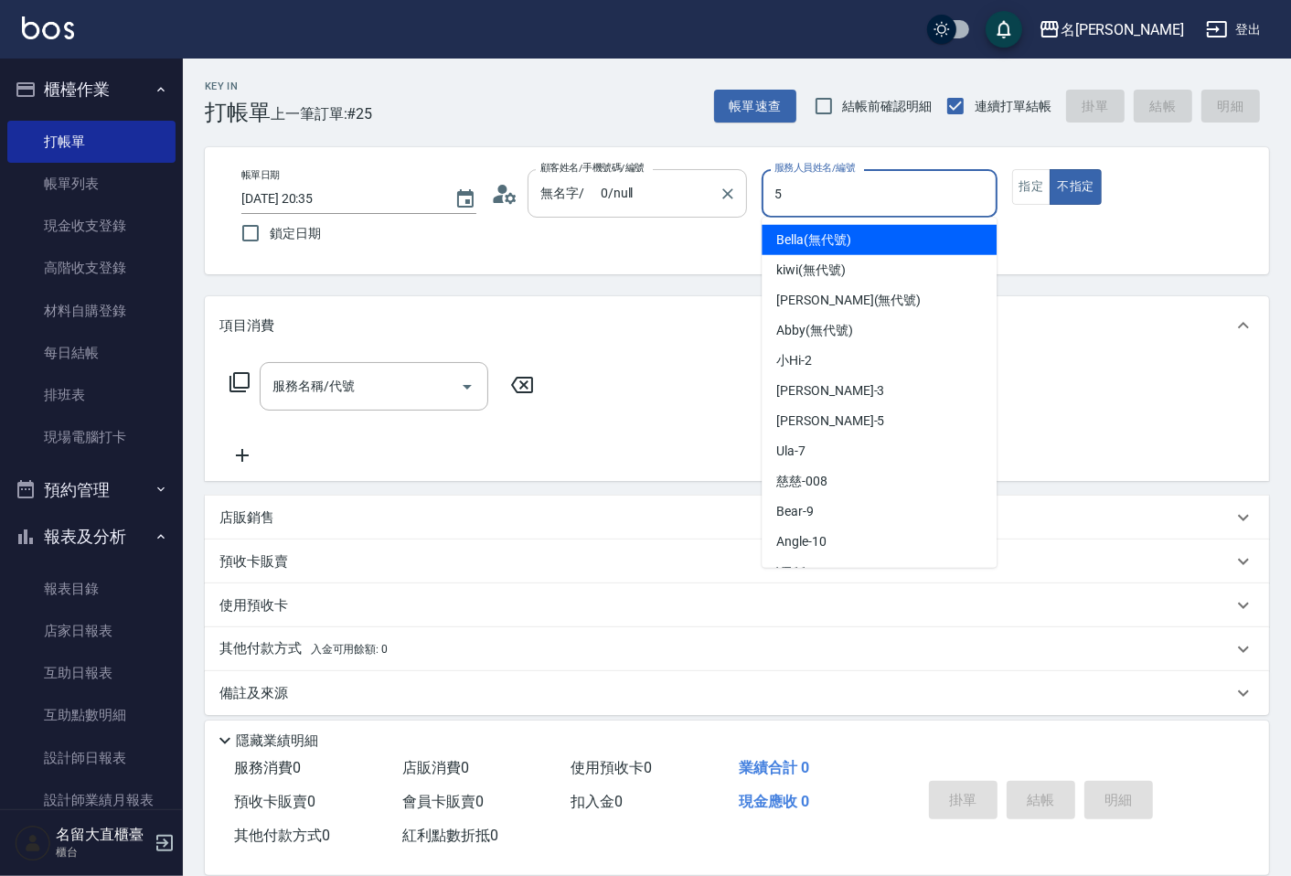
type input "Reese-5"
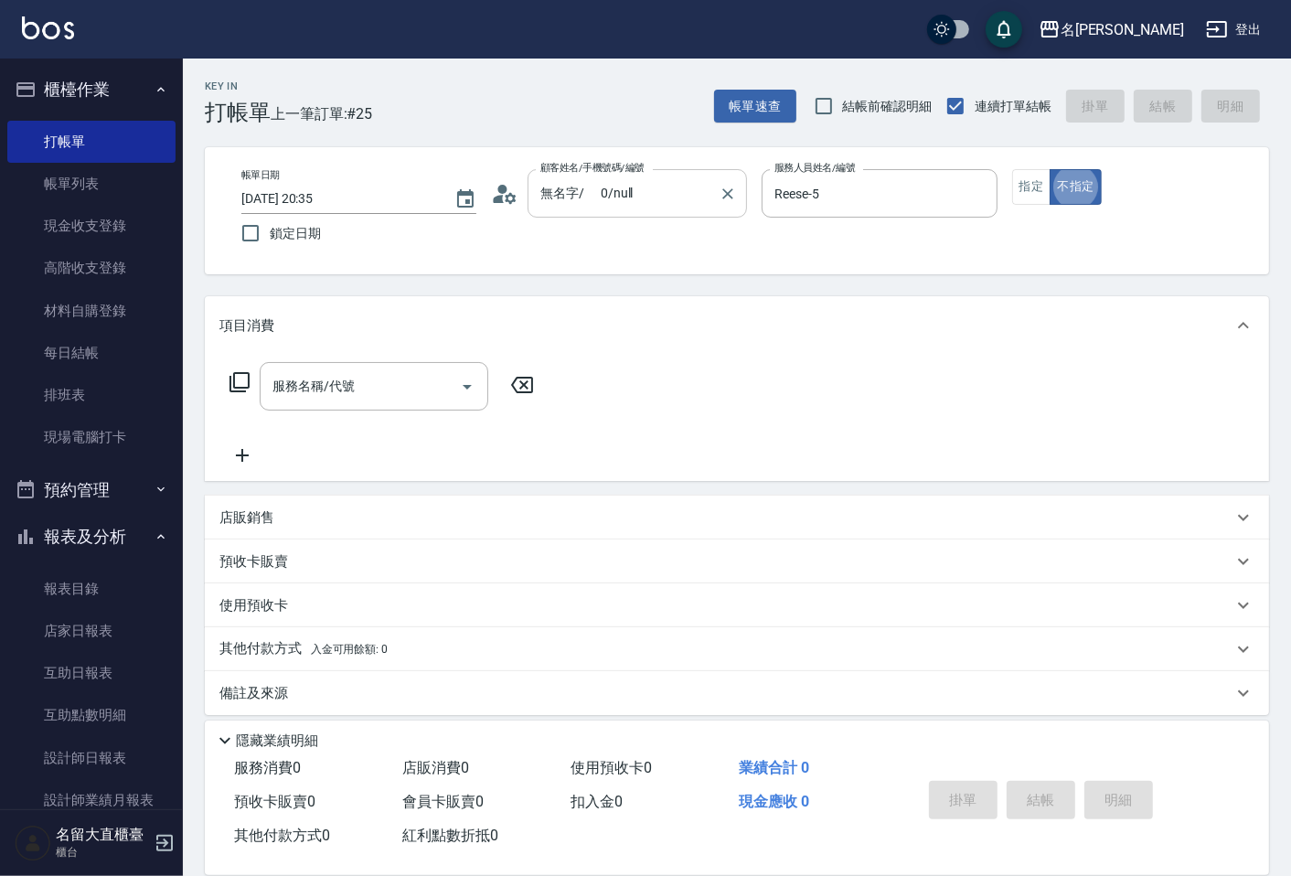
type button "false"
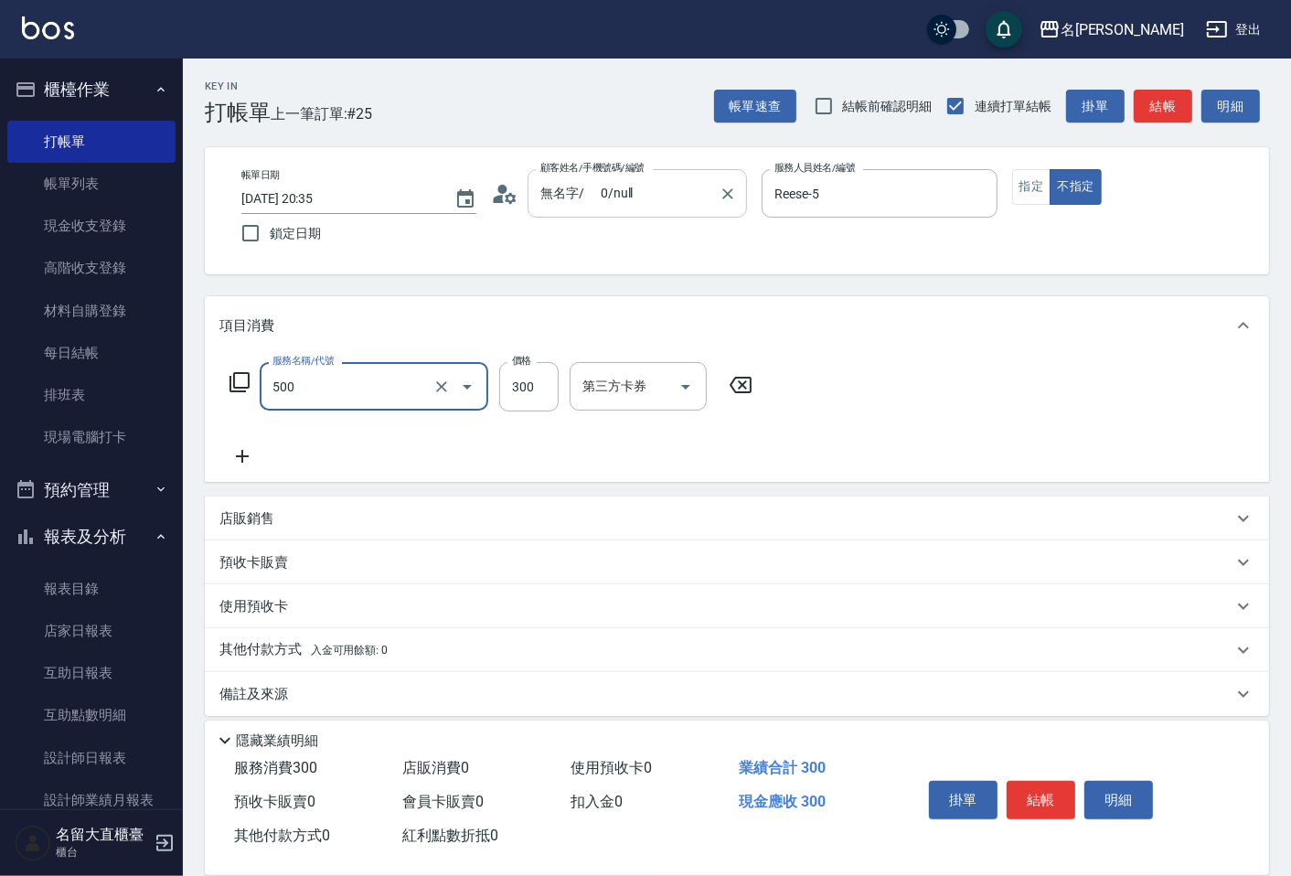
type input "洗髮(500)"
type input "350"
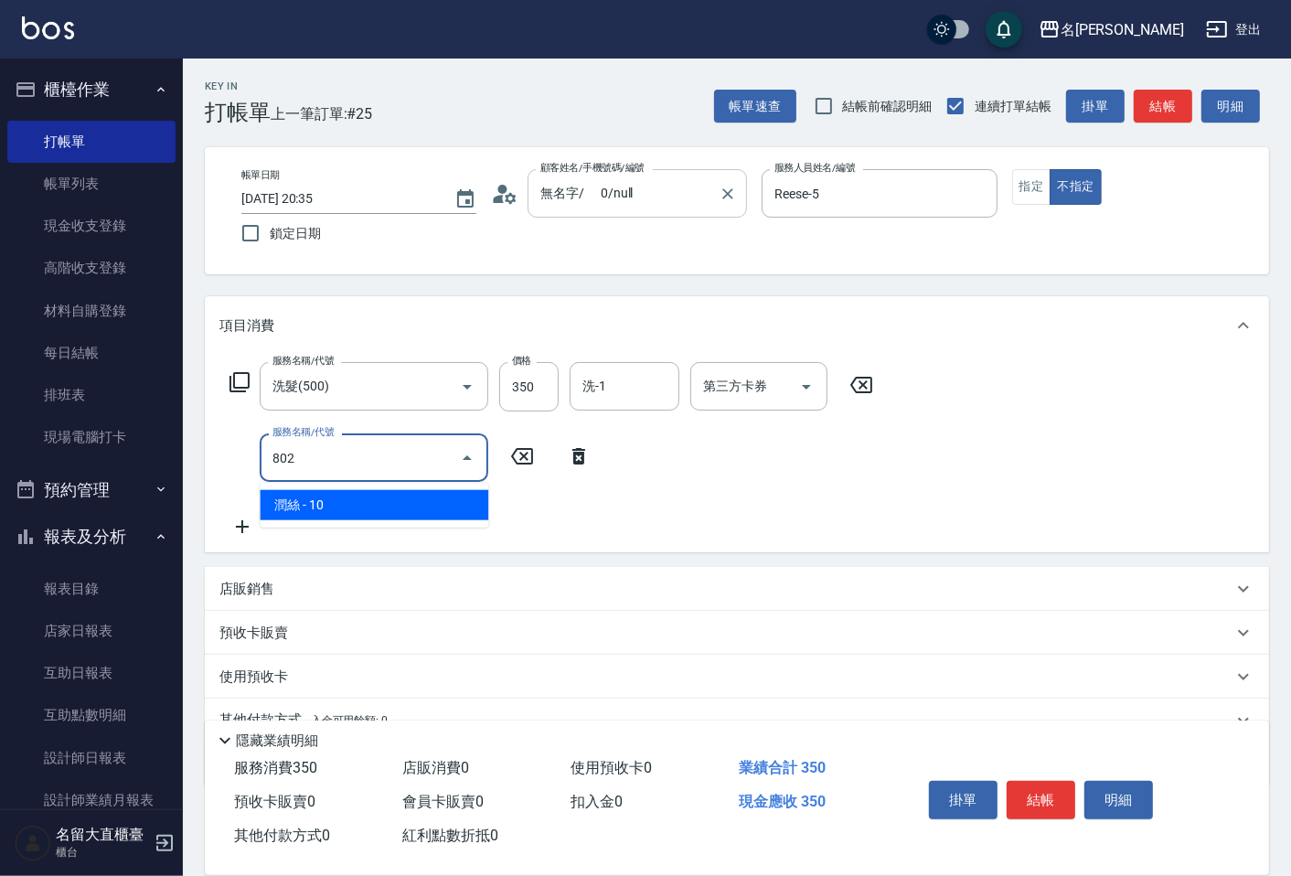
type input "潤絲(802)"
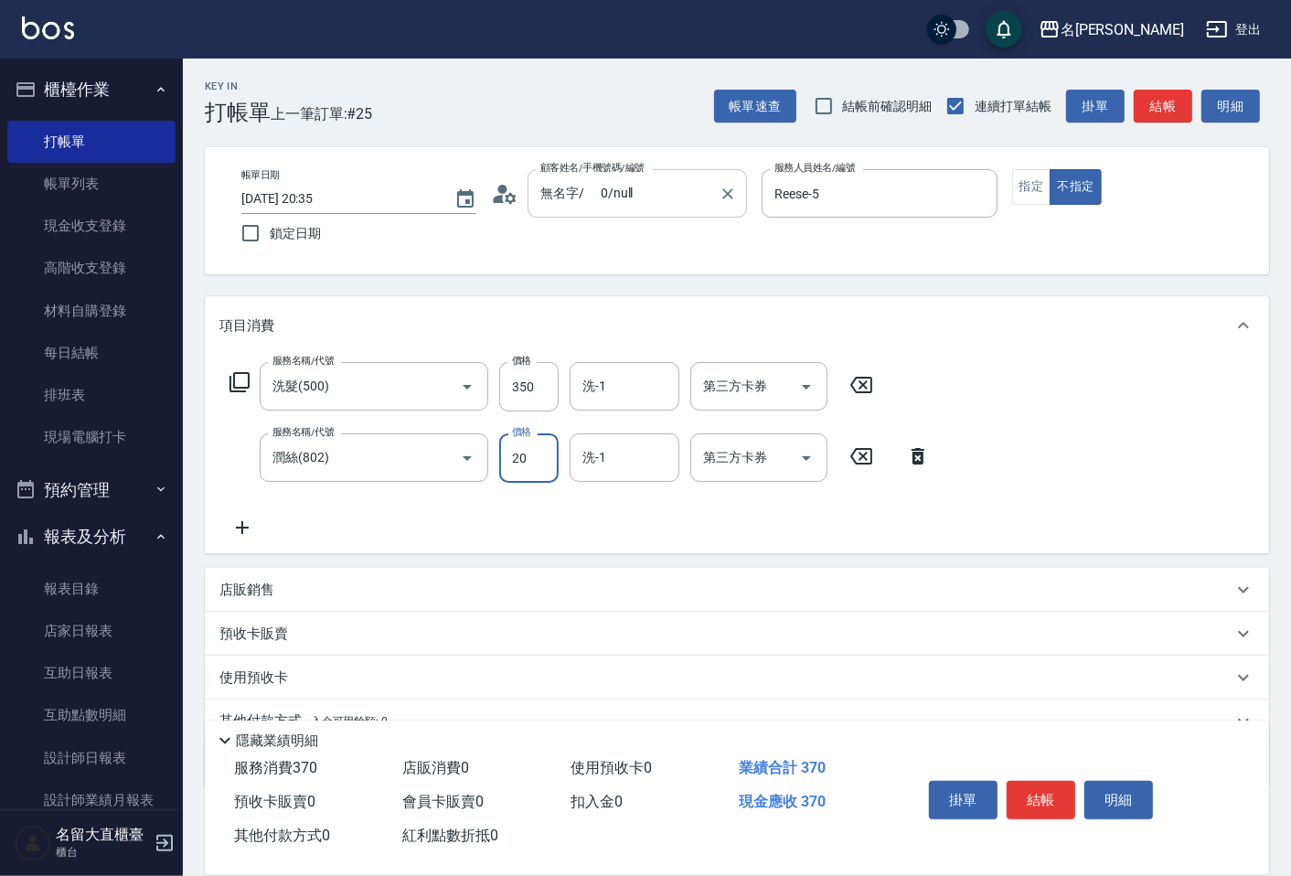
type input "20"
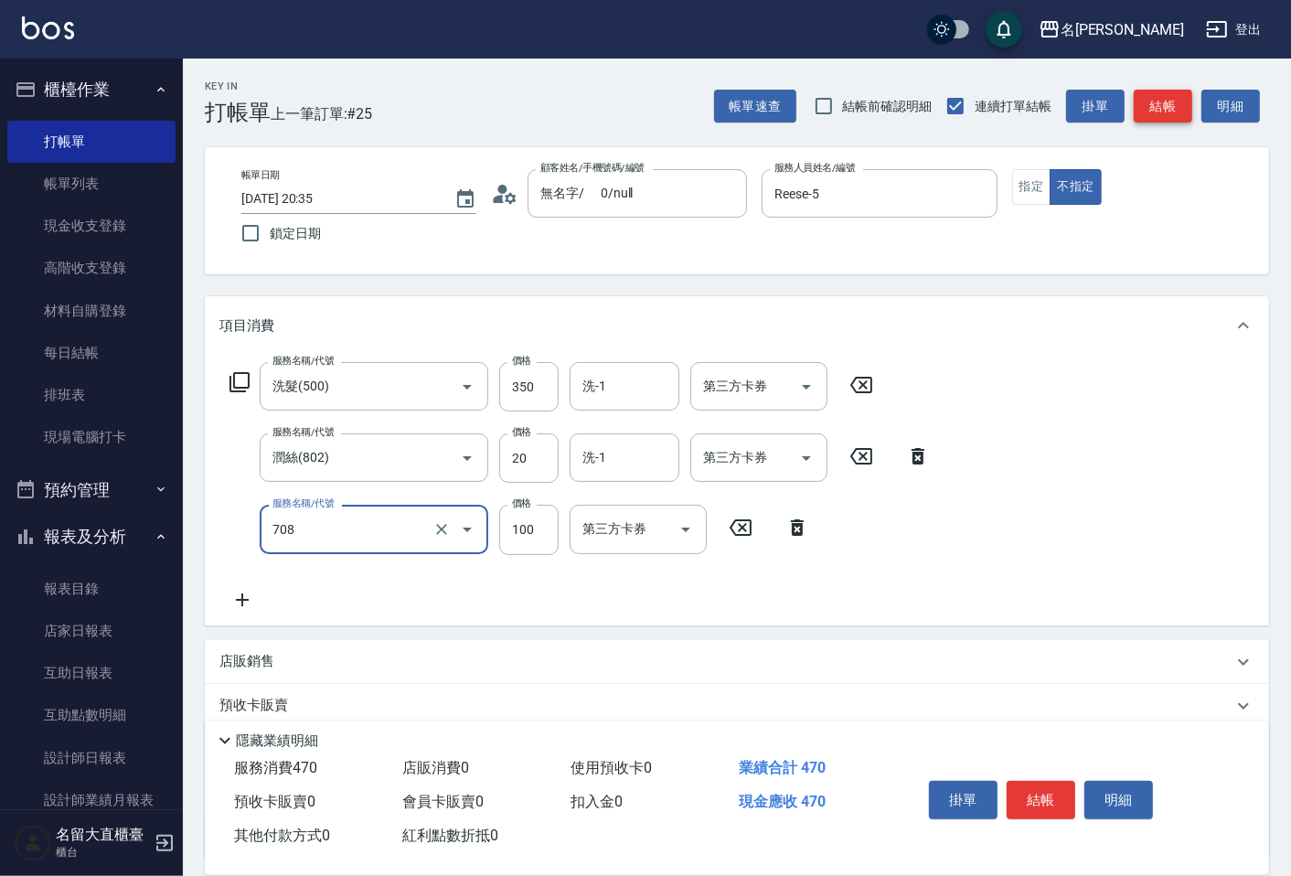
type input "吹捲.造型.包頭(708)"
drag, startPoint x: 1170, startPoint y: 119, endPoint x: 1164, endPoint y: 103, distance: 16.8
click at [1169, 119] on button "結帳" at bounding box center [1163, 107] width 59 height 34
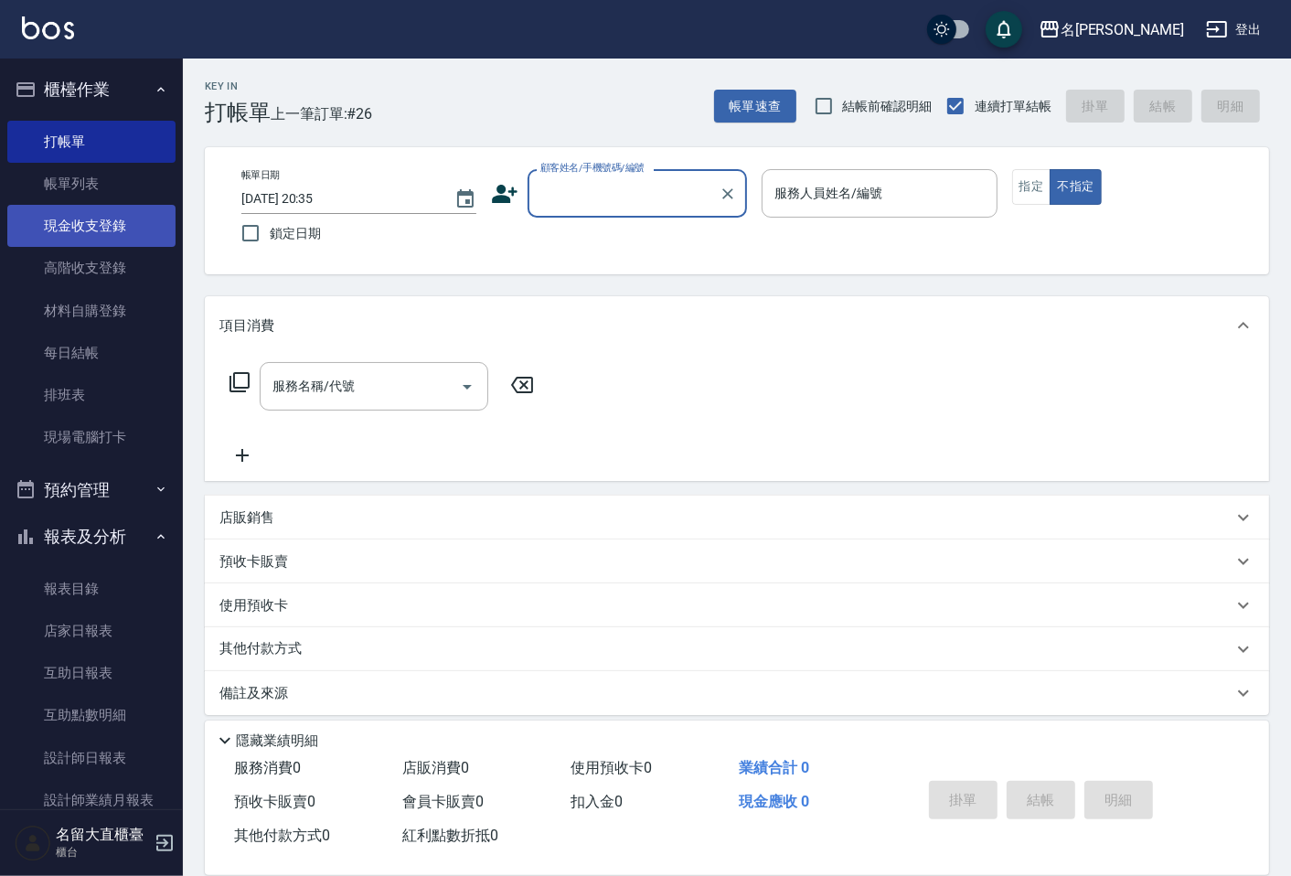
click at [89, 232] on link "現金收支登錄" at bounding box center [91, 226] width 168 height 42
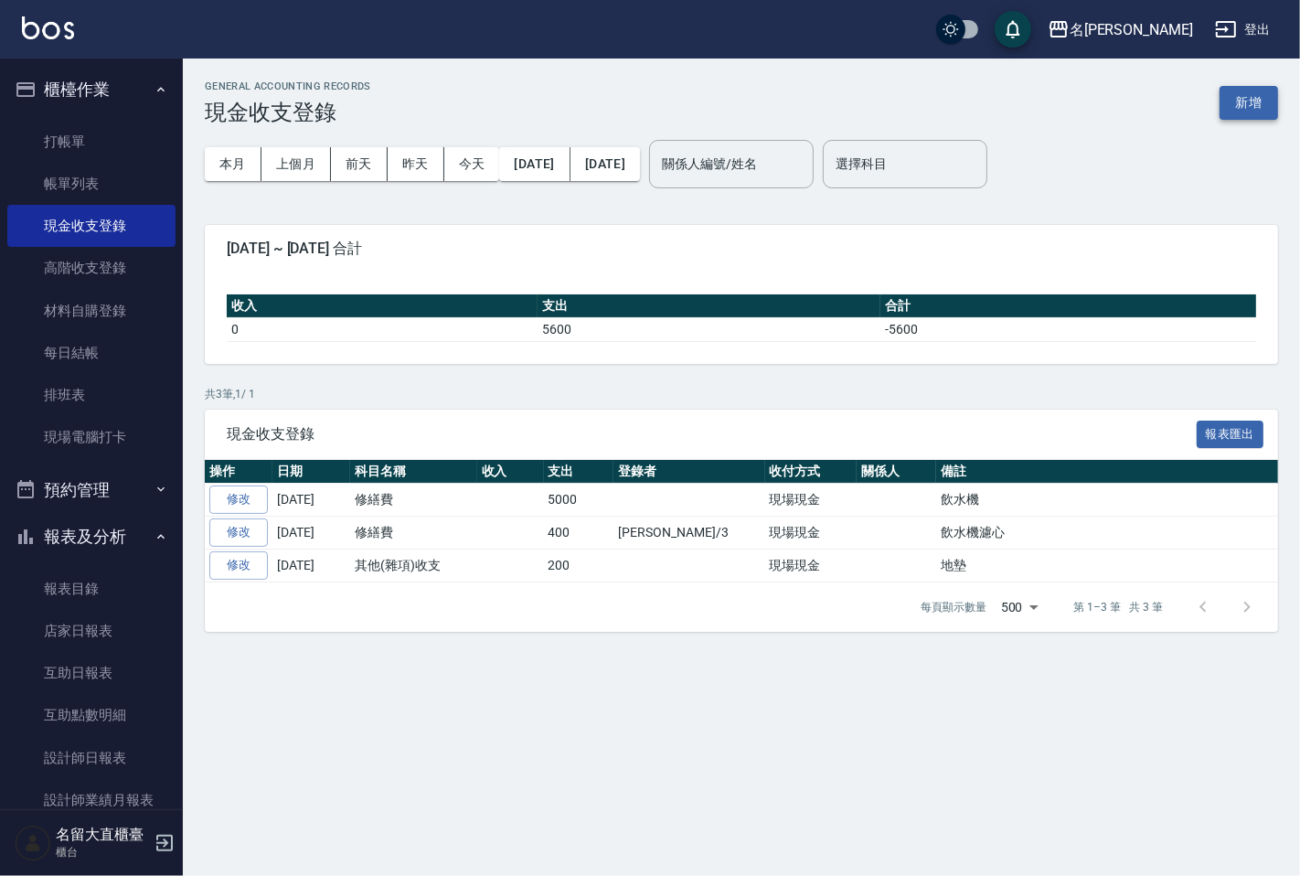
click at [1266, 112] on button "新增" at bounding box center [1249, 103] width 59 height 34
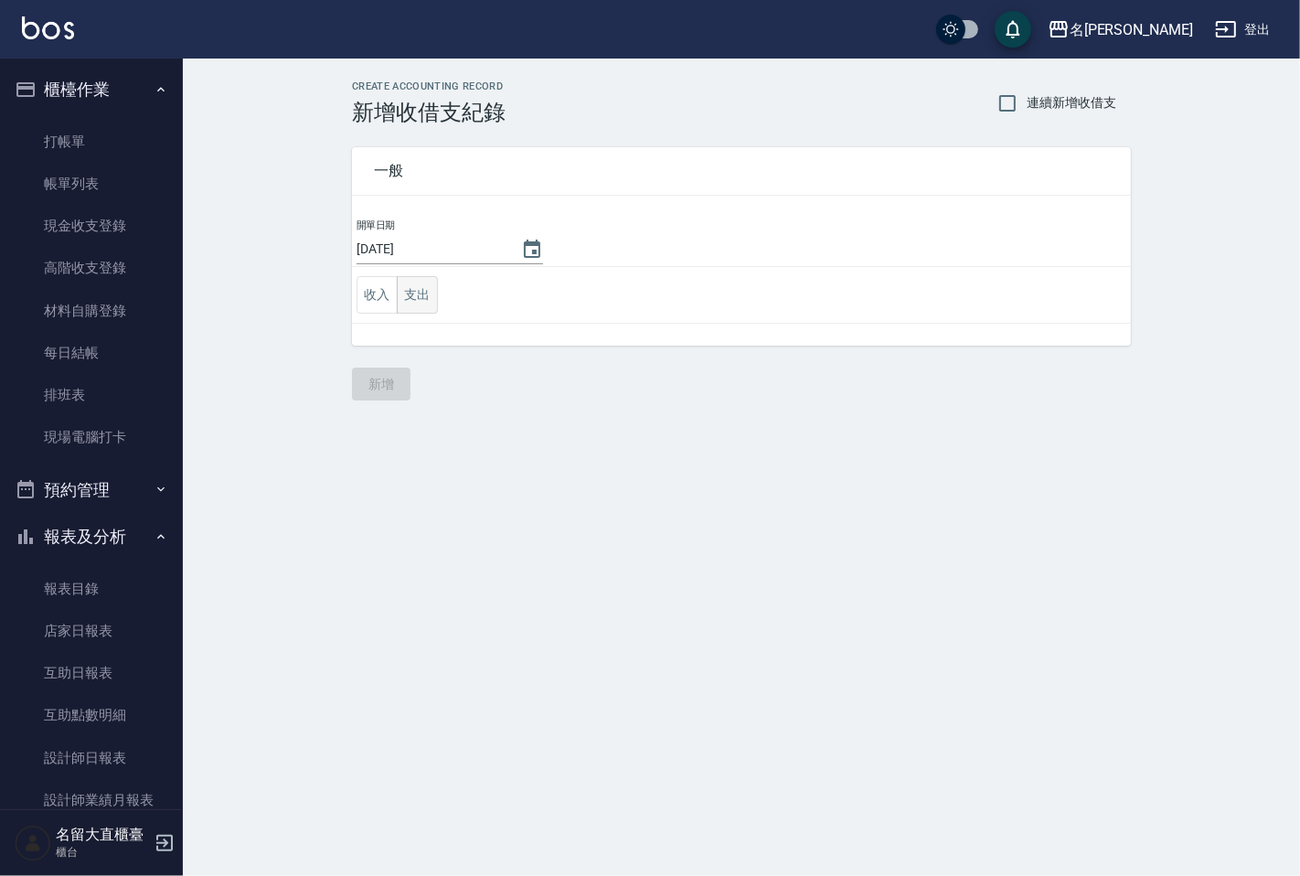
click at [407, 290] on button "支出" at bounding box center [417, 294] width 41 height 37
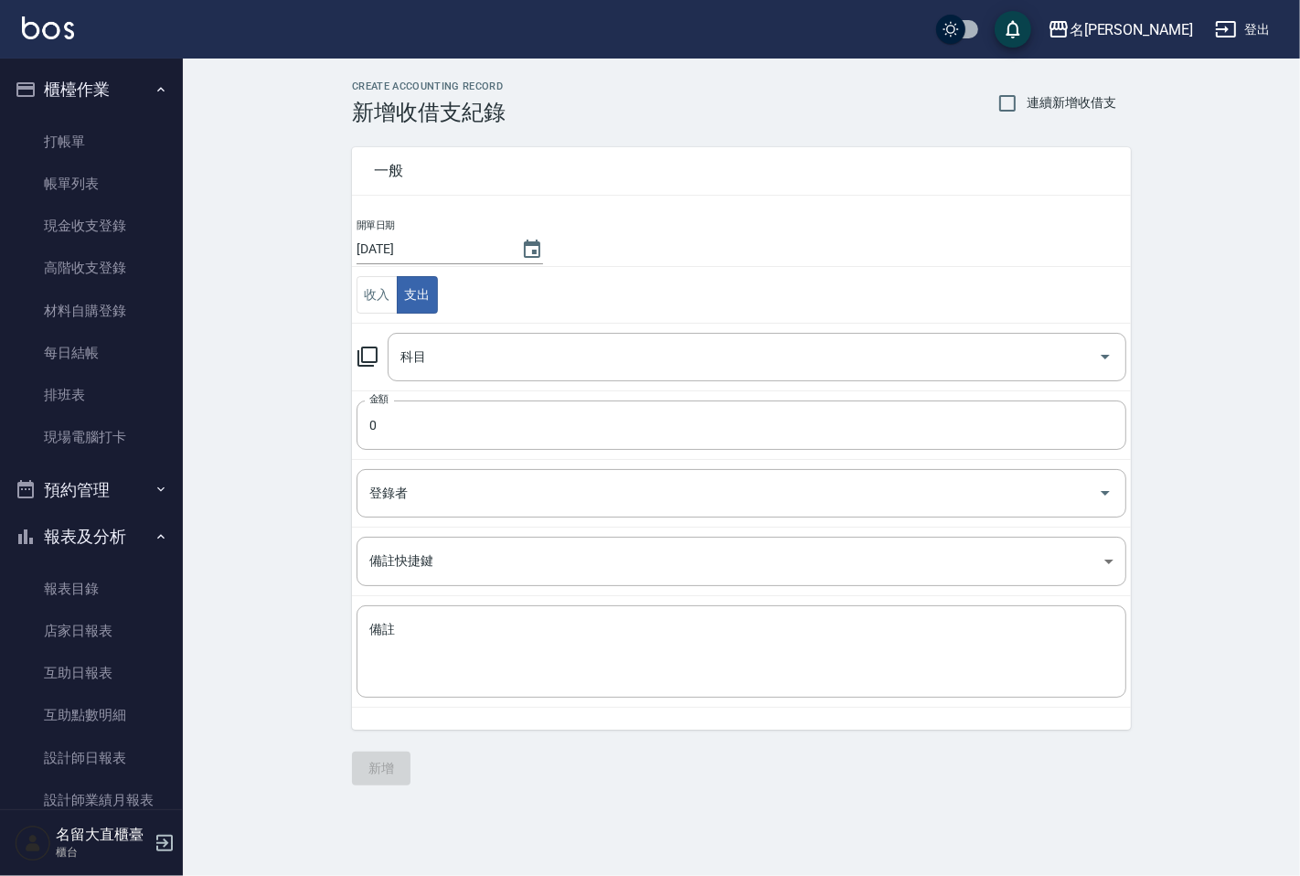
click at [377, 348] on icon at bounding box center [368, 357] width 20 height 20
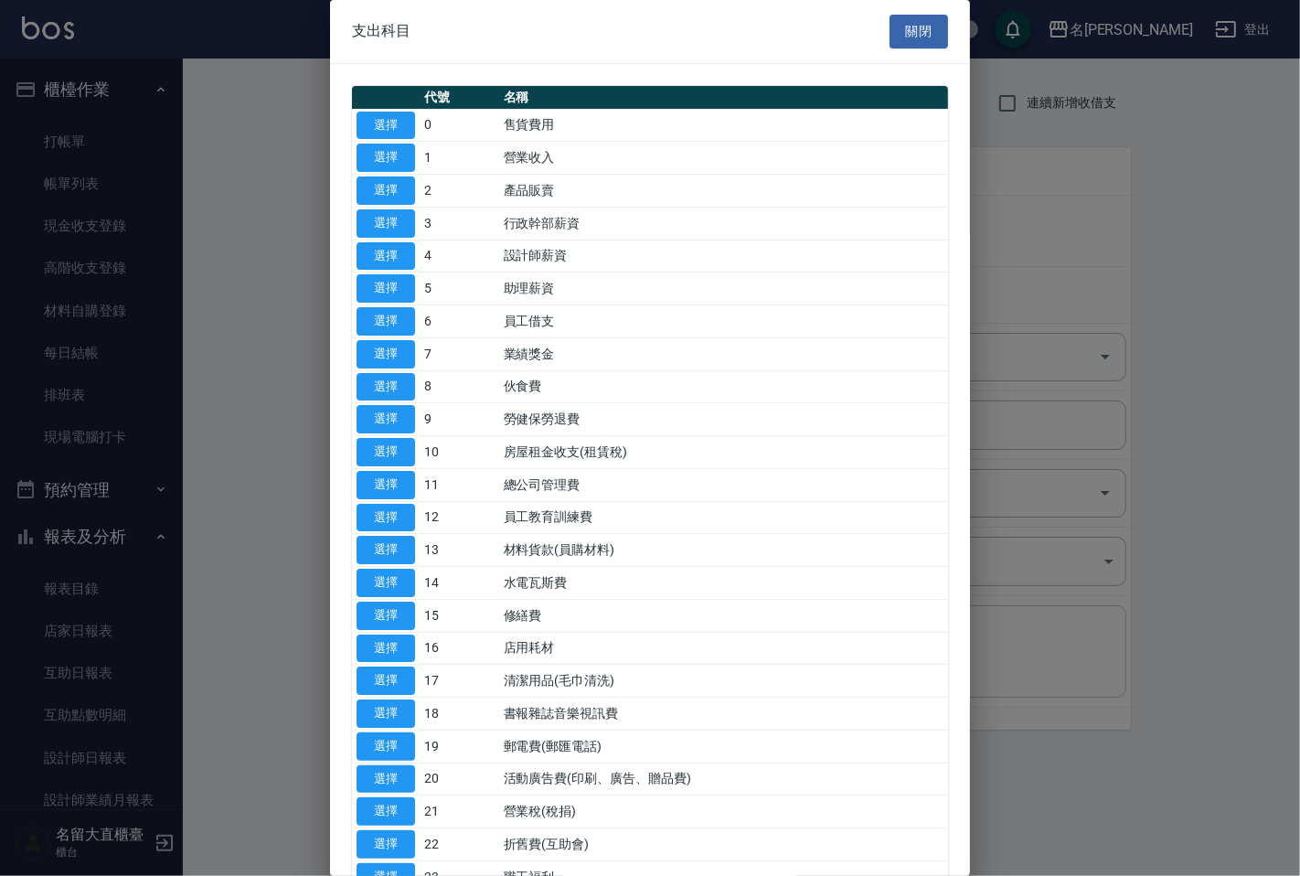
click at [394, 668] on button "選擇" at bounding box center [386, 681] width 59 height 28
type input "17 清潔用品(毛巾清洗)"
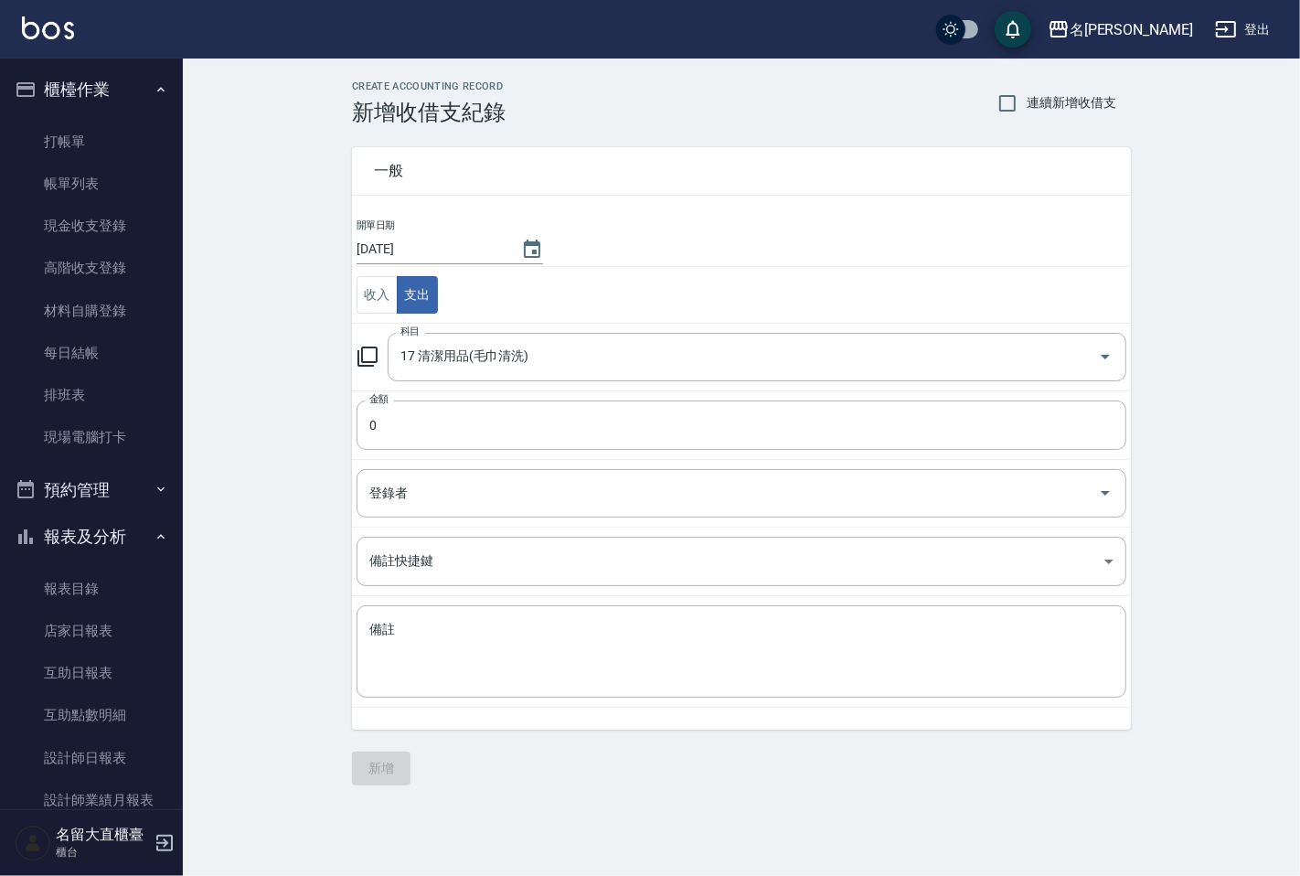
click at [426, 523] on td "登錄者 登錄者" at bounding box center [741, 493] width 779 height 68
click at [439, 462] on td "登錄者 登錄者" at bounding box center [741, 493] width 779 height 68
click at [444, 437] on input "0" at bounding box center [742, 425] width 770 height 49
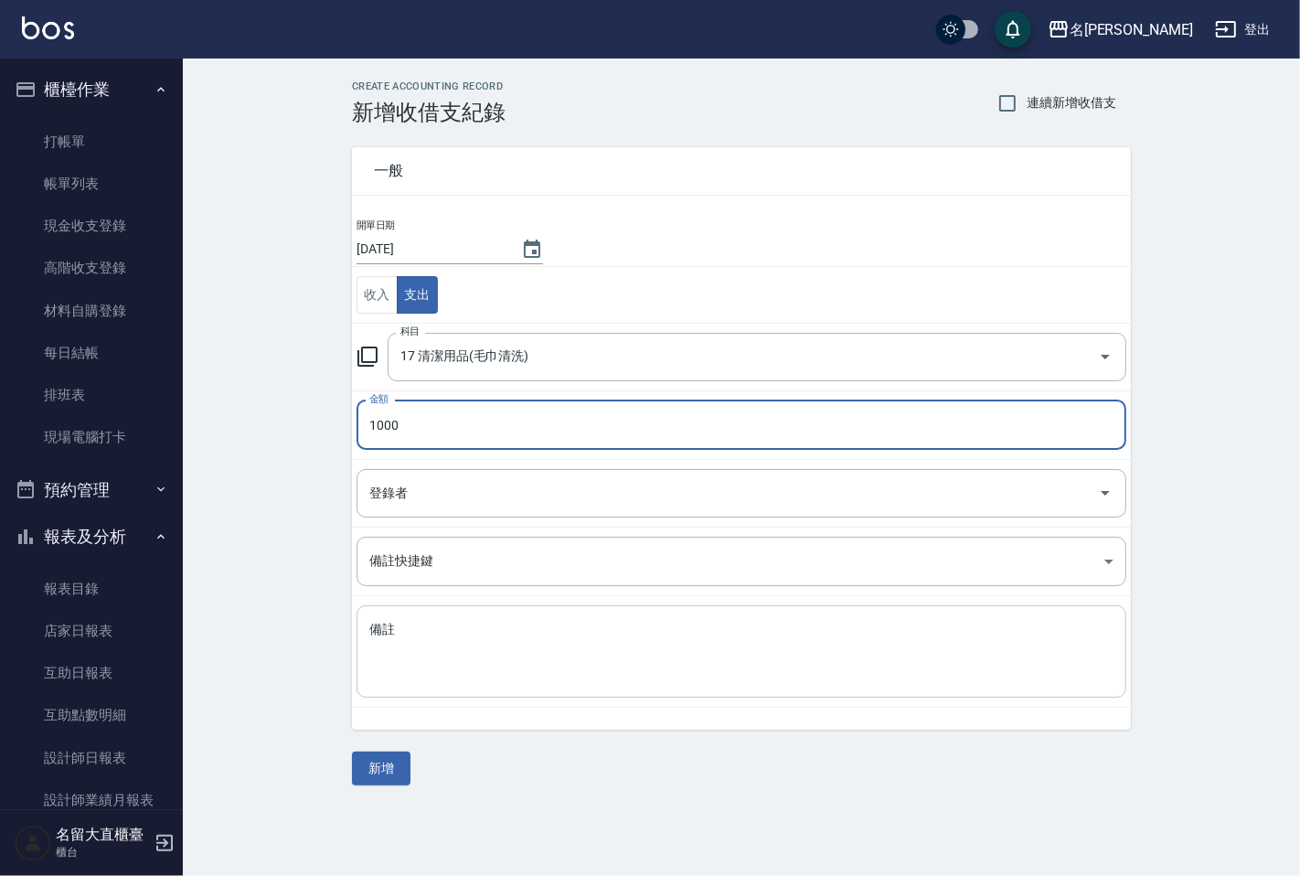
type input "1000"
click at [472, 645] on textarea "備註" at bounding box center [741, 652] width 744 height 62
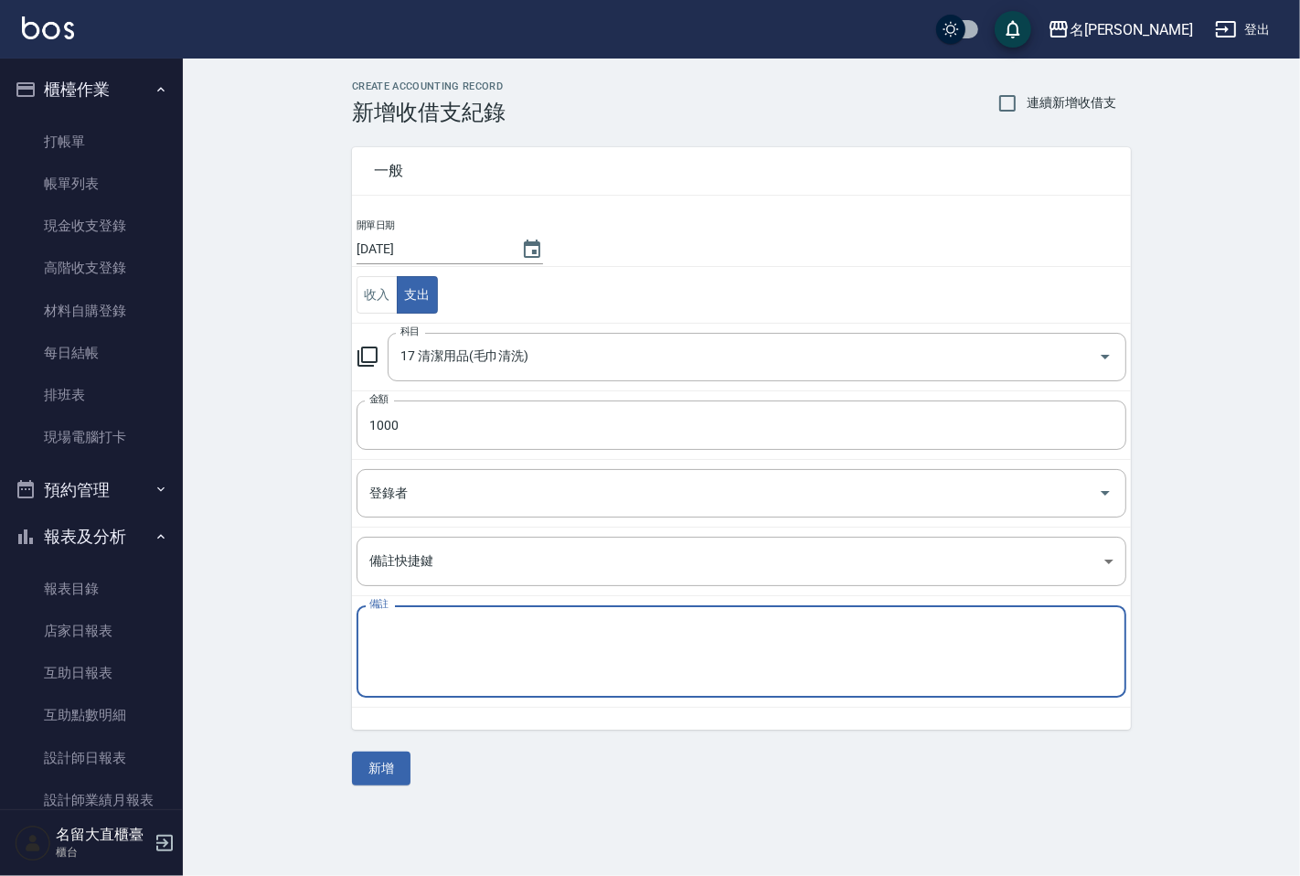
type textarea "H"
type textarea "ㄘ"
type textarea "清潔費"
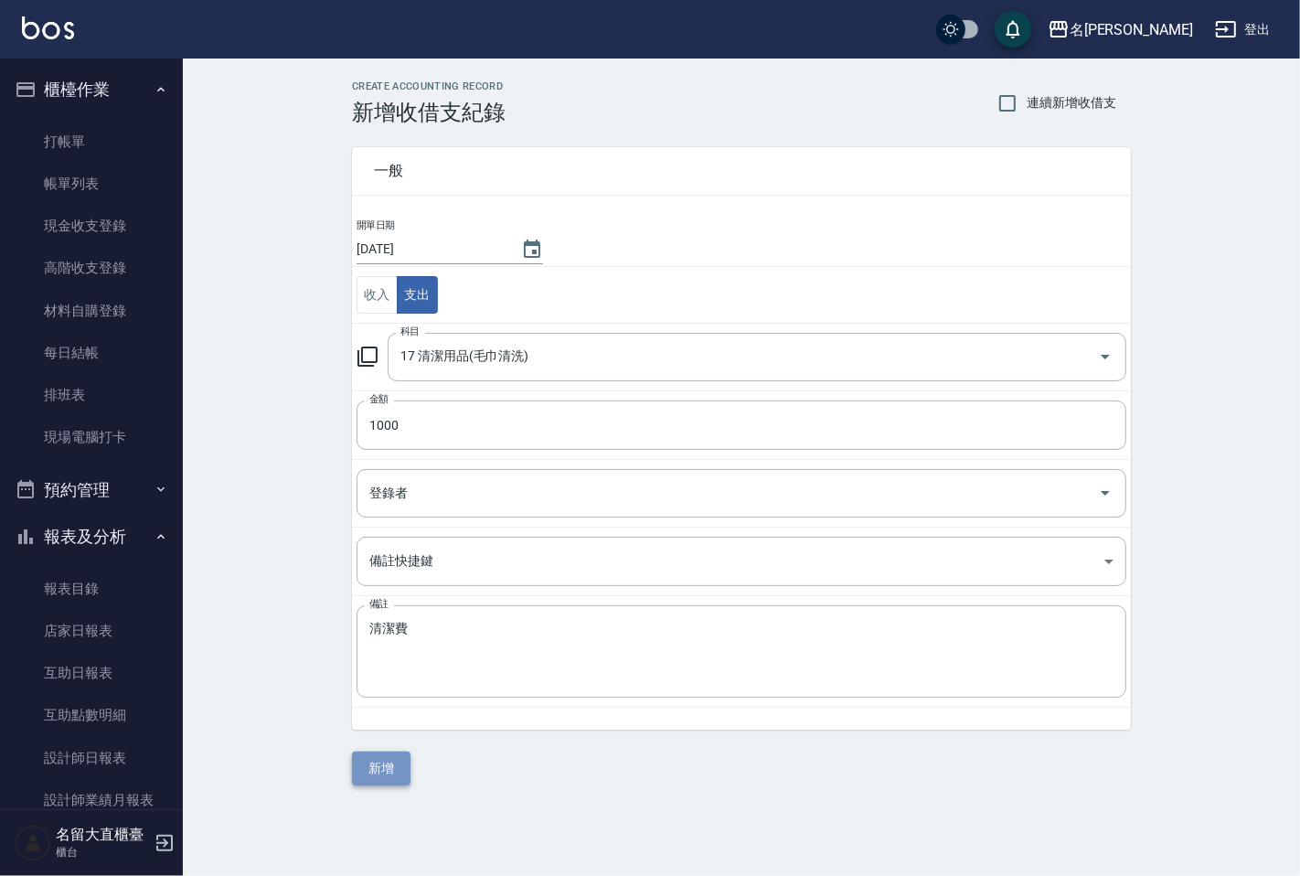
click at [403, 768] on button "新增" at bounding box center [381, 769] width 59 height 34
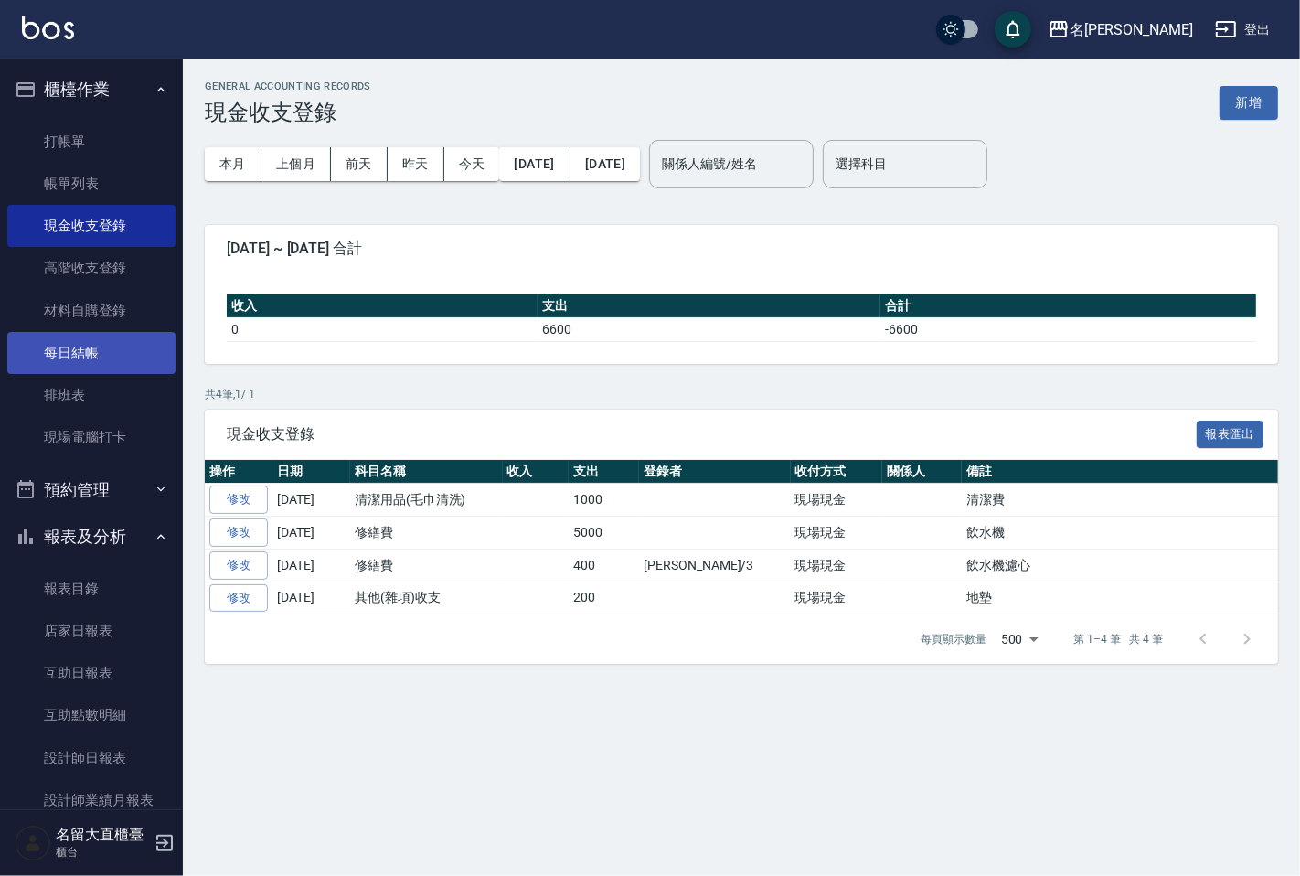
click at [80, 357] on link "每日結帳" at bounding box center [91, 353] width 168 height 42
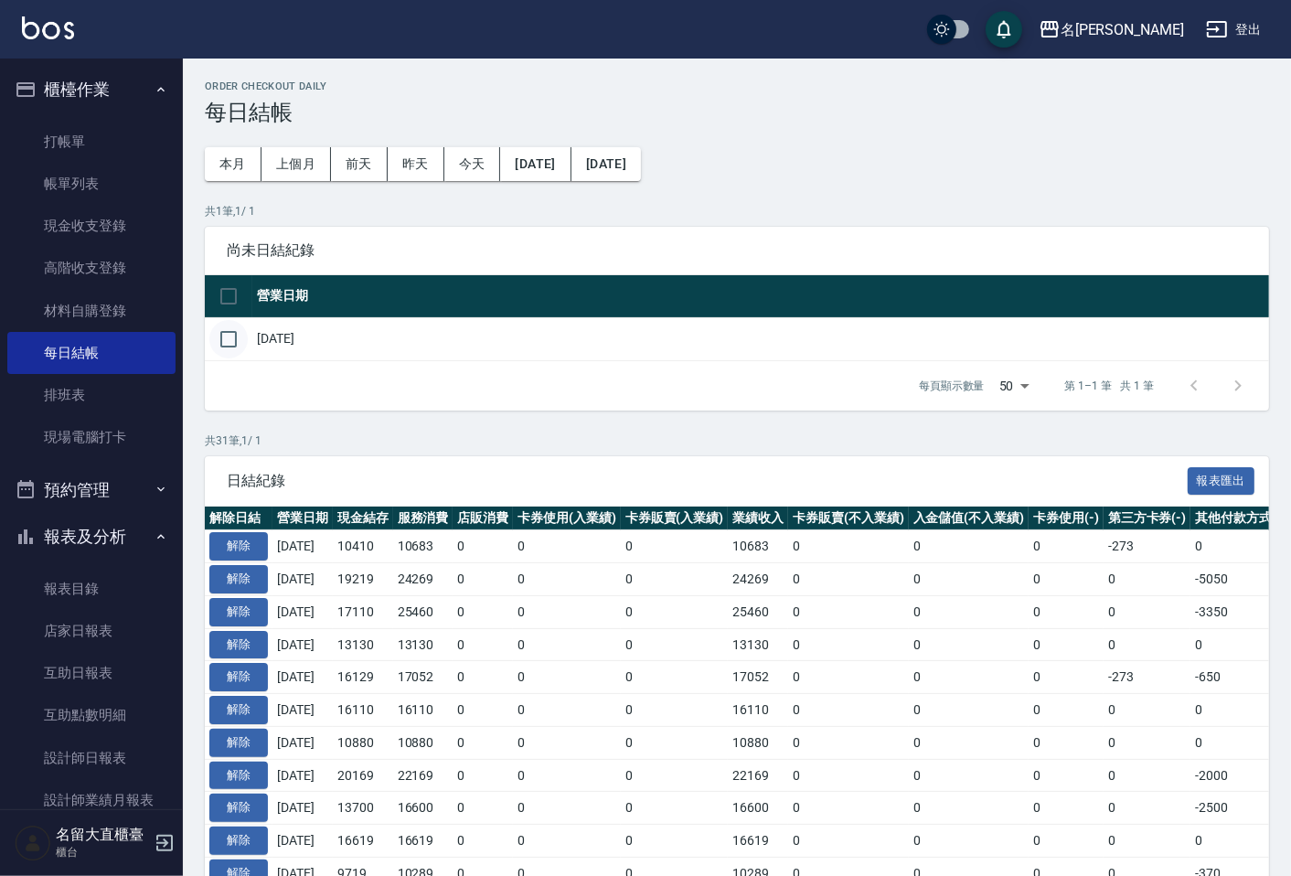
click at [220, 348] on input "checkbox" at bounding box center [228, 339] width 38 height 38
checkbox input "true"
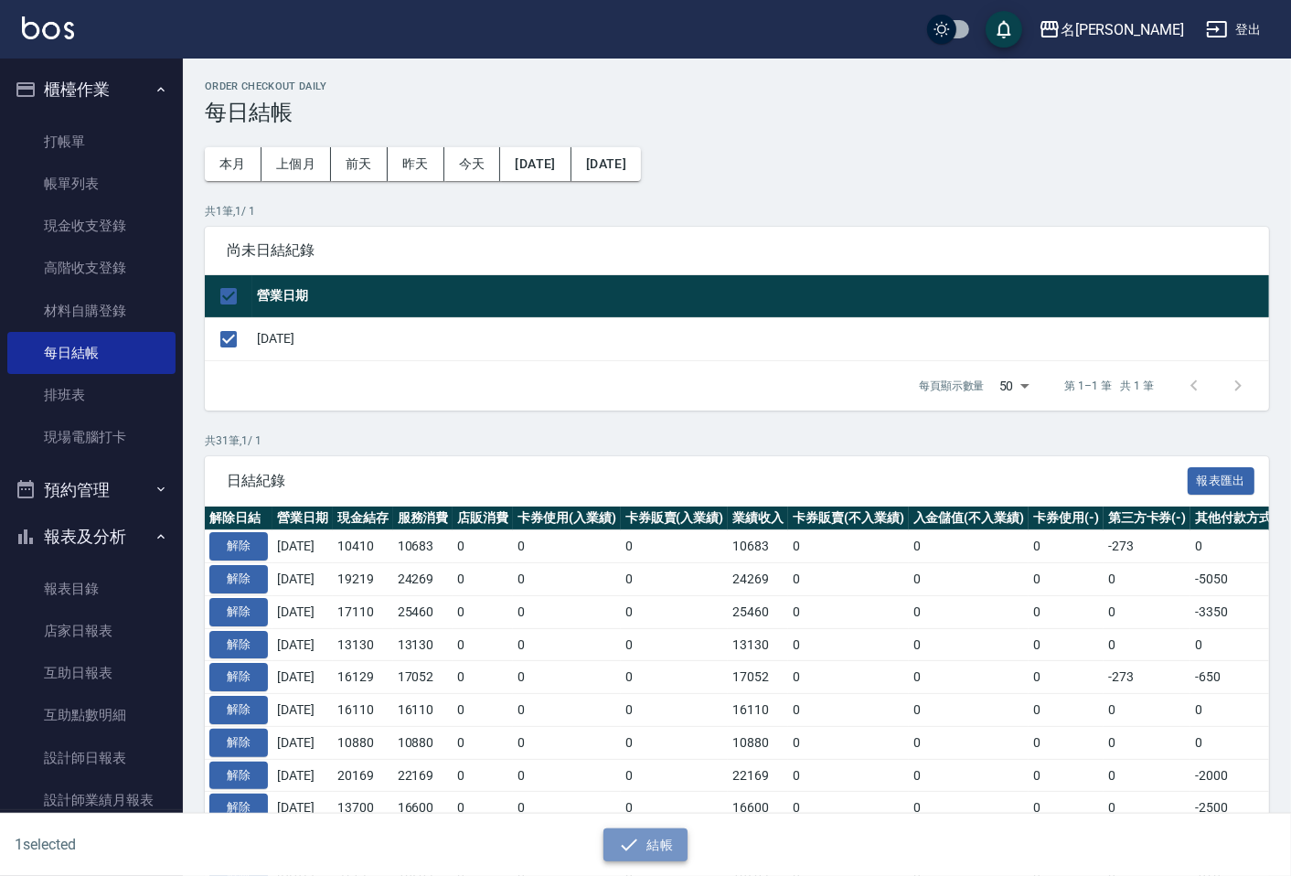
click at [636, 837] on icon "button" at bounding box center [629, 845] width 22 height 22
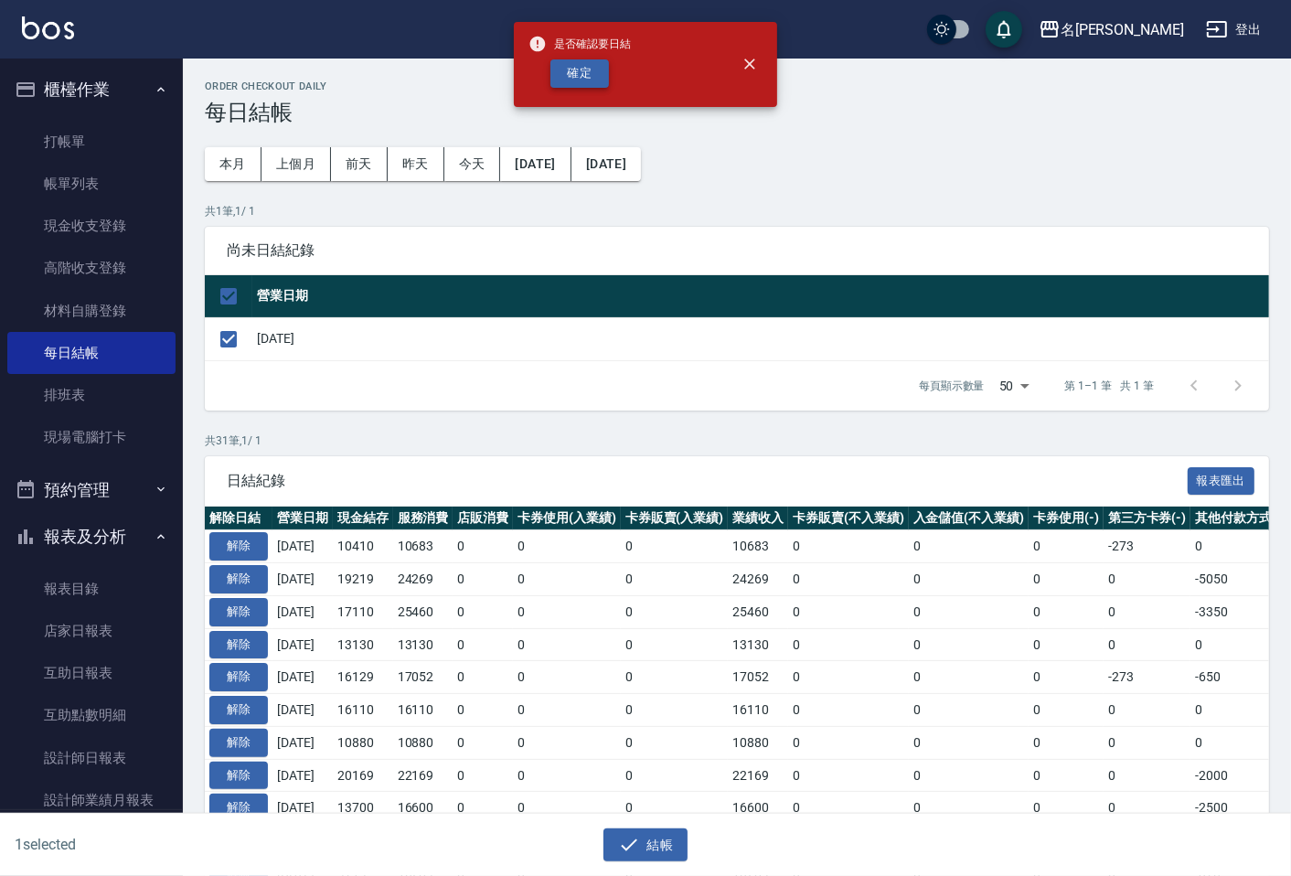
click at [594, 86] on button "確定" at bounding box center [579, 73] width 59 height 28
checkbox input "false"
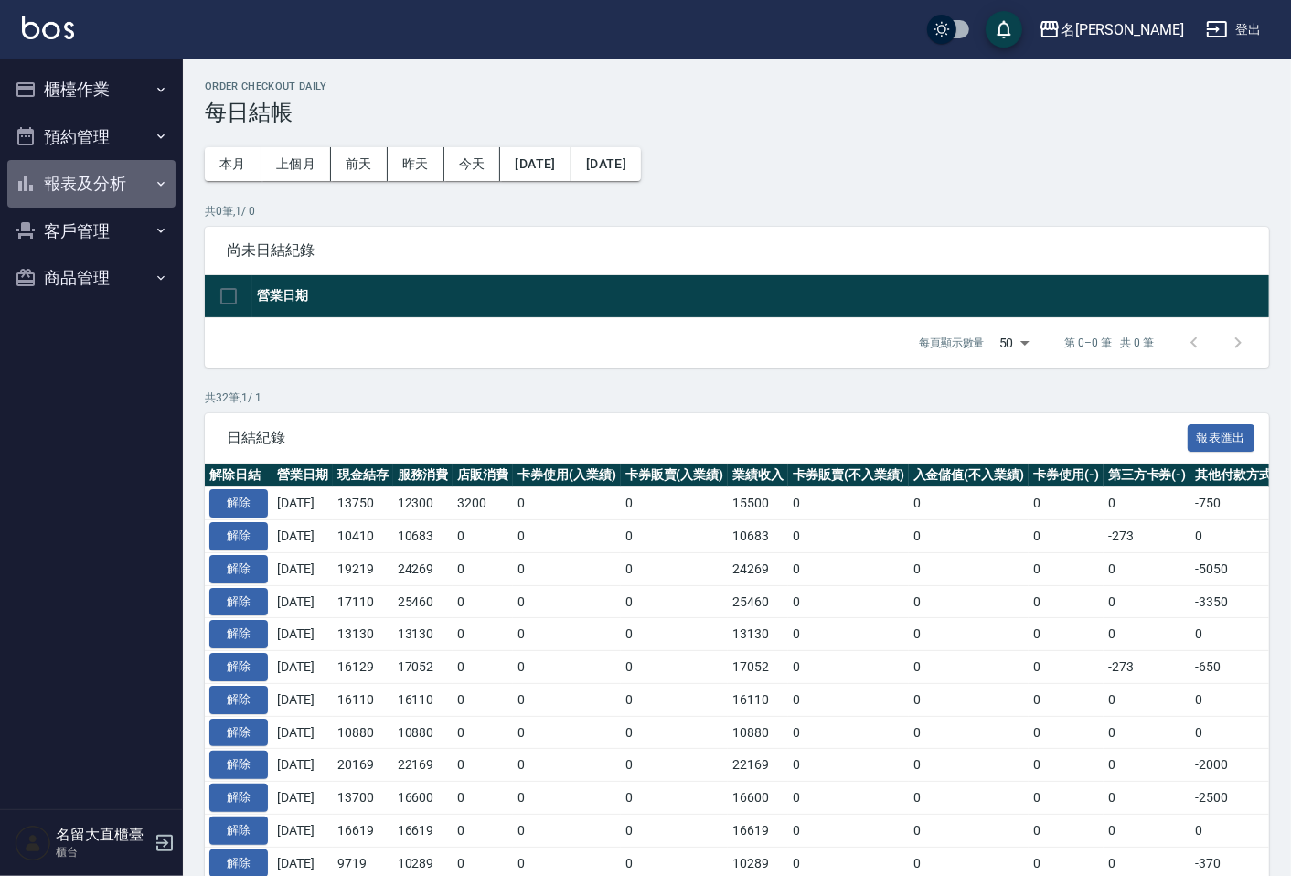
click at [86, 187] on button "報表及分析" at bounding box center [91, 184] width 168 height 48
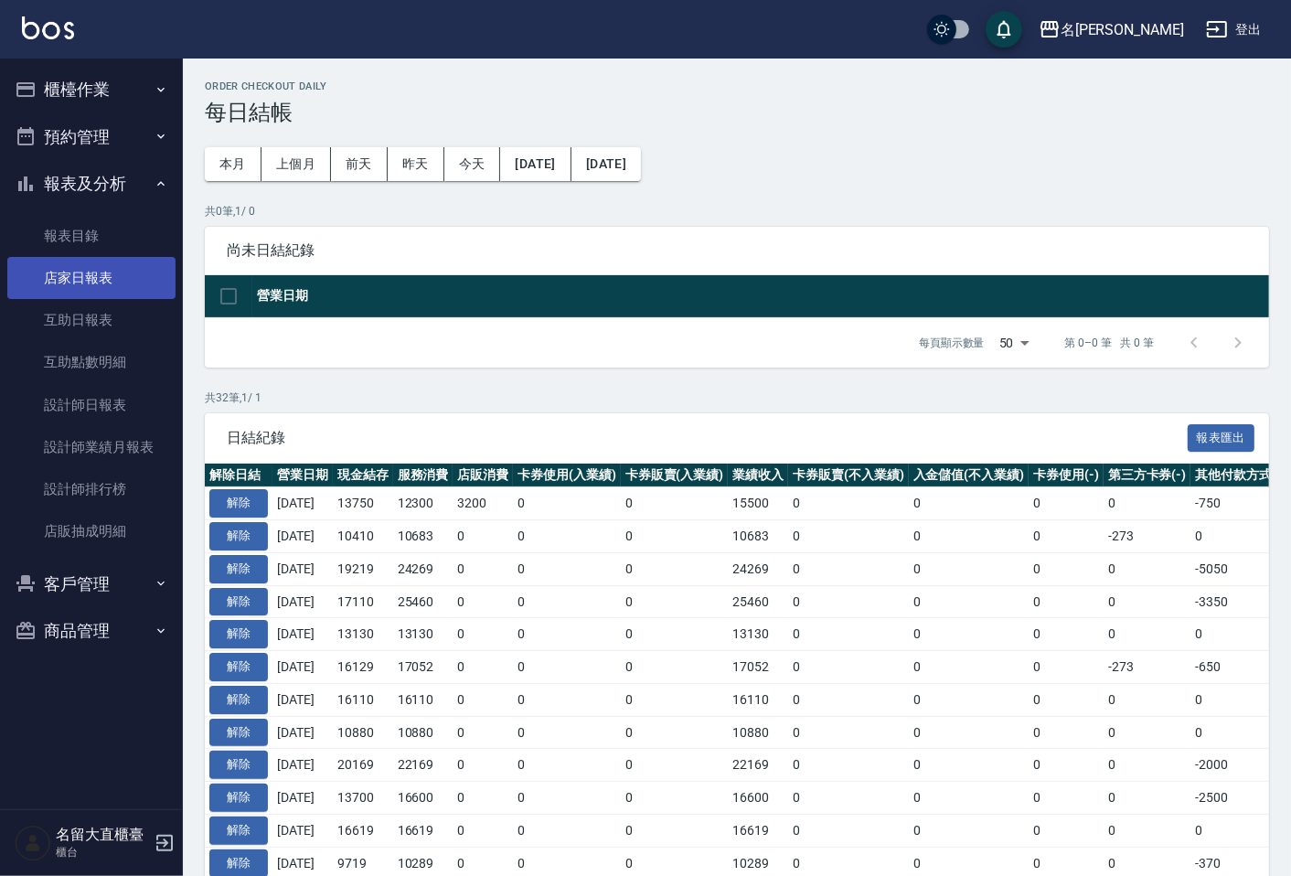
click at [104, 287] on link "店家日報表" at bounding box center [91, 278] width 168 height 42
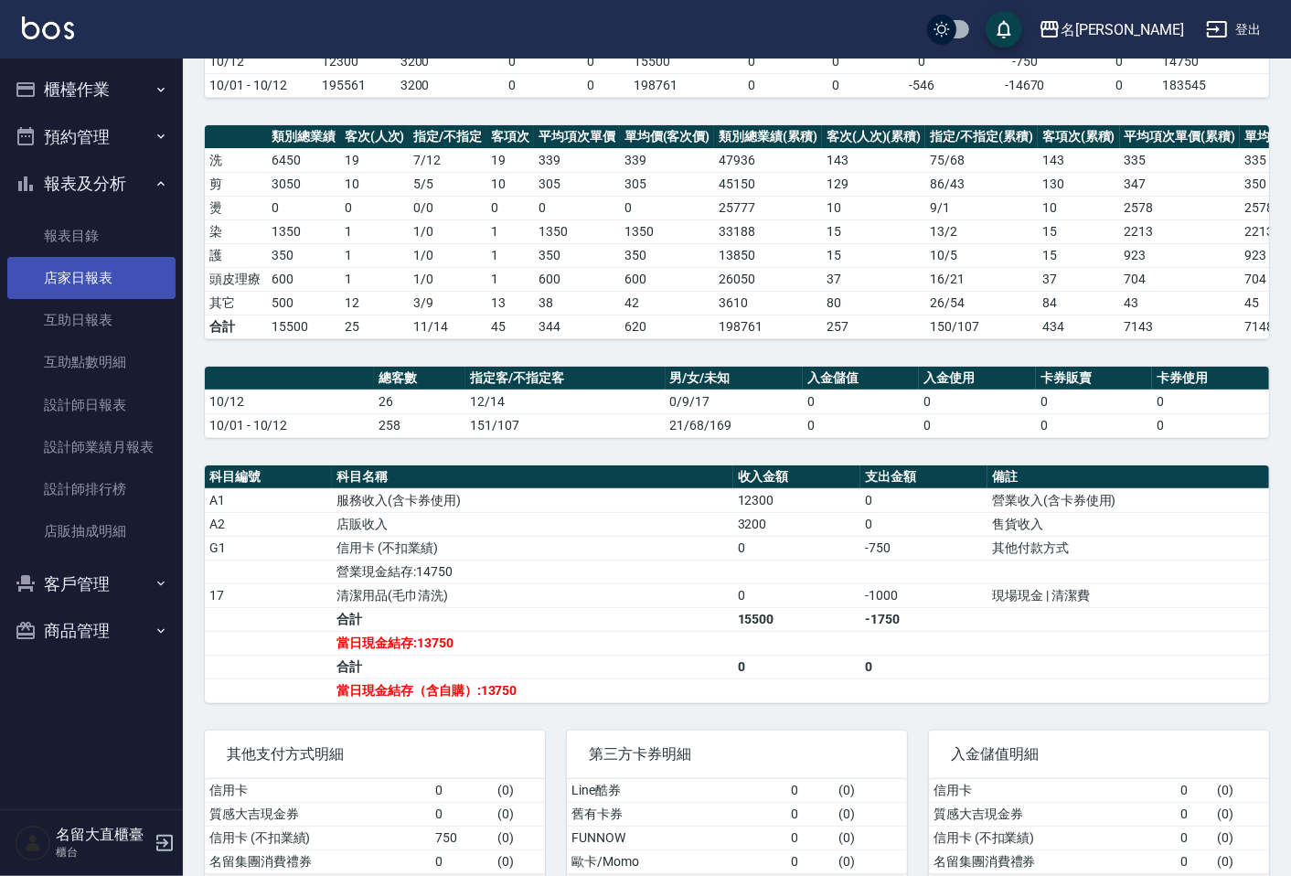
scroll to position [203, 0]
